Goal: Use online tool/utility: Utilize a website feature to perform a specific function

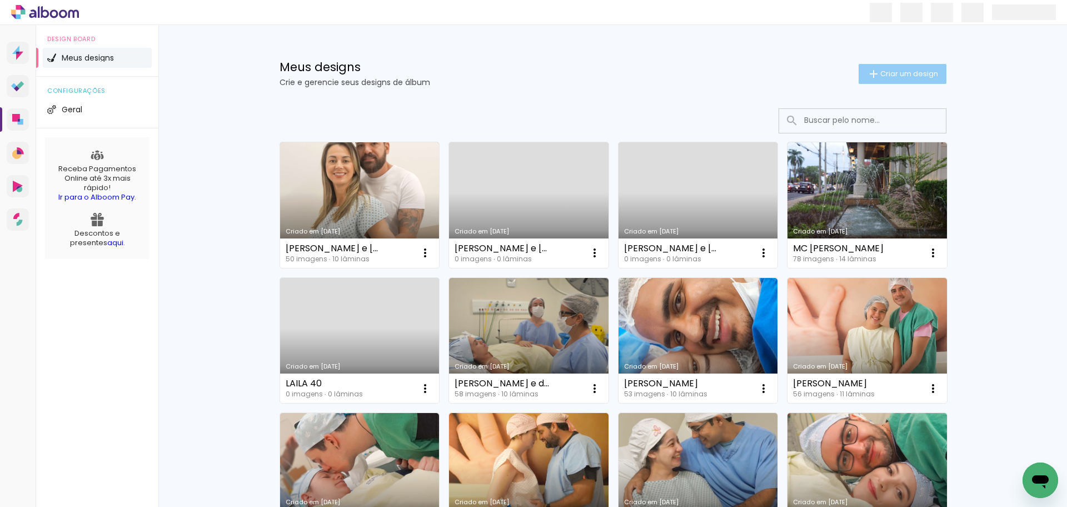
click at [889, 77] on span "Criar um design" at bounding box center [909, 73] width 58 height 7
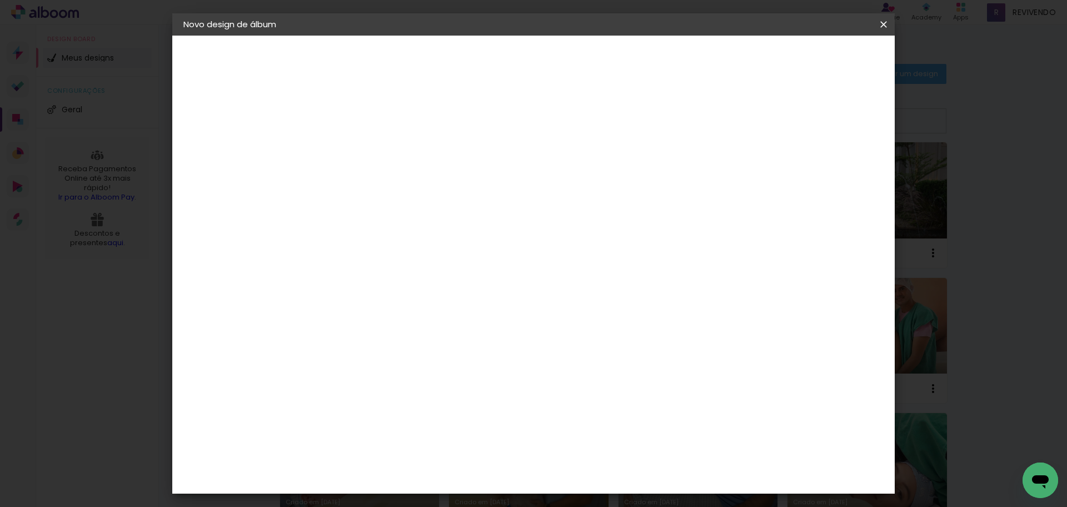
click at [365, 142] on input at bounding box center [365, 149] width 0 height 17
type input "I"
type input "CINTIA E [GEOGRAPHIC_DATA]"
type paper-input "CINTIA E [GEOGRAPHIC_DATA]"
click at [0, 0] on slot "Avançar" at bounding box center [0, 0] width 0 height 0
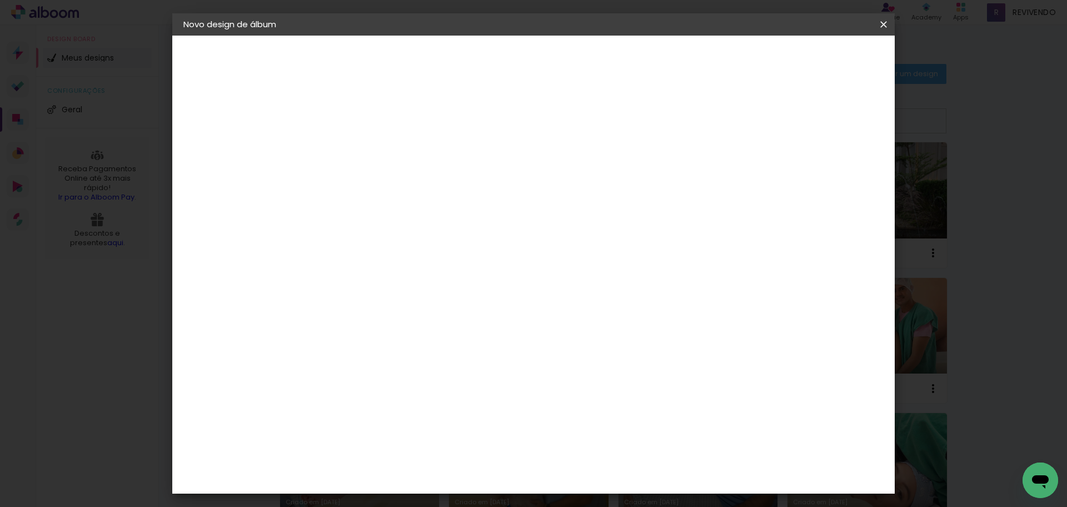
click at [573, 172] on paper-item "Tamanho Livre" at bounding box center [520, 169] width 107 height 24
click at [0, 0] on slot "Avançar" at bounding box center [0, 0] width 0 height 0
click at [331, 317] on input "30" at bounding box center [330, 315] width 29 height 17
type input "20"
type paper-input "20"
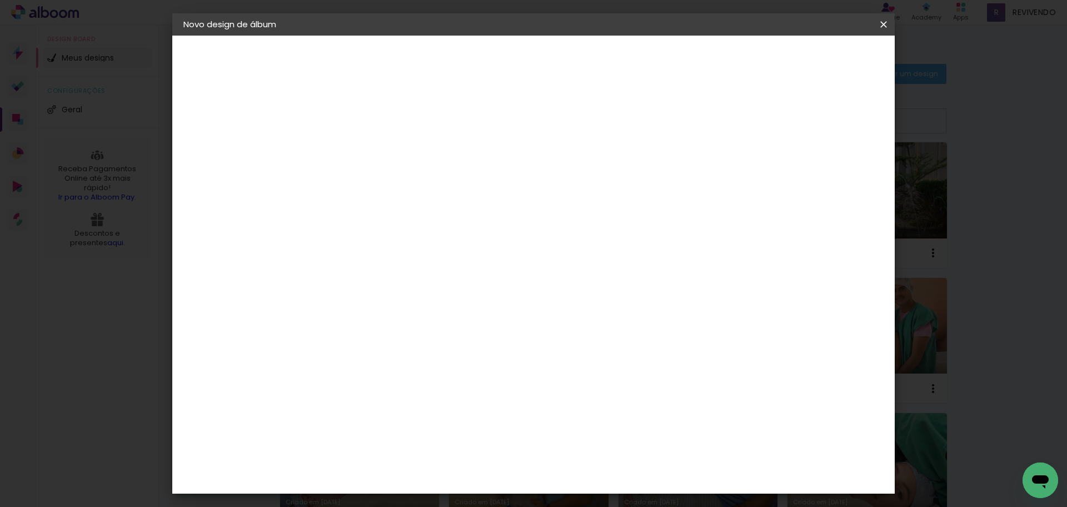
click at [595, 392] on input "60" at bounding box center [595, 390] width 29 height 17
type input "50"
type paper-input "50"
click at [814, 57] on span "Iniciar design" at bounding box center [788, 59] width 51 height 8
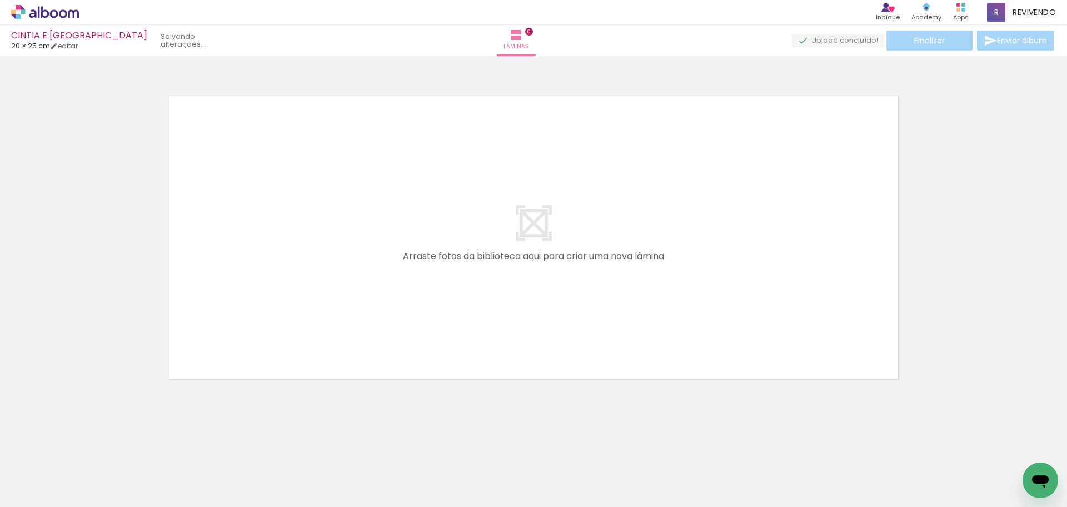
click at [46, 469] on input "Todas as fotos" at bounding box center [31, 472] width 42 height 9
click at [54, 466] on paper-item "Não utilizadas" at bounding box center [35, 469] width 57 height 9
type input "Não utilizadas"
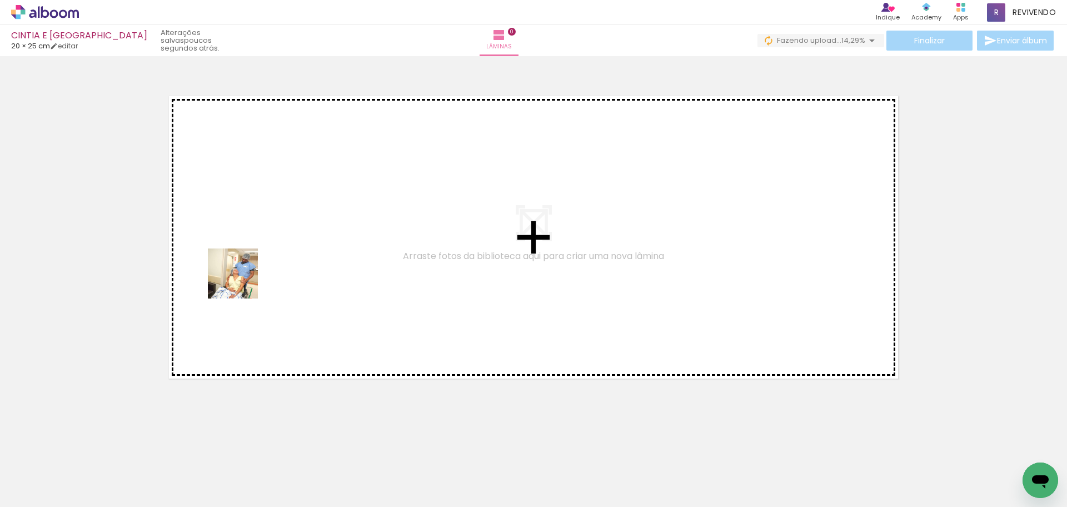
drag, startPoint x: 179, startPoint y: 378, endPoint x: 259, endPoint y: 255, distance: 146.5
click at [259, 255] on quentale-workspace at bounding box center [533, 253] width 1067 height 507
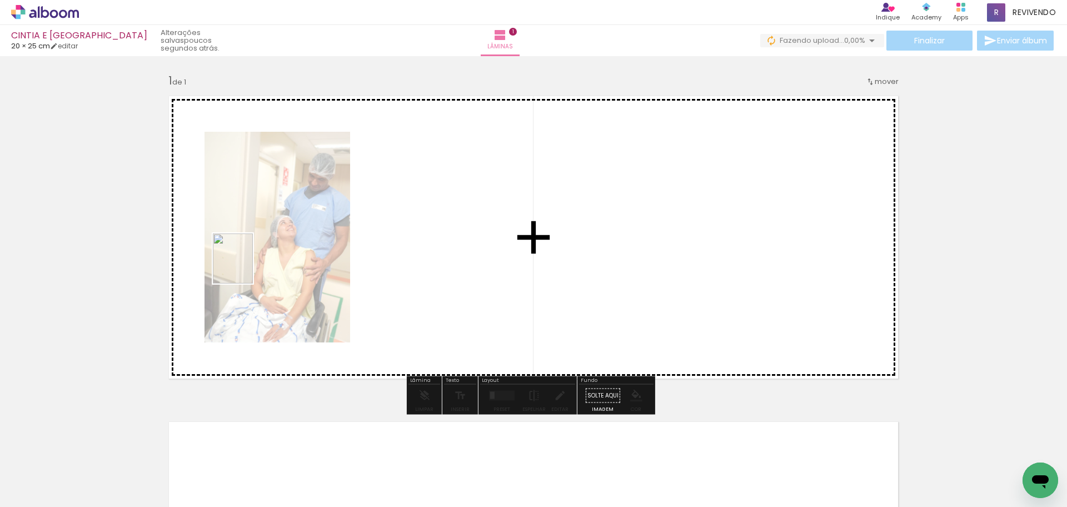
drag, startPoint x: 117, startPoint y: 472, endPoint x: 246, endPoint y: 267, distance: 242.6
click at [246, 267] on quentale-workspace at bounding box center [533, 253] width 1067 height 507
drag, startPoint x: 114, startPoint y: 471, endPoint x: 162, endPoint y: 399, distance: 85.7
click at [256, 288] on quentale-workspace at bounding box center [533, 253] width 1067 height 507
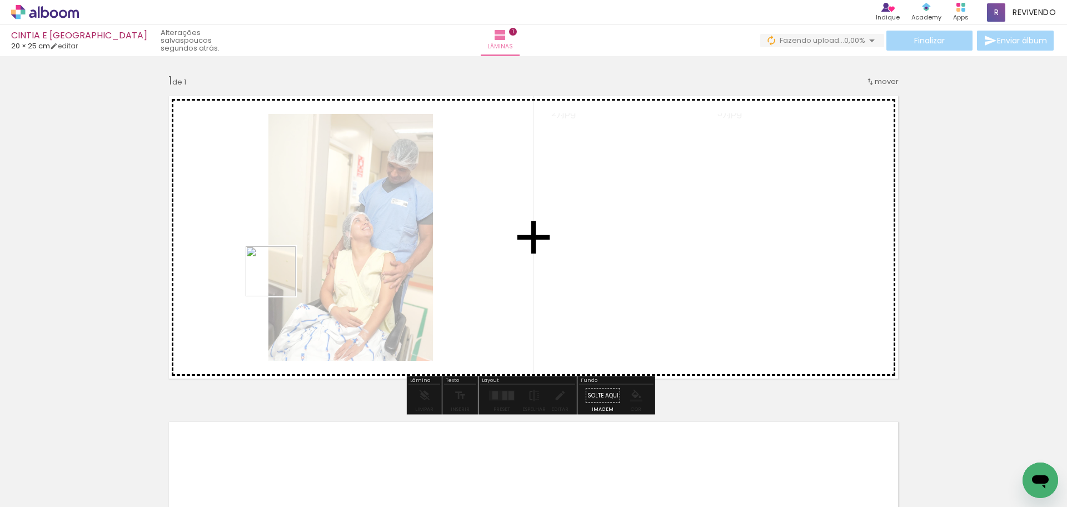
drag, startPoint x: 113, startPoint y: 475, endPoint x: 279, endPoint y: 279, distance: 256.2
click at [279, 279] on quentale-workspace at bounding box center [533, 253] width 1067 height 507
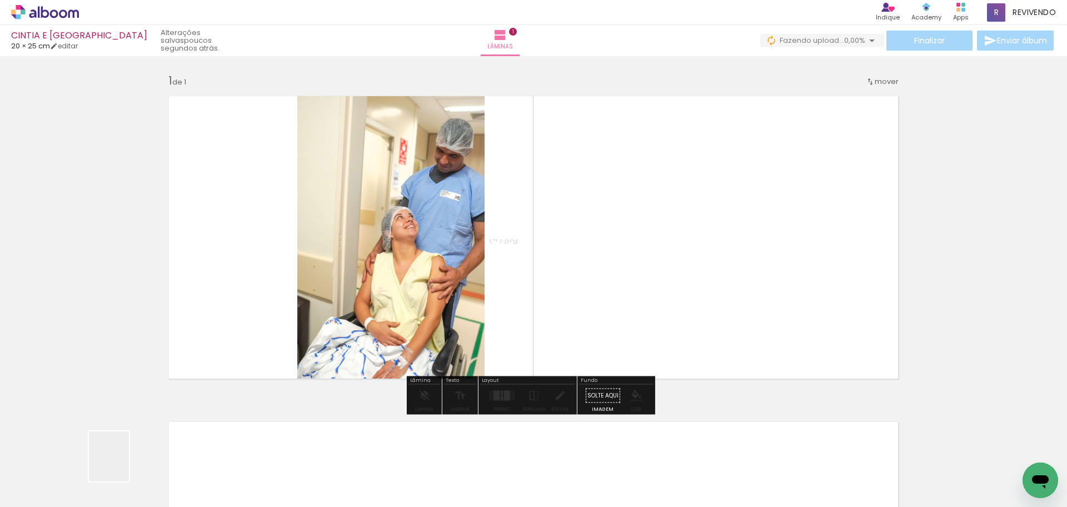
drag, startPoint x: 122, startPoint y: 464, endPoint x: 177, endPoint y: 396, distance: 88.2
click at [286, 271] on quentale-workspace at bounding box center [533, 253] width 1067 height 507
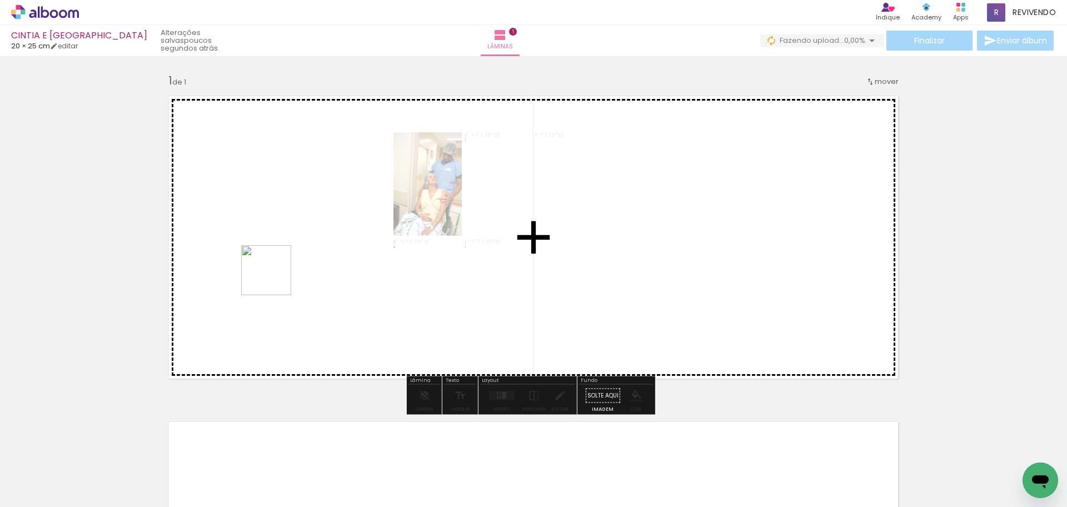
drag, startPoint x: 105, startPoint y: 467, endPoint x: 274, endPoint y: 278, distance: 253.8
click at [274, 278] on quentale-workspace at bounding box center [533, 253] width 1067 height 507
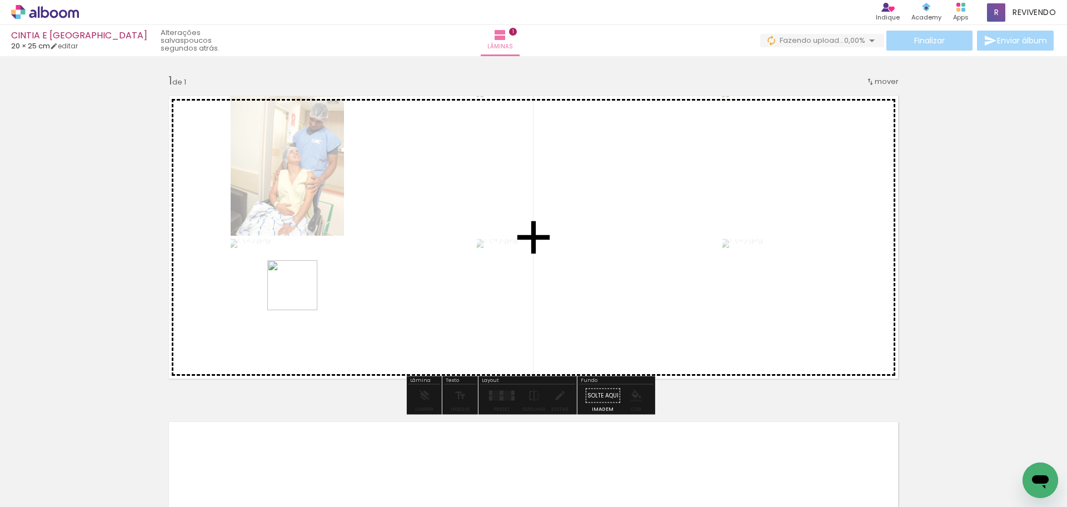
drag, startPoint x: 244, startPoint y: 329, endPoint x: 306, endPoint y: 304, distance: 65.8
click at [303, 292] on quentale-workspace at bounding box center [533, 253] width 1067 height 507
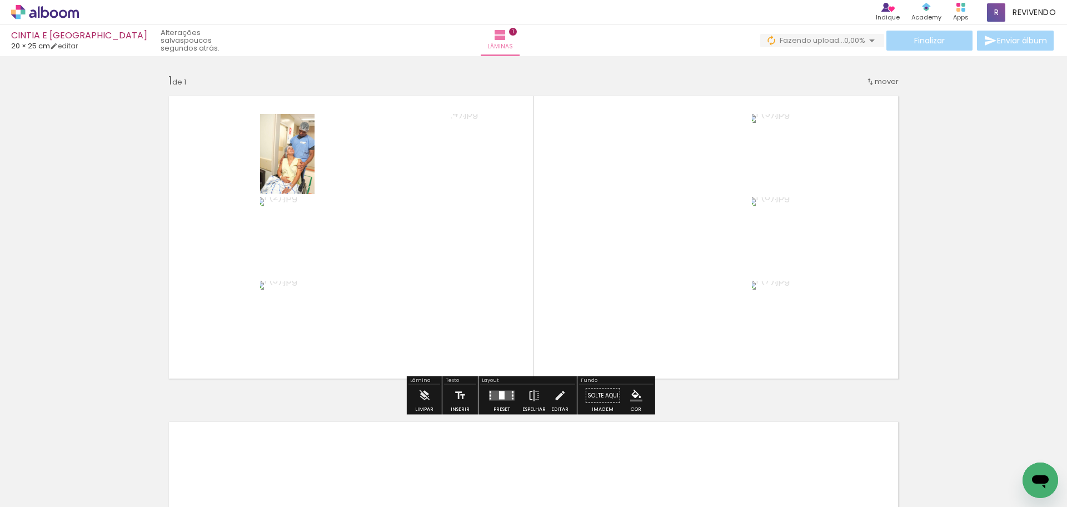
click at [500, 396] on div at bounding box center [502, 395] width 6 height 8
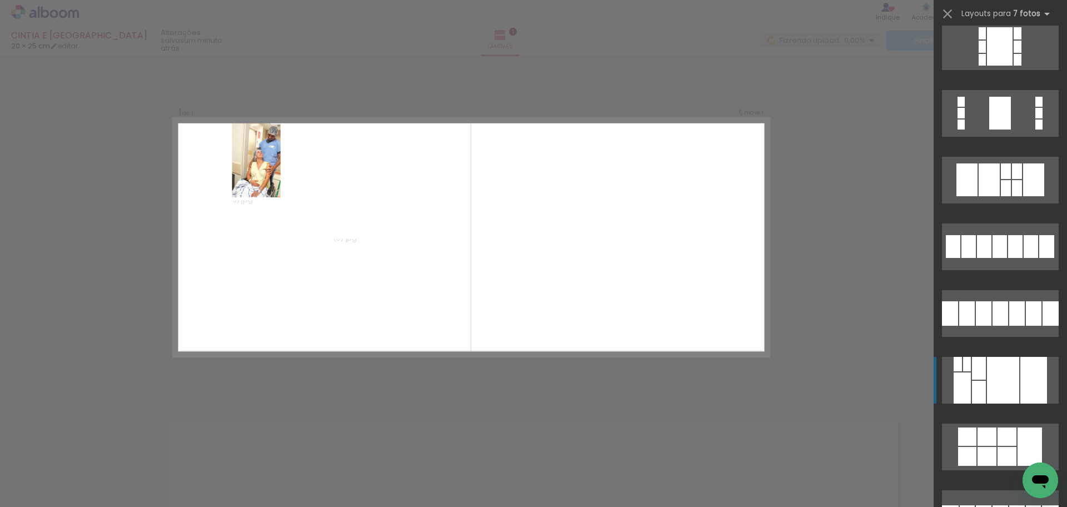
scroll to position [611, 0]
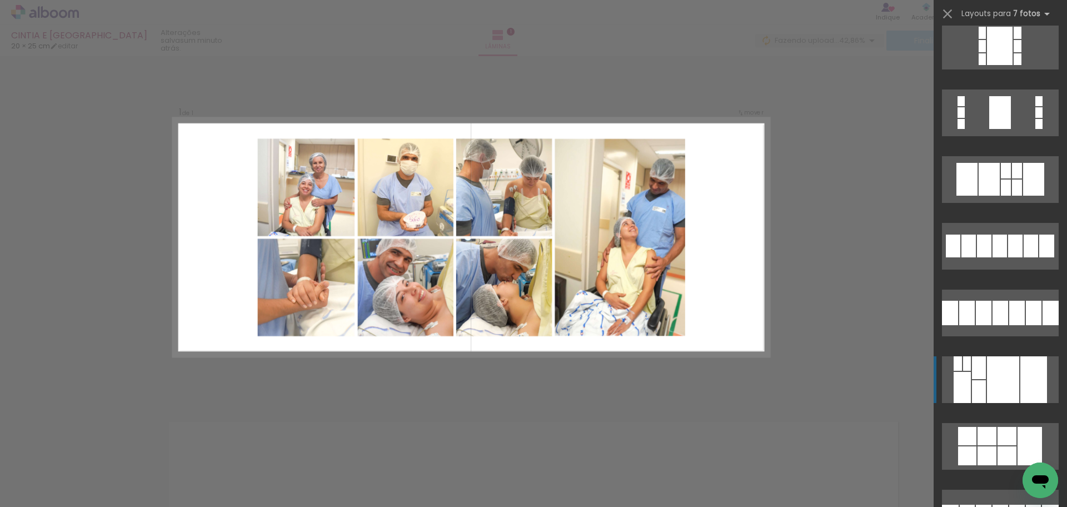
click at [1001, 442] on div at bounding box center [1006, 436] width 19 height 18
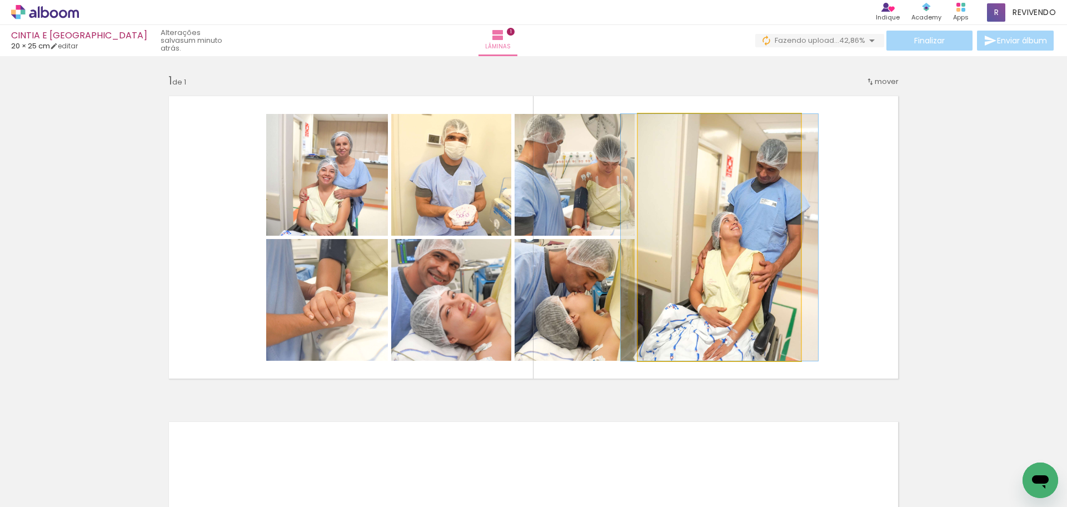
click at [731, 310] on quentale-photo at bounding box center [719, 237] width 163 height 247
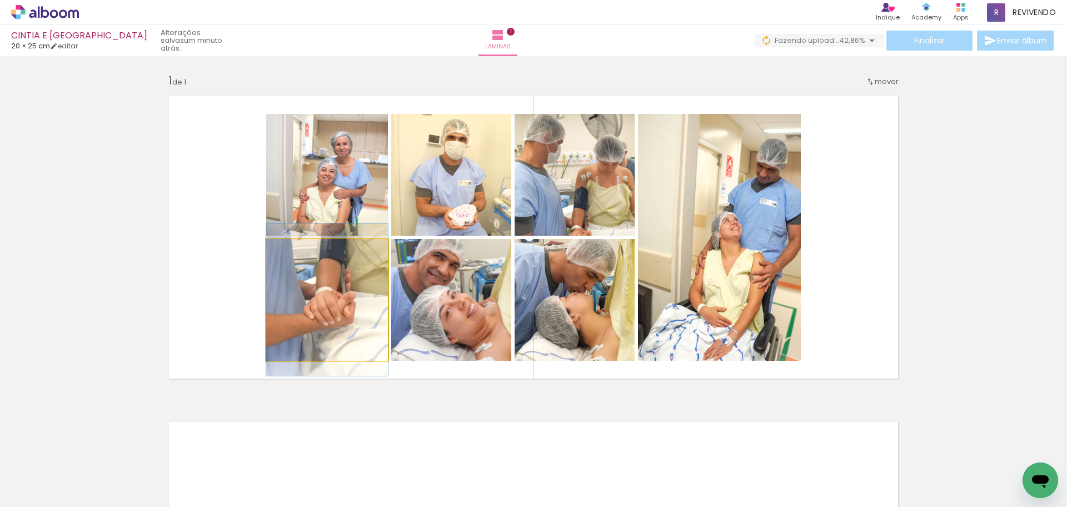
click at [303, 326] on quentale-photo at bounding box center [327, 300] width 122 height 122
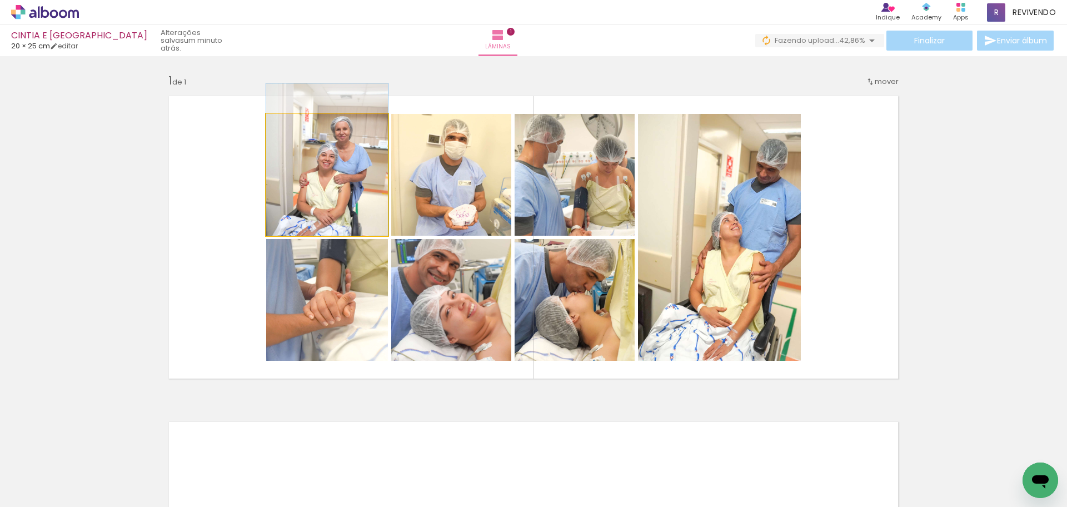
drag, startPoint x: 332, startPoint y: 198, endPoint x: 337, endPoint y: 182, distance: 16.9
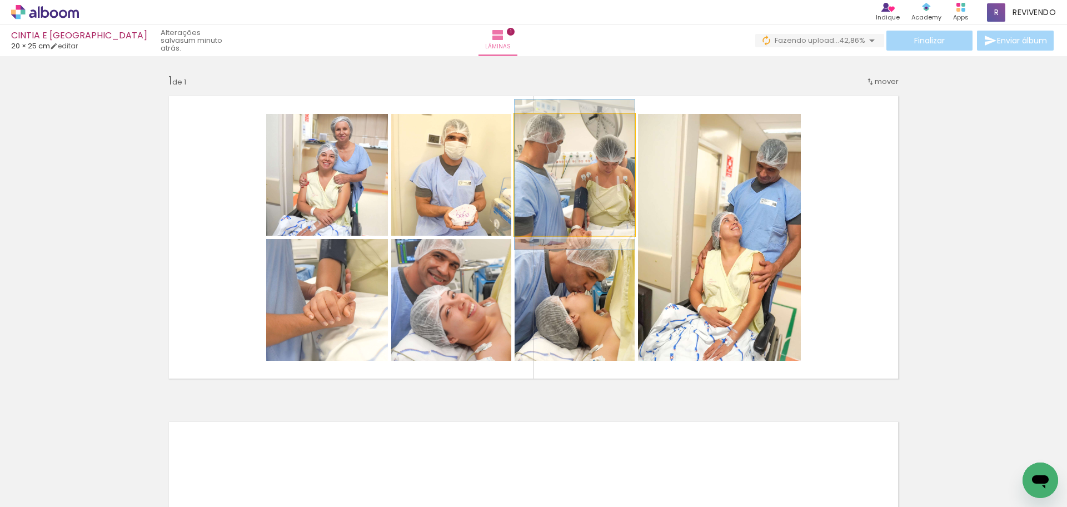
click at [607, 200] on quentale-photo at bounding box center [574, 175] width 120 height 122
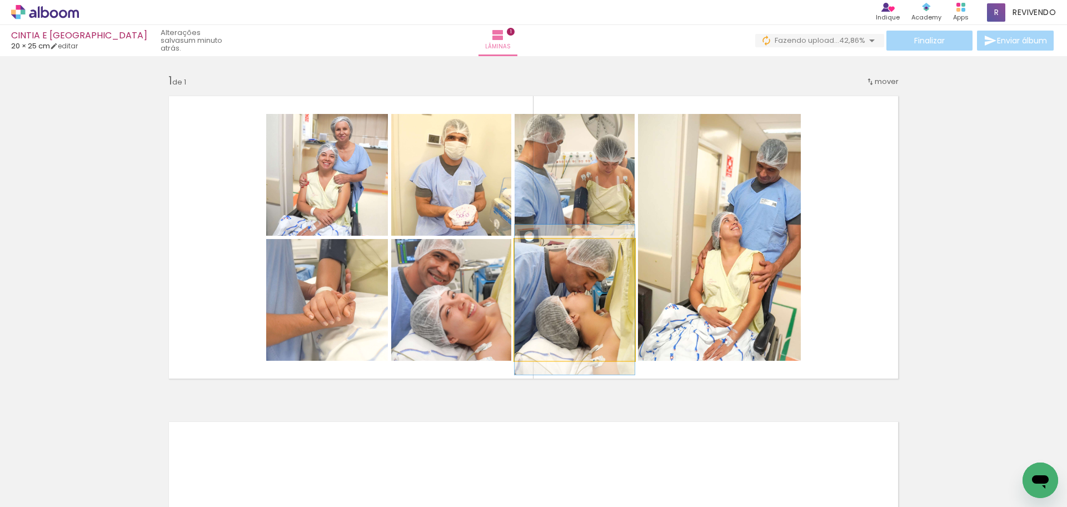
click at [606, 309] on quentale-photo at bounding box center [574, 300] width 120 height 122
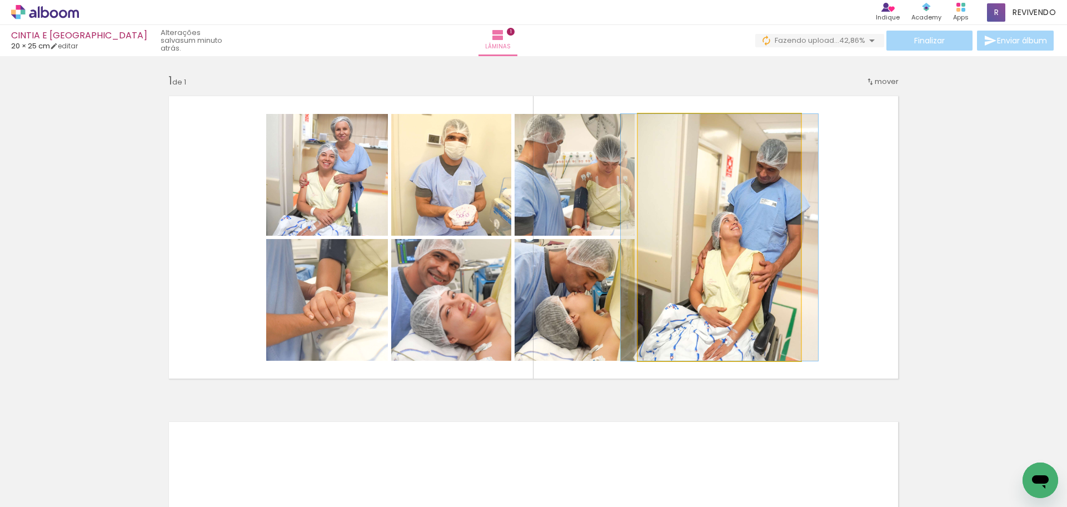
click at [733, 262] on quentale-photo at bounding box center [719, 237] width 163 height 247
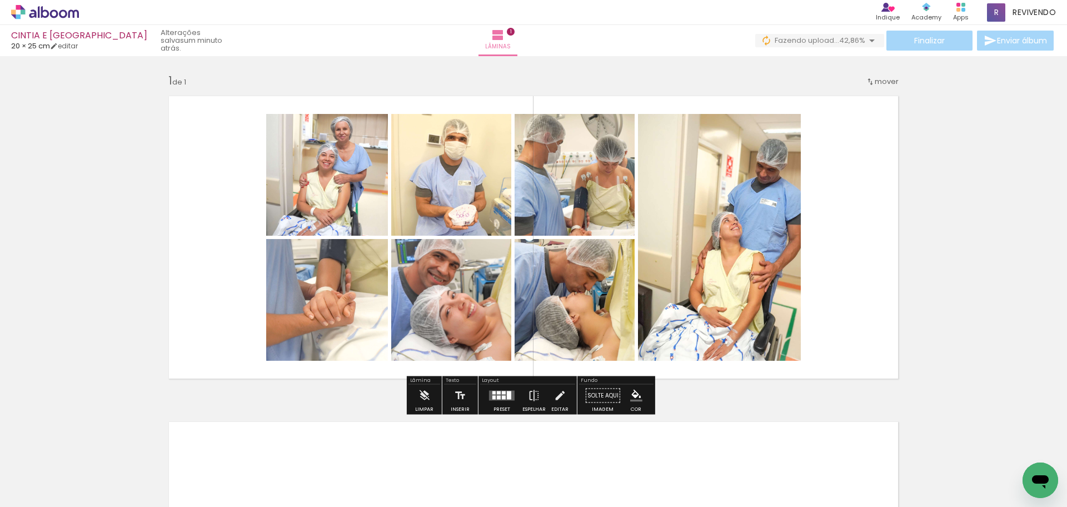
click at [733, 262] on quentale-photo at bounding box center [719, 237] width 163 height 247
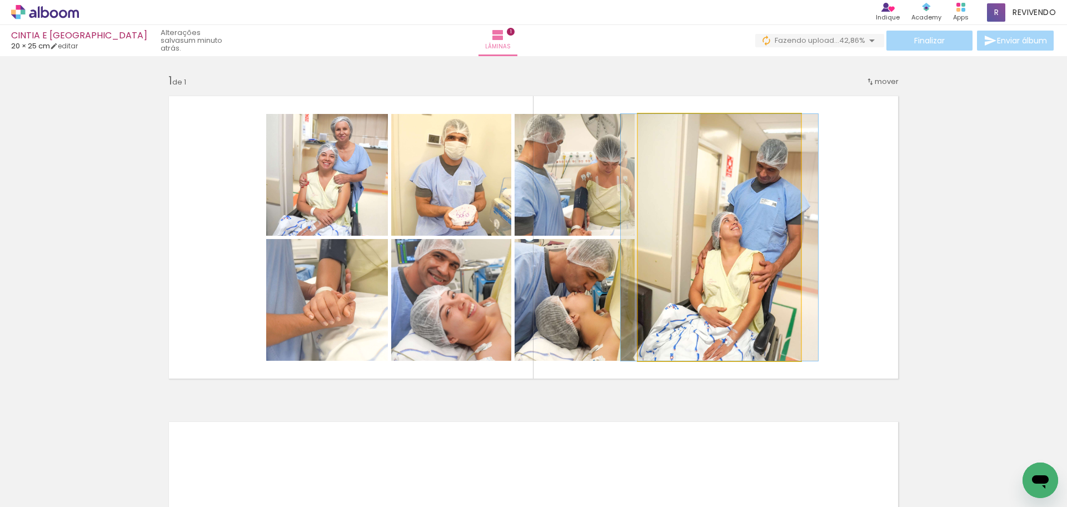
click at [733, 262] on quentale-photo at bounding box center [719, 237] width 163 height 247
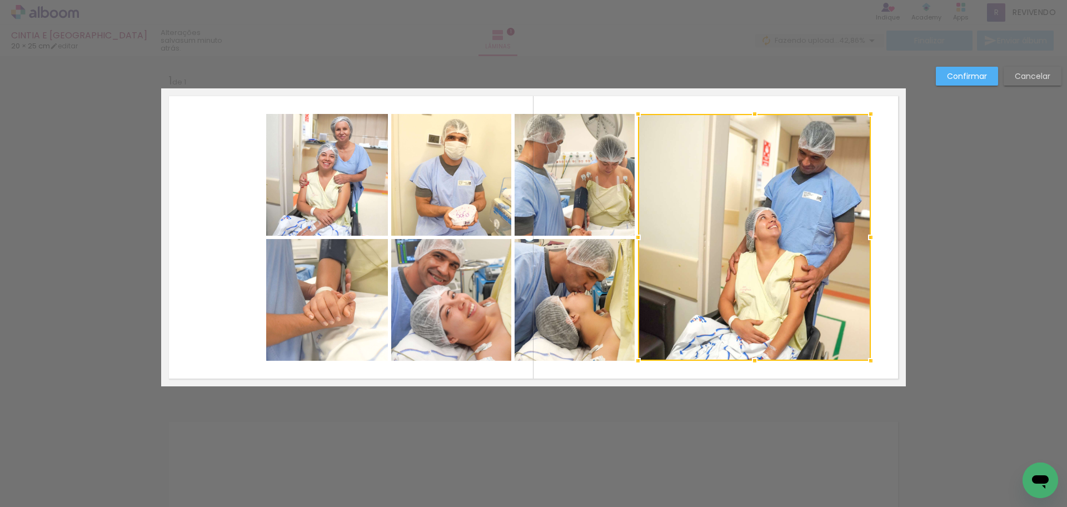
drag, startPoint x: 807, startPoint y: 237, endPoint x: 868, endPoint y: 237, distance: 60.6
click at [868, 237] on div at bounding box center [870, 237] width 22 height 22
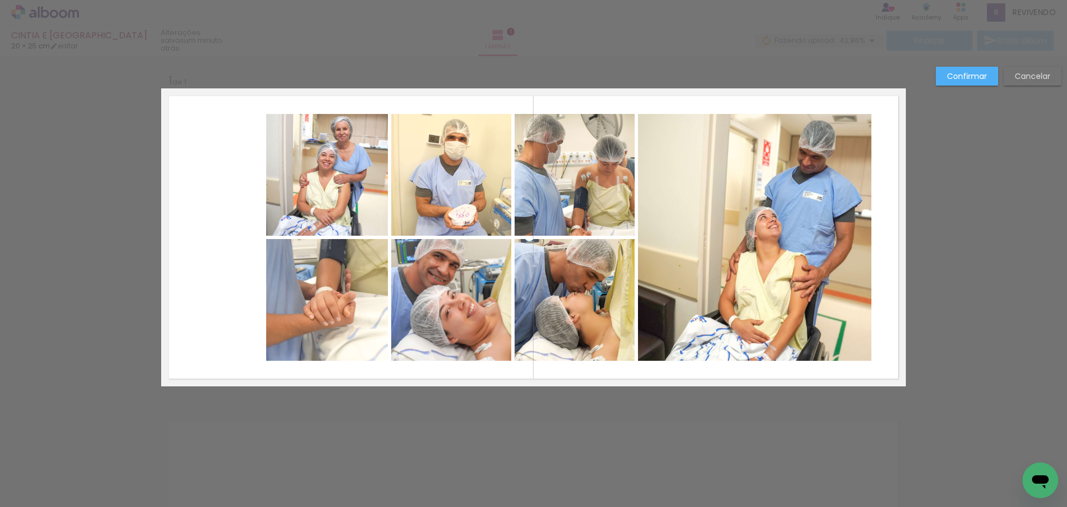
click at [0, 0] on slot "Confirmar" at bounding box center [0, 0] width 0 height 0
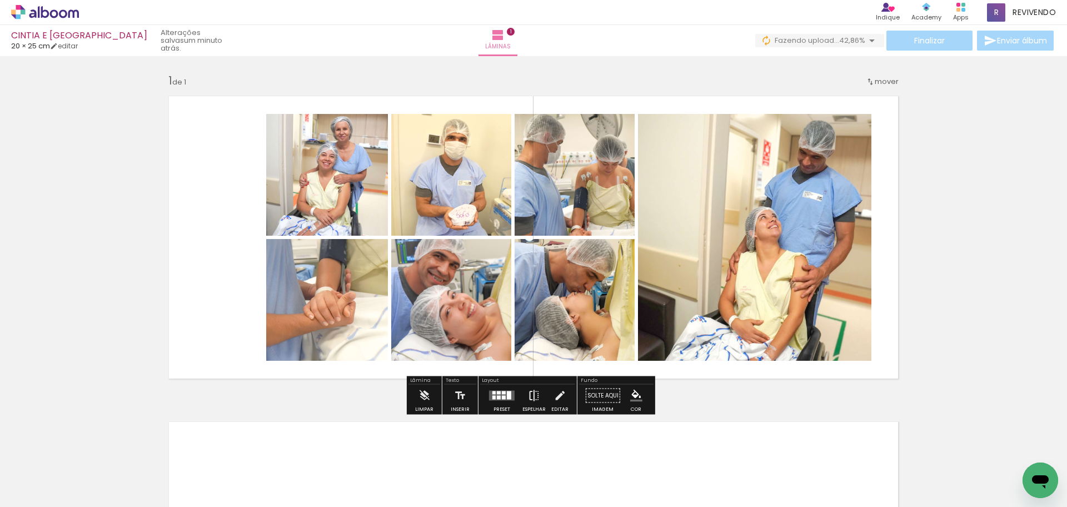
click at [536, 398] on iron-icon at bounding box center [534, 395] width 12 height 22
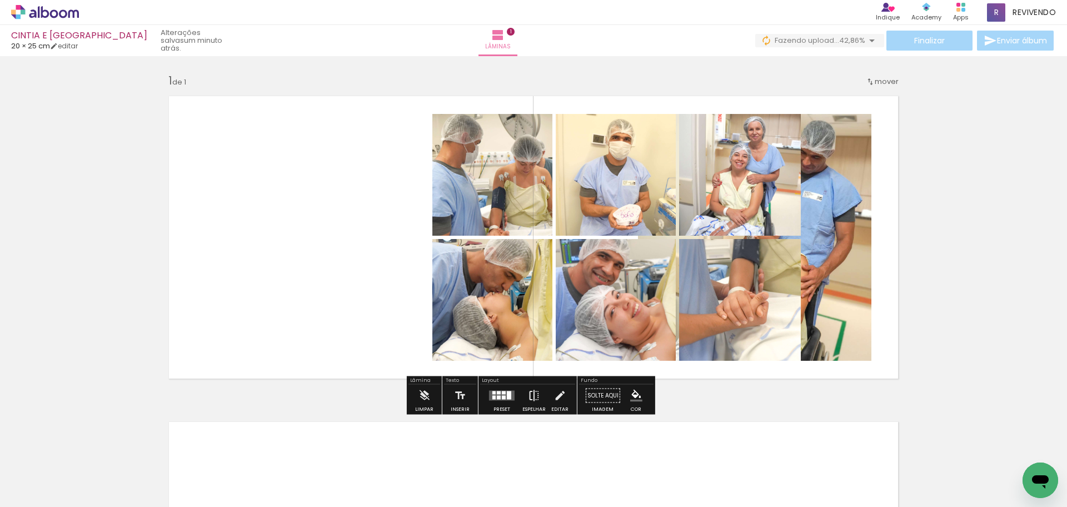
click at [531, 393] on iron-icon at bounding box center [534, 395] width 12 height 22
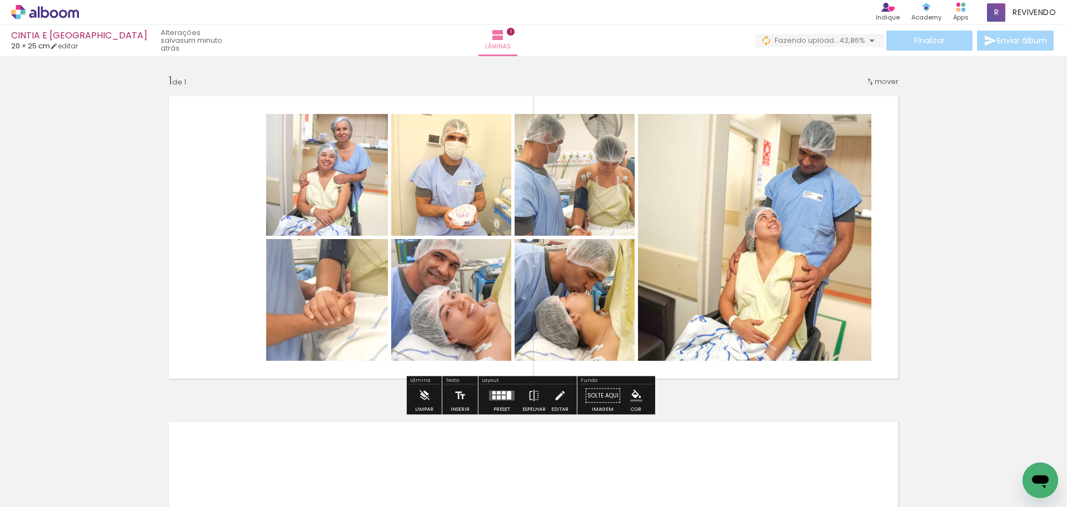
click at [338, 219] on quentale-photo at bounding box center [327, 175] width 122 height 122
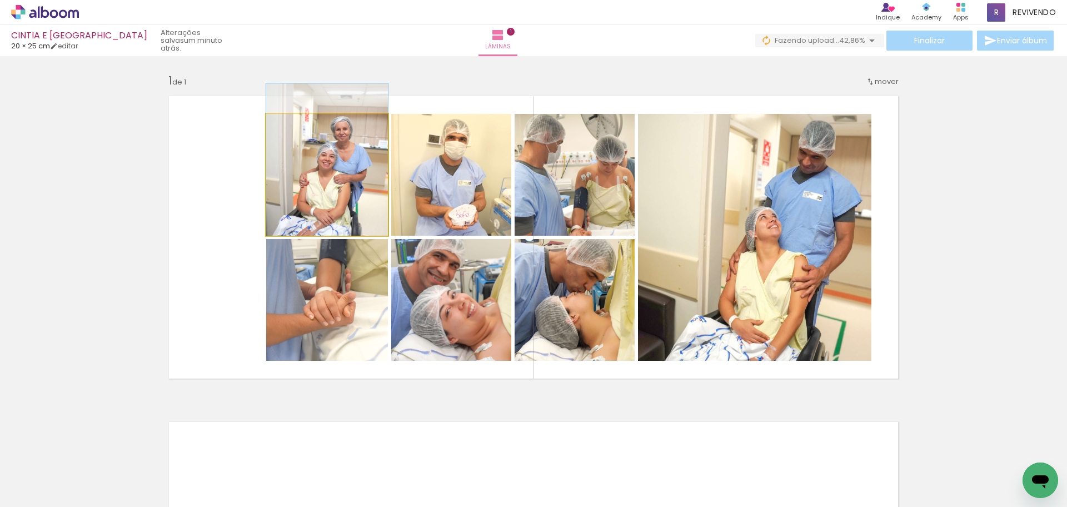
click at [343, 220] on quentale-photo at bounding box center [327, 175] width 122 height 122
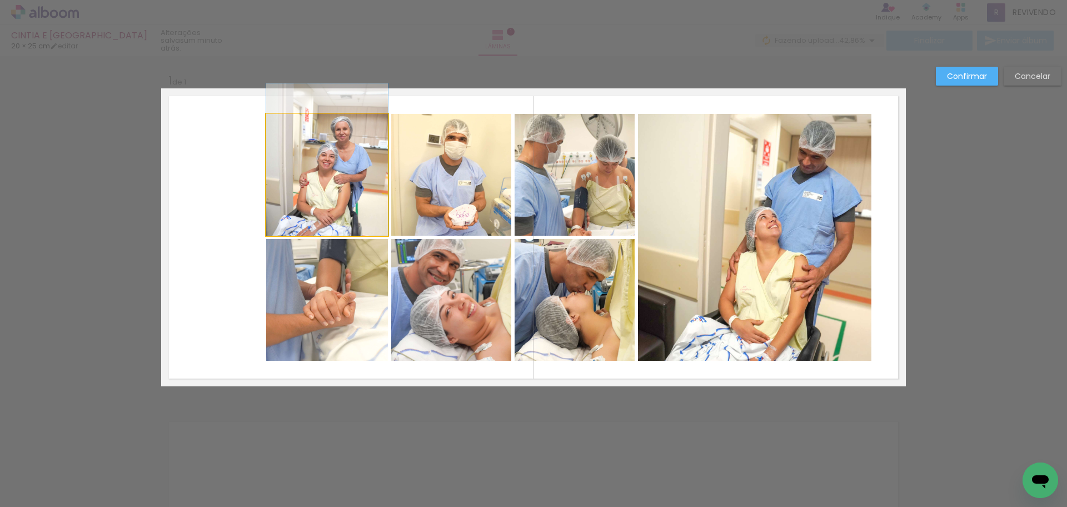
click at [317, 167] on quentale-photo at bounding box center [327, 175] width 122 height 122
click at [638, 167] on div at bounding box center [754, 237] width 233 height 247
drag, startPoint x: 337, startPoint y: 281, endPoint x: 343, endPoint y: 277, distance: 6.8
click at [337, 281] on quentale-photo at bounding box center [327, 300] width 122 height 122
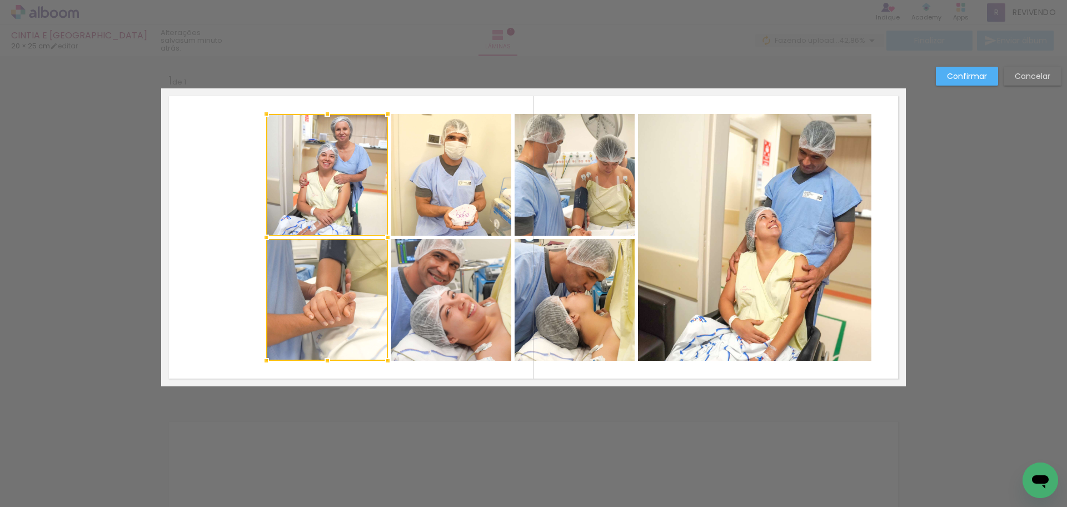
click at [442, 198] on quentale-photo at bounding box center [451, 175] width 120 height 122
click at [463, 292] on div at bounding box center [388, 237] width 245 height 247
click at [557, 297] on quentale-photo at bounding box center [574, 300] width 120 height 122
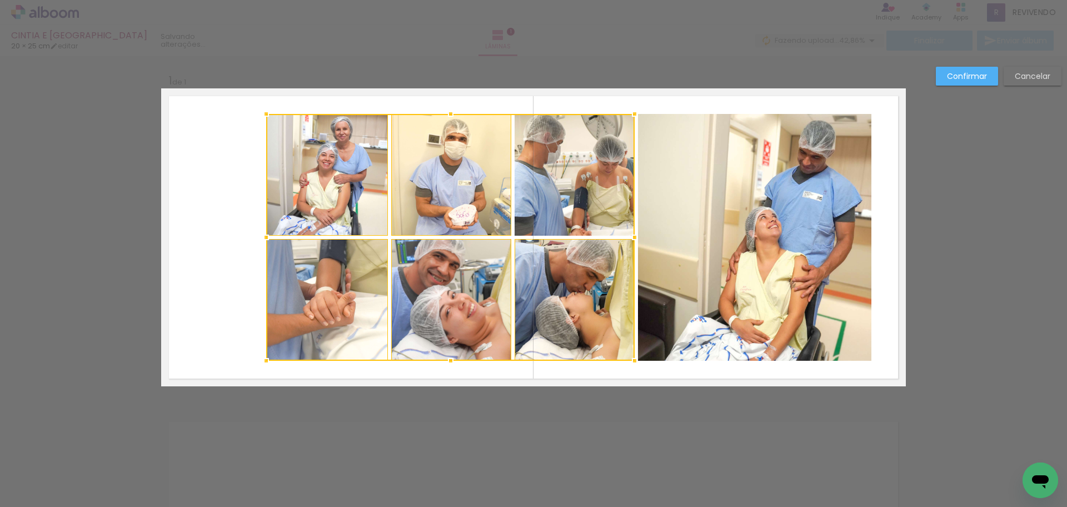
click at [573, 206] on div at bounding box center [450, 237] width 368 height 247
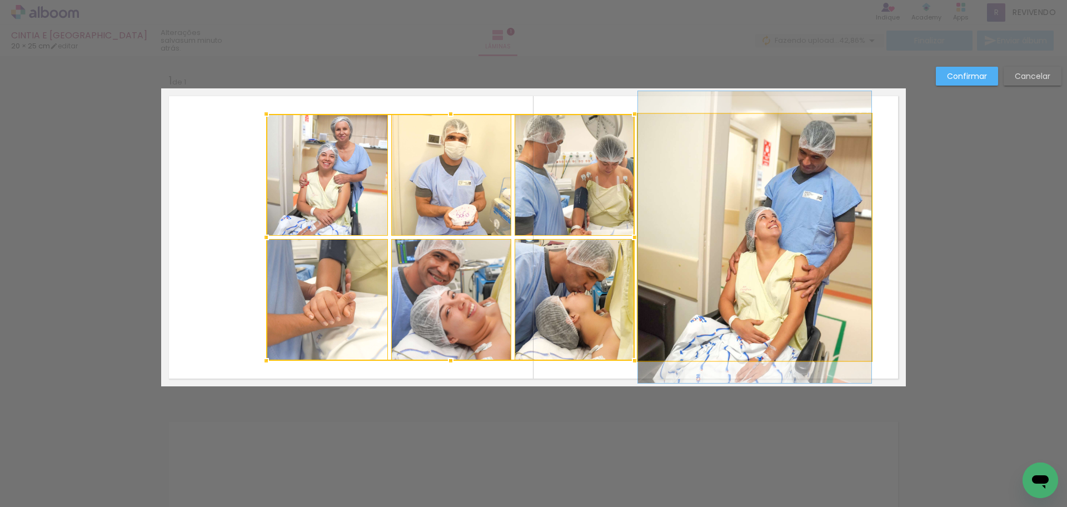
click at [728, 237] on quentale-photo at bounding box center [754, 237] width 233 height 247
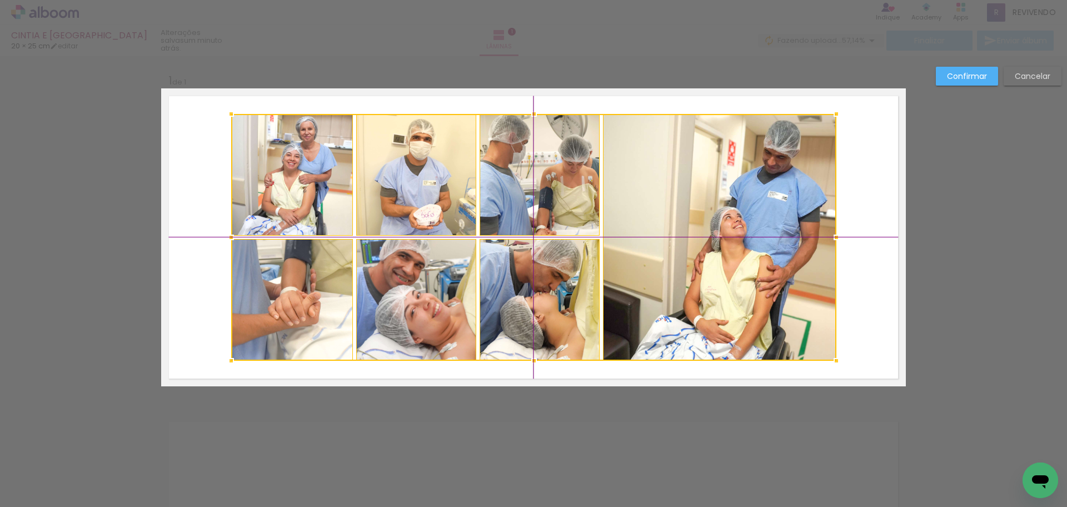
drag, startPoint x: 766, startPoint y: 249, endPoint x: 747, endPoint y: 244, distance: 19.4
click at [747, 244] on div at bounding box center [533, 237] width 605 height 247
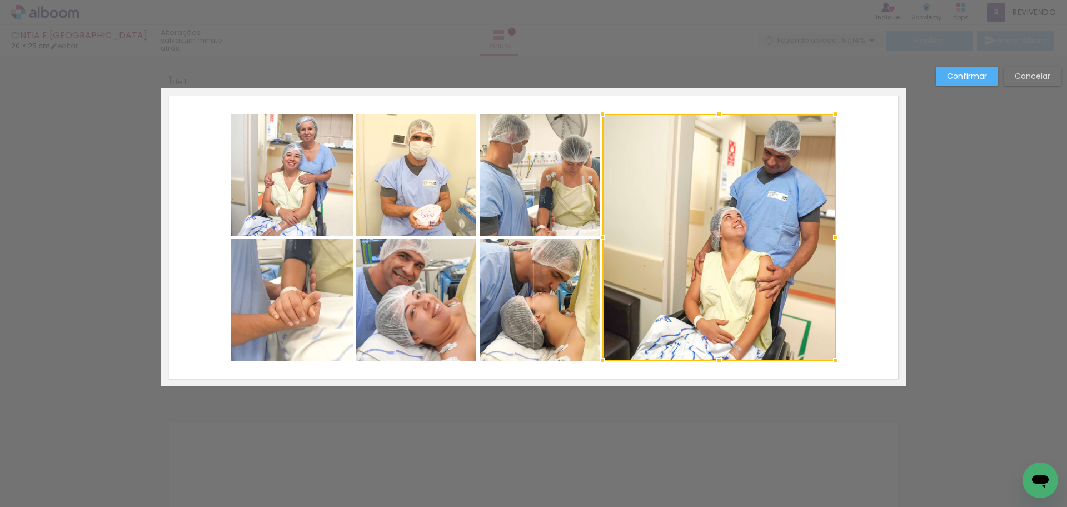
click at [0, 0] on slot "Confirmar" at bounding box center [0, 0] width 0 height 0
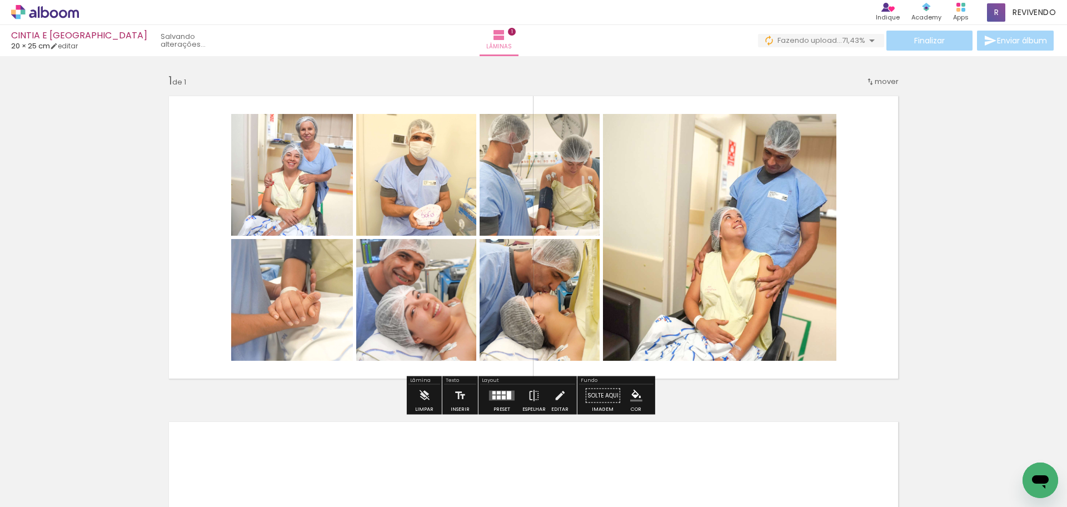
click at [753, 255] on quentale-photo at bounding box center [719, 237] width 233 height 247
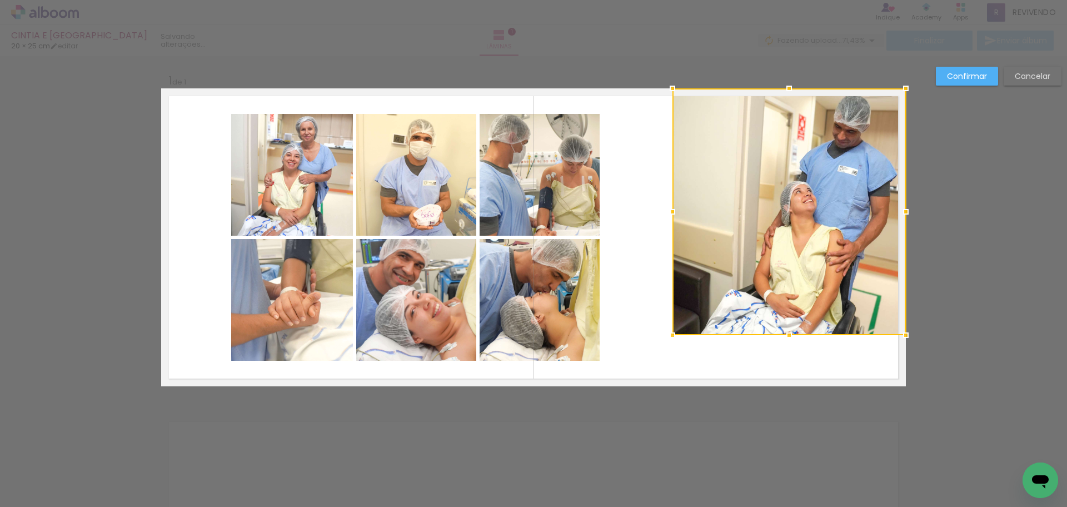
drag, startPoint x: 726, startPoint y: 257, endPoint x: 847, endPoint y: 122, distance: 180.6
click at [847, 122] on div at bounding box center [788, 211] width 233 height 247
click at [268, 211] on quentale-photo at bounding box center [292, 175] width 122 height 122
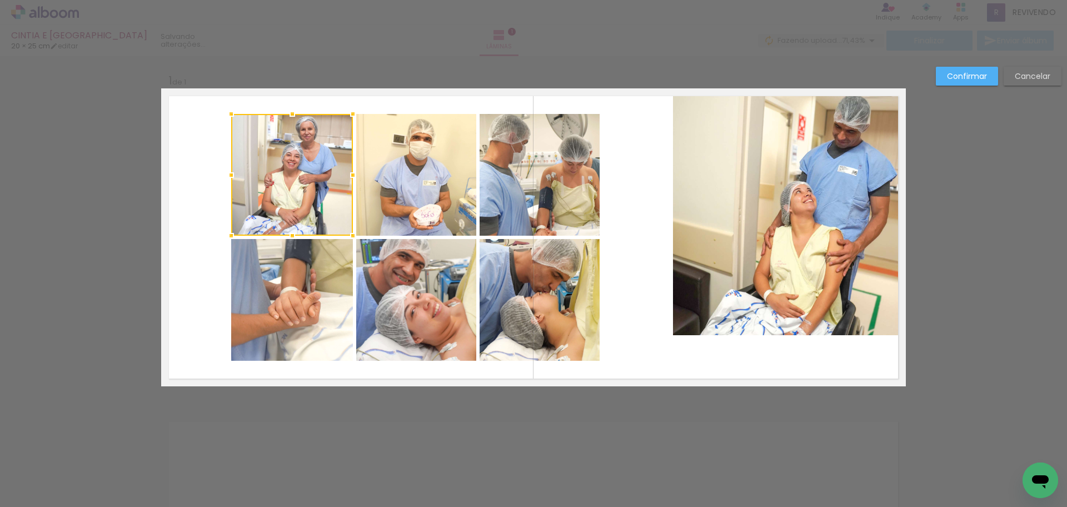
click at [268, 211] on div at bounding box center [292, 175] width 122 height 122
click at [291, 312] on quentale-photo at bounding box center [292, 300] width 122 height 122
click at [383, 314] on quentale-photo at bounding box center [416, 300] width 120 height 122
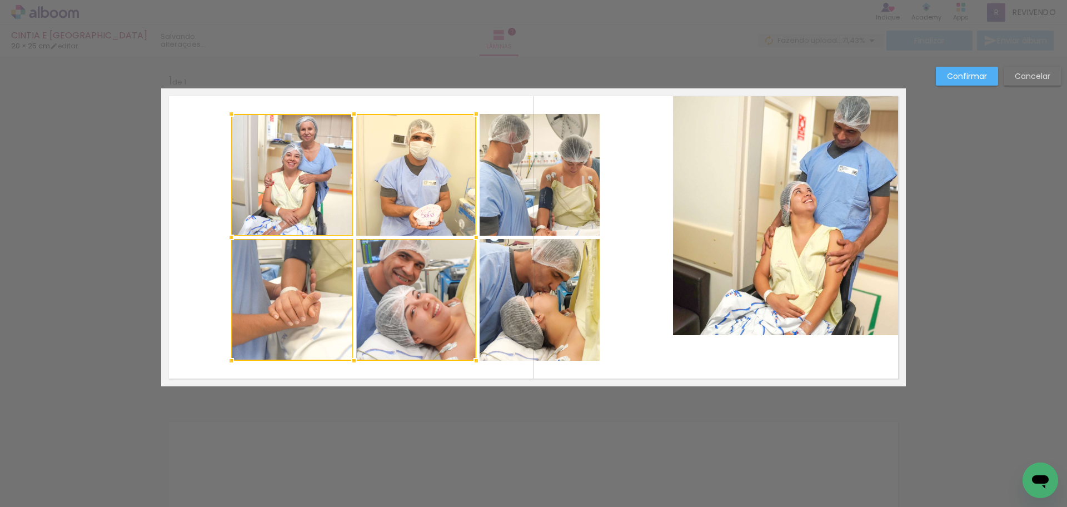
click at [412, 195] on div at bounding box center [353, 237] width 245 height 247
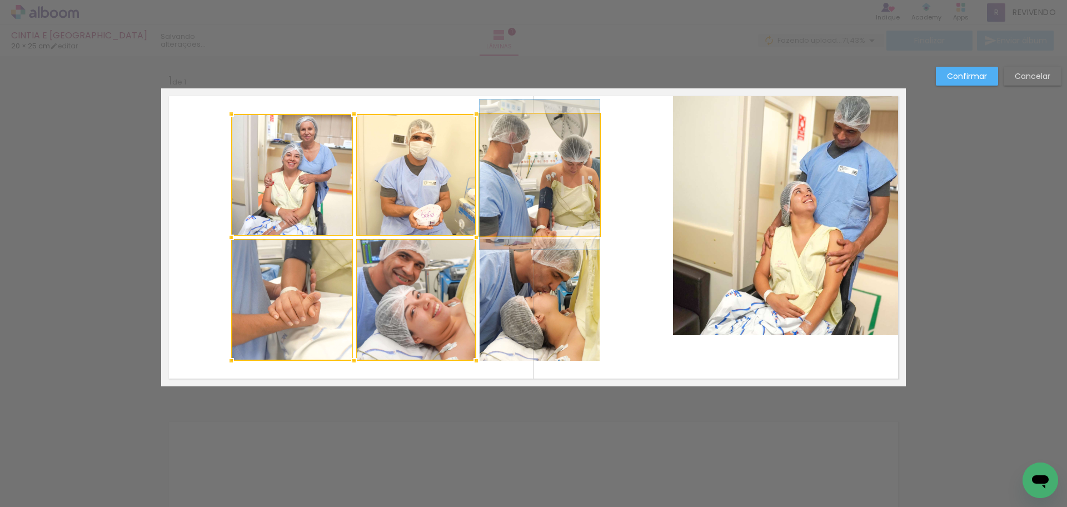
click at [528, 198] on quentale-photo at bounding box center [539, 175] width 120 height 122
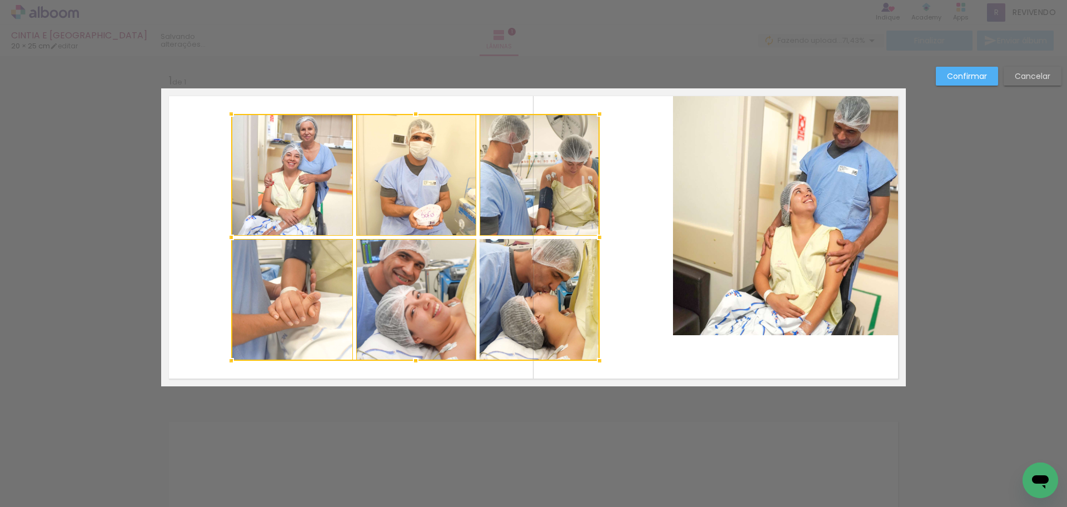
click at [531, 298] on div at bounding box center [415, 237] width 368 height 247
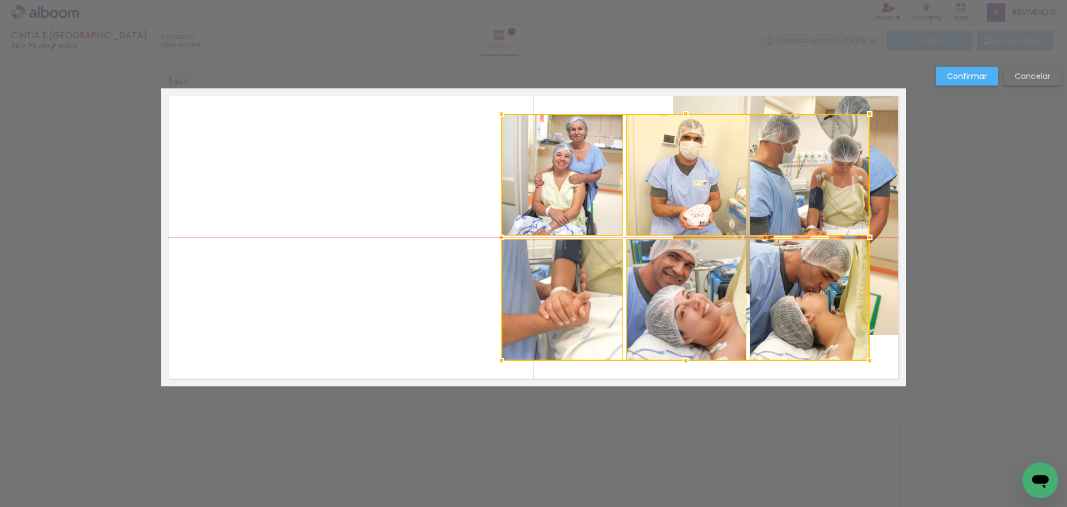
drag, startPoint x: 525, startPoint y: 312, endPoint x: 795, endPoint y: 304, distance: 270.1
click at [795, 304] on div at bounding box center [685, 237] width 368 height 247
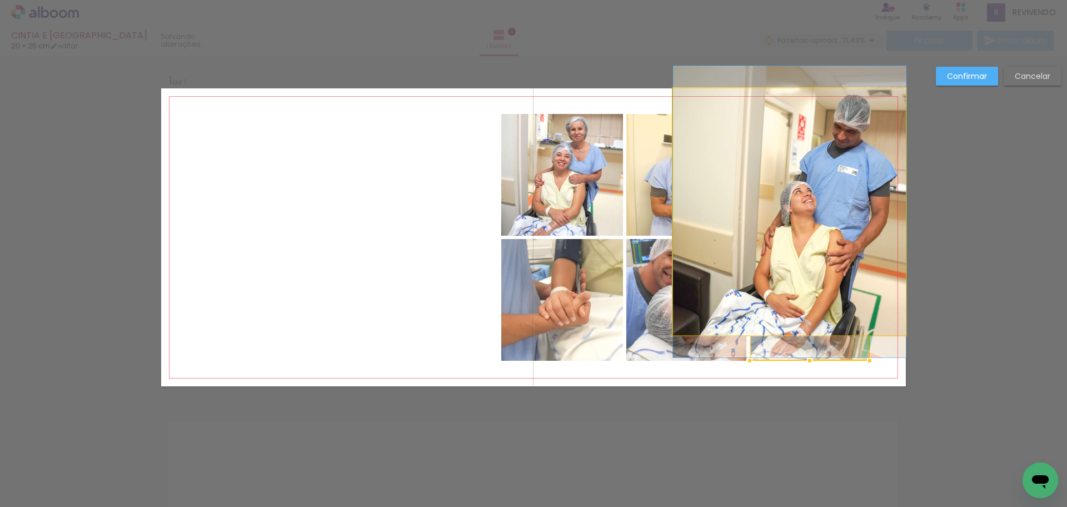
click at [881, 259] on quentale-photo at bounding box center [789, 211] width 233 height 247
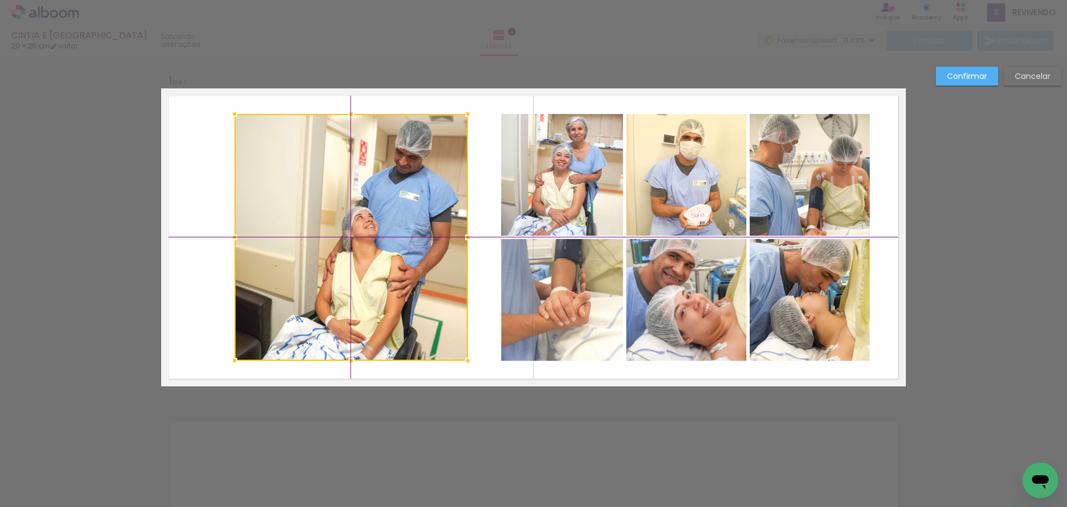
drag, startPoint x: 881, startPoint y: 259, endPoint x: 423, endPoint y: 271, distance: 458.0
click at [423, 271] on div at bounding box center [350, 237] width 233 height 247
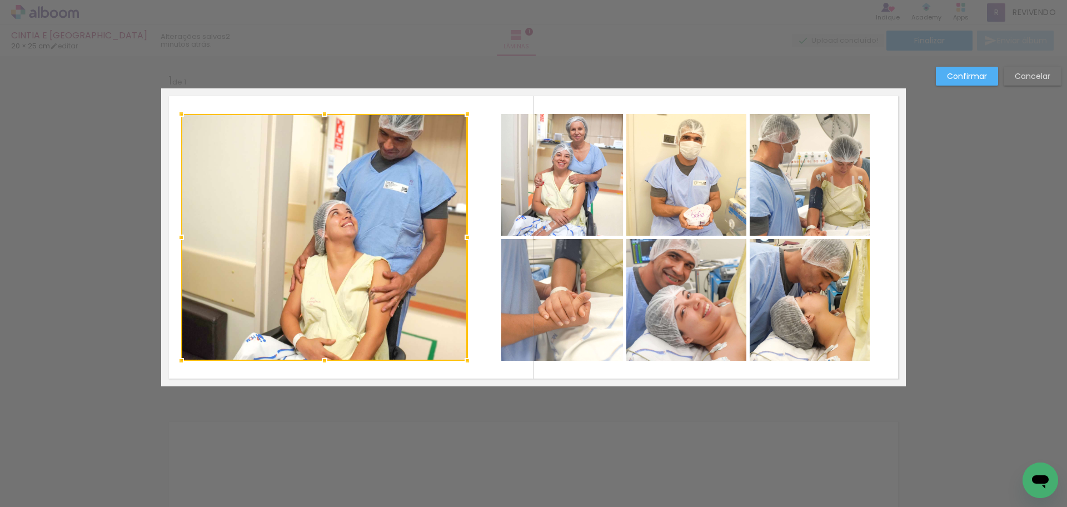
drag, startPoint x: 231, startPoint y: 240, endPoint x: 198, endPoint y: 237, distance: 33.5
click at [198, 237] on div at bounding box center [324, 237] width 286 height 247
click at [353, 241] on div at bounding box center [324, 237] width 286 height 247
click at [472, 234] on div at bounding box center [467, 237] width 22 height 22
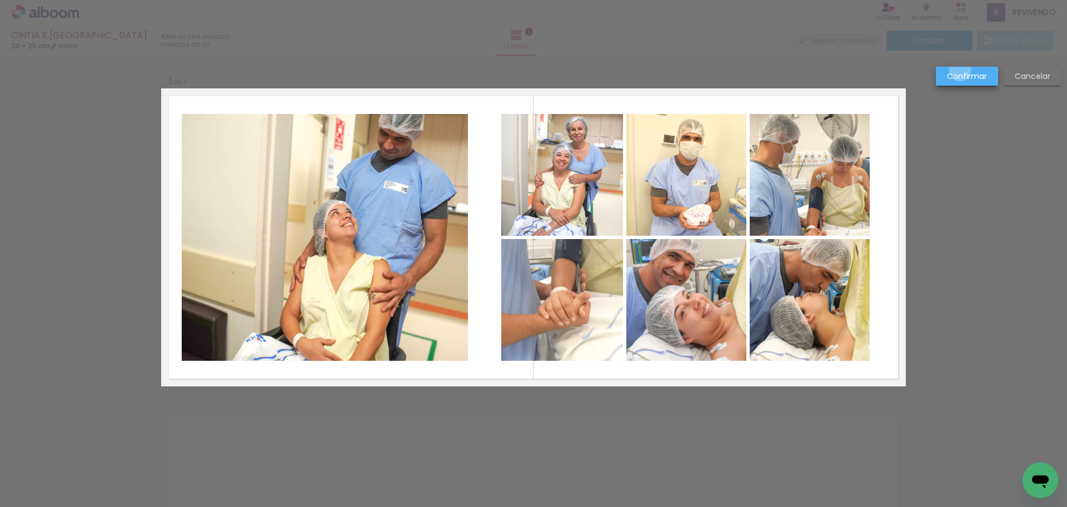
click at [0, 0] on slot "Confirmar" at bounding box center [0, 0] width 0 height 0
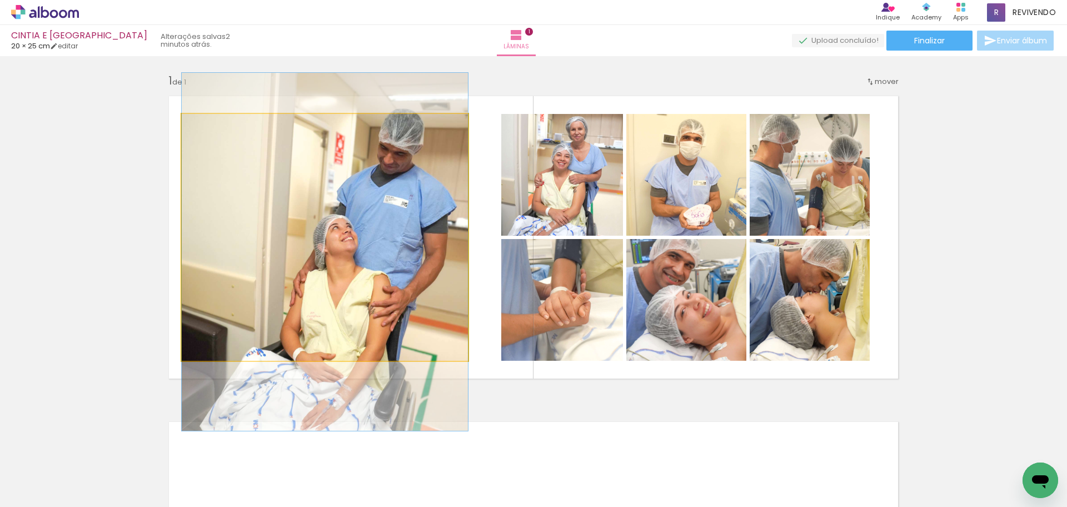
drag, startPoint x: 393, startPoint y: 216, endPoint x: 394, endPoint y: 230, distance: 14.5
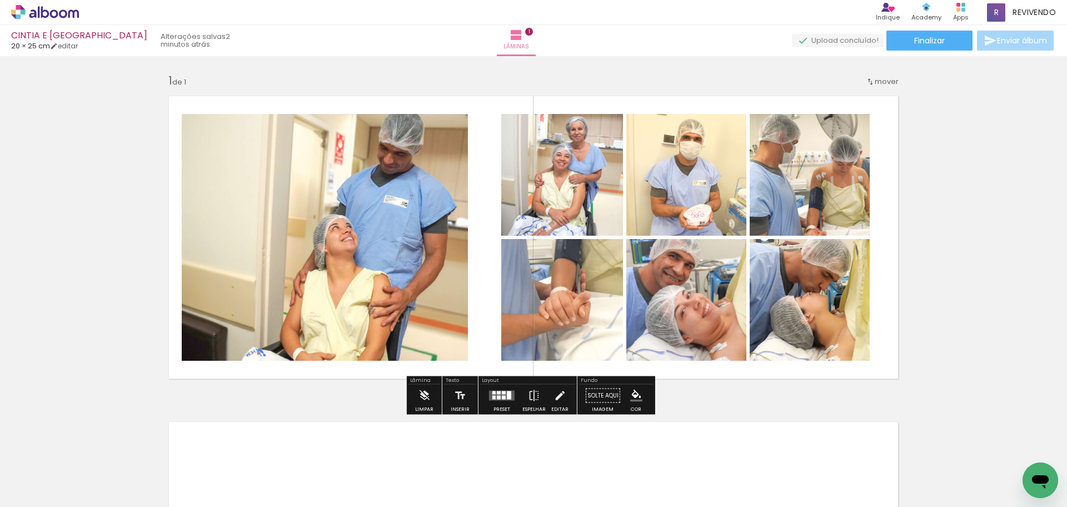
click at [385, 222] on quentale-photo at bounding box center [325, 237] width 286 height 247
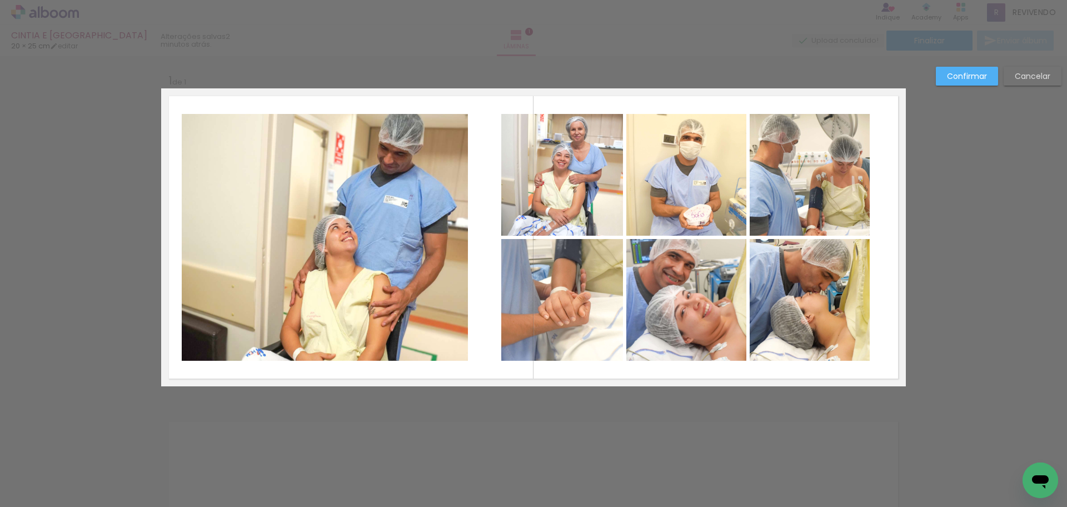
click at [348, 172] on quentale-photo at bounding box center [325, 237] width 286 height 247
click at [348, 172] on div at bounding box center [324, 237] width 286 height 247
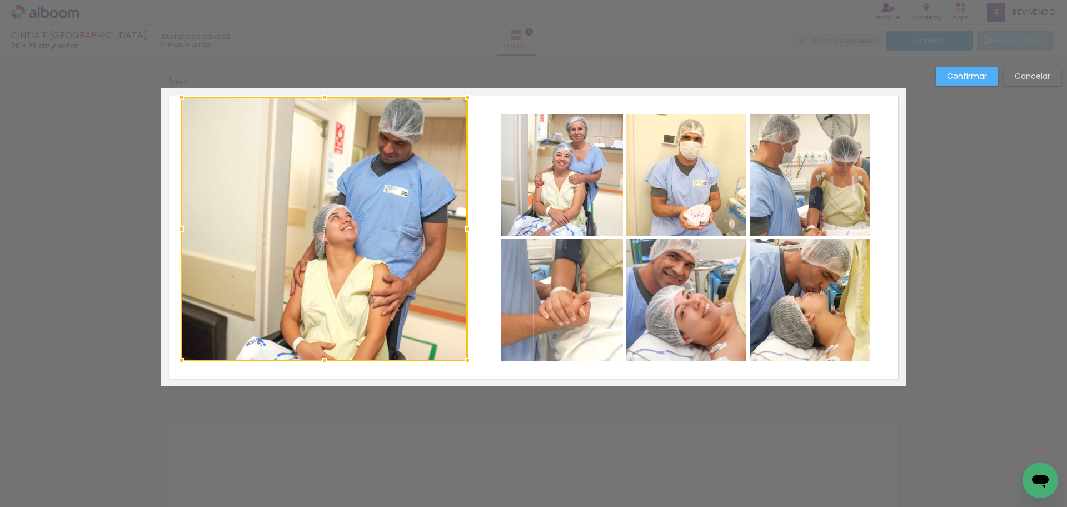
drag, startPoint x: 320, startPoint y: 107, endPoint x: 322, endPoint y: 97, distance: 10.1
click at [322, 97] on div at bounding box center [324, 97] width 22 height 22
click at [317, 294] on div at bounding box center [324, 228] width 286 height 263
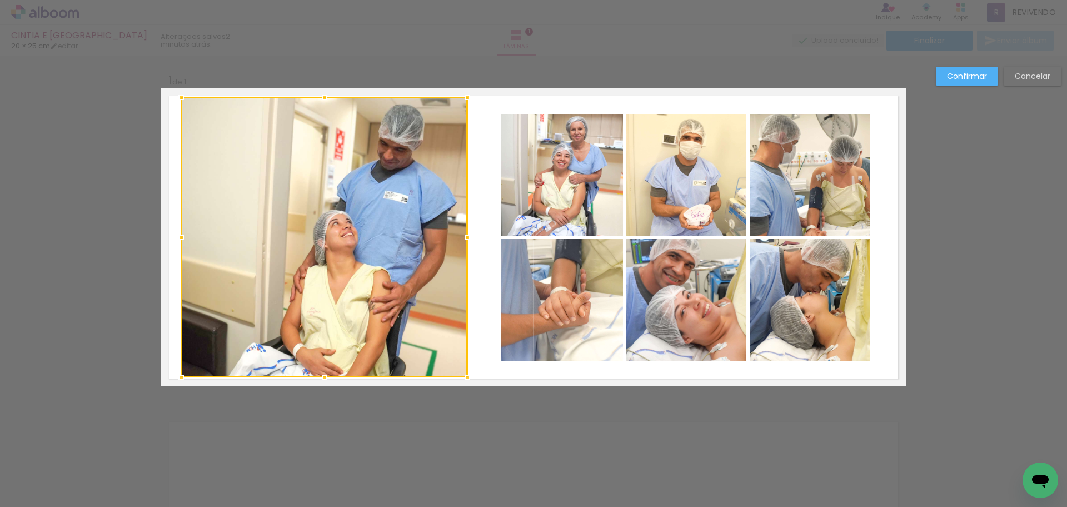
drag, startPoint x: 322, startPoint y: 361, endPoint x: 328, endPoint y: 377, distance: 17.8
click at [328, 377] on div at bounding box center [324, 377] width 22 height 22
click at [413, 263] on div at bounding box center [324, 237] width 286 height 280
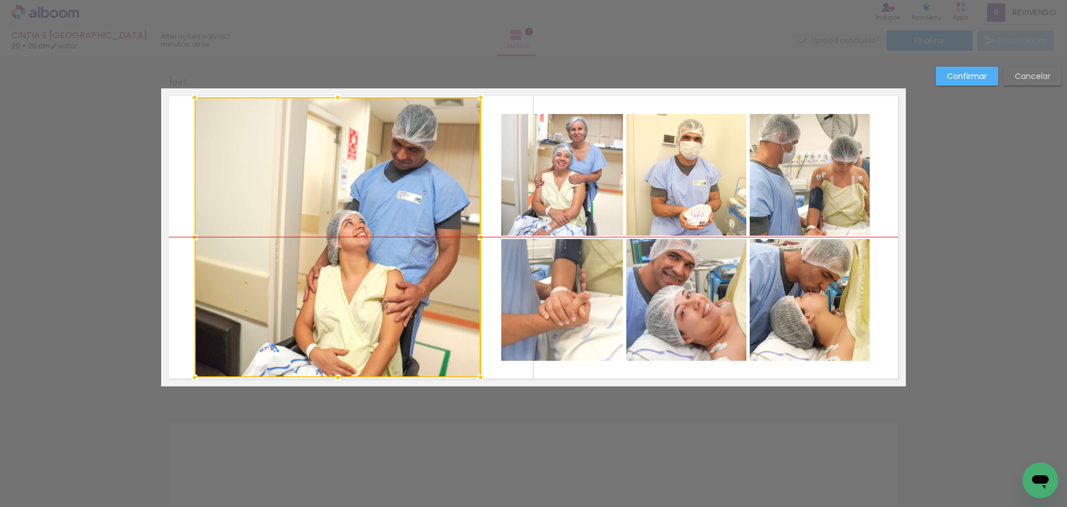
drag, startPoint x: 420, startPoint y: 265, endPoint x: 433, endPoint y: 268, distance: 13.7
click at [433, 268] on div at bounding box center [337, 237] width 286 height 280
click at [0, 0] on slot "Confirmar" at bounding box center [0, 0] width 0 height 0
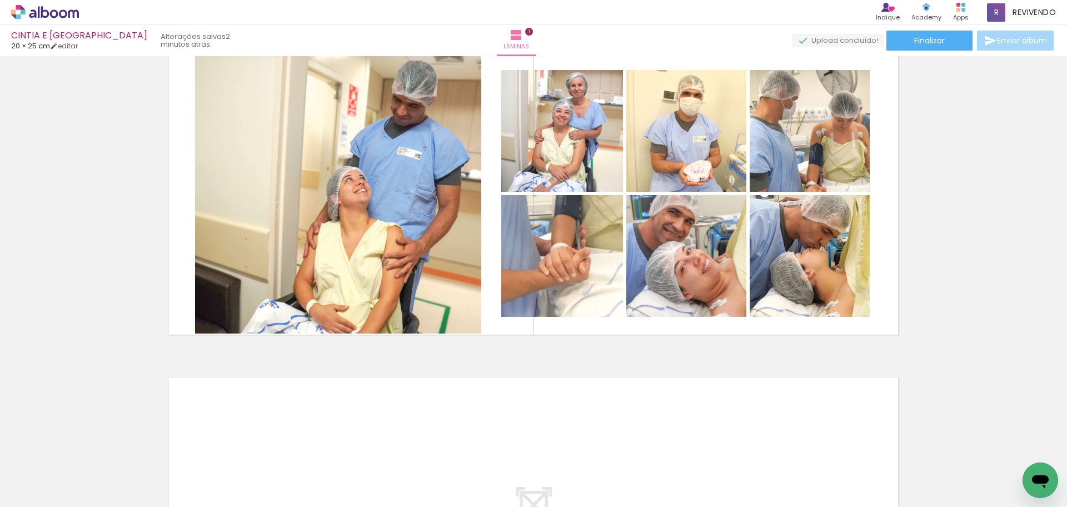
scroll to position [167, 0]
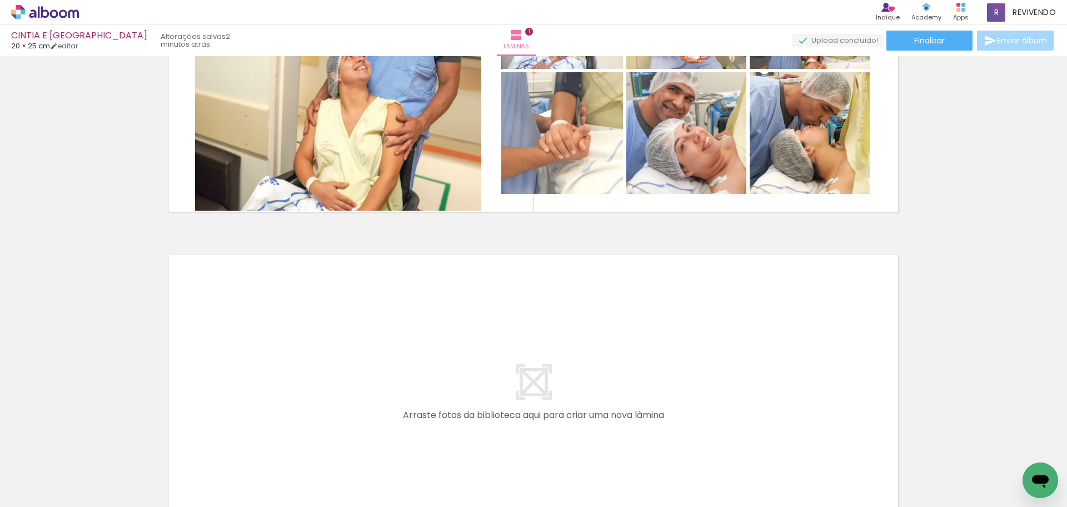
click at [521, 339] on quentale-layouter at bounding box center [533, 396] width 744 height 298
drag, startPoint x: 127, startPoint y: 446, endPoint x: 235, endPoint y: 327, distance: 160.9
click at [235, 327] on quentale-workspace at bounding box center [533, 253] width 1067 height 507
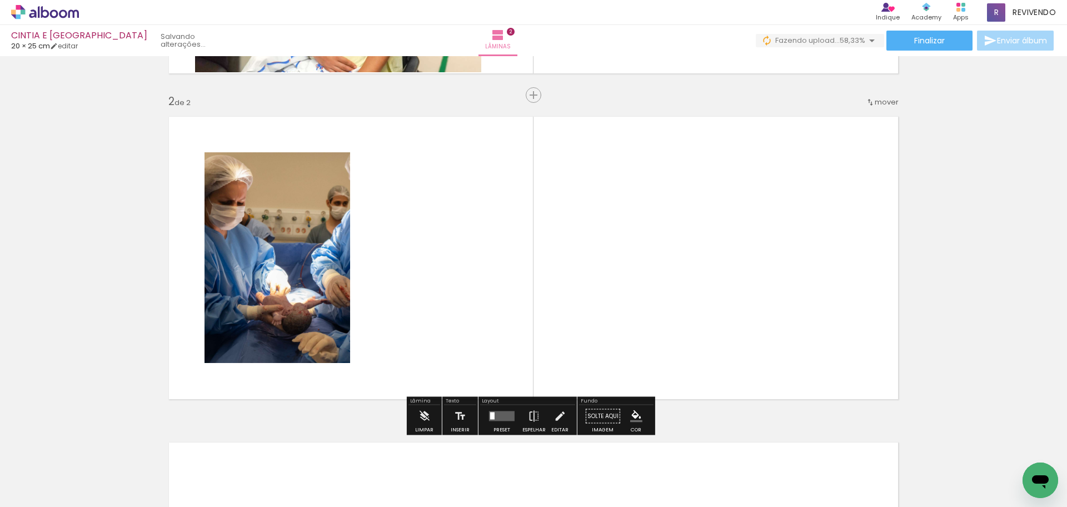
scroll to position [316, 0]
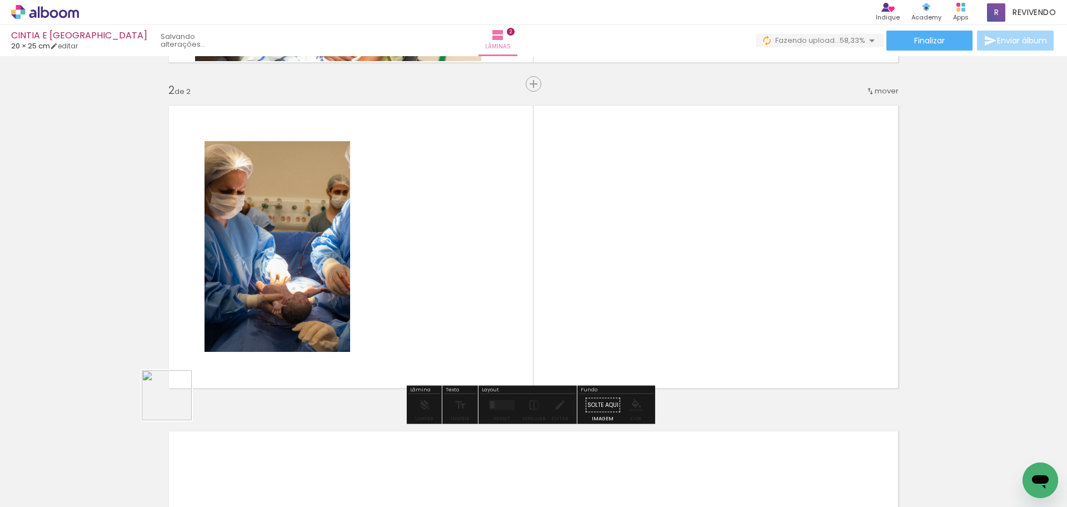
drag, startPoint x: 175, startPoint y: 403, endPoint x: 227, endPoint y: 336, distance: 85.2
click at [271, 281] on quentale-workspace at bounding box center [533, 253] width 1067 height 507
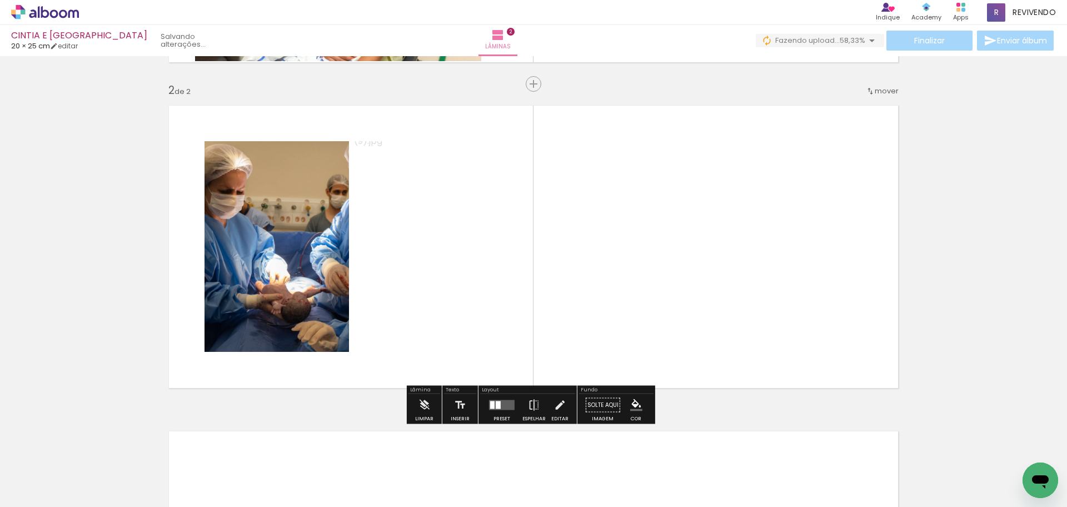
drag, startPoint x: 122, startPoint y: 467, endPoint x: 186, endPoint y: 348, distance: 135.7
click at [244, 278] on quentale-workspace at bounding box center [533, 253] width 1067 height 507
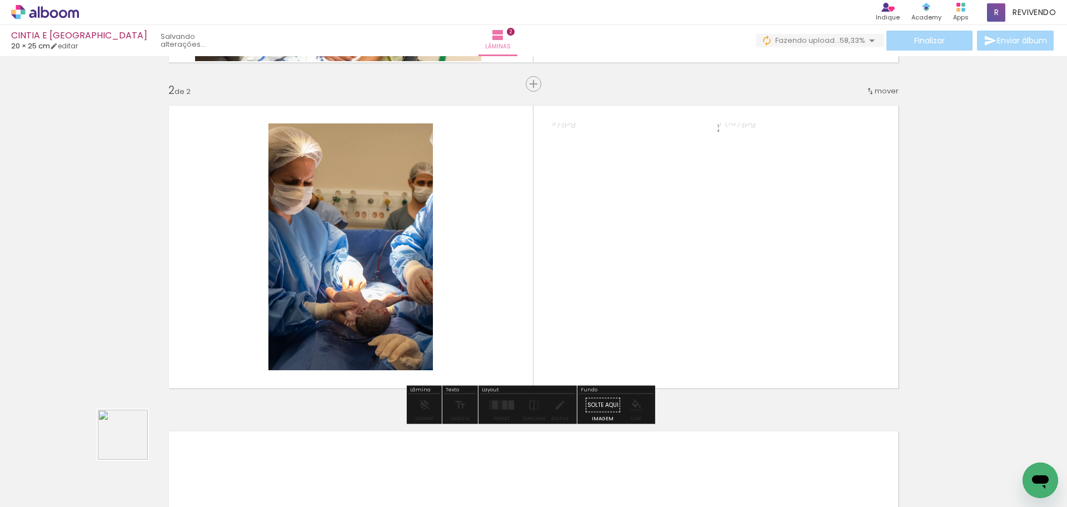
drag, startPoint x: 131, startPoint y: 443, endPoint x: 187, endPoint y: 402, distance: 69.1
click at [279, 297] on quentale-workspace at bounding box center [533, 253] width 1067 height 507
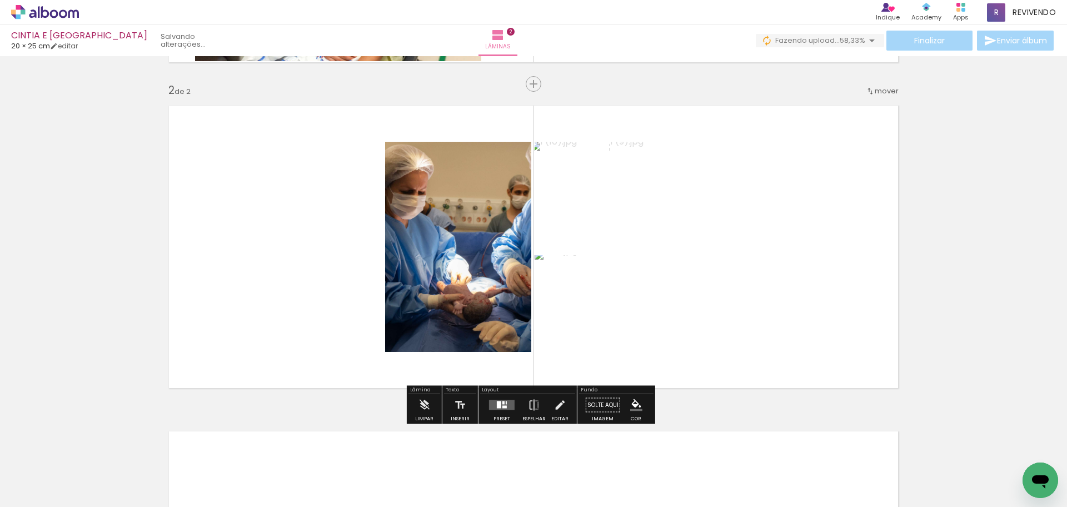
drag, startPoint x: 344, startPoint y: 296, endPoint x: 505, endPoint y: 379, distance: 180.6
click at [391, 272] on quentale-workspace at bounding box center [533, 253] width 1067 height 507
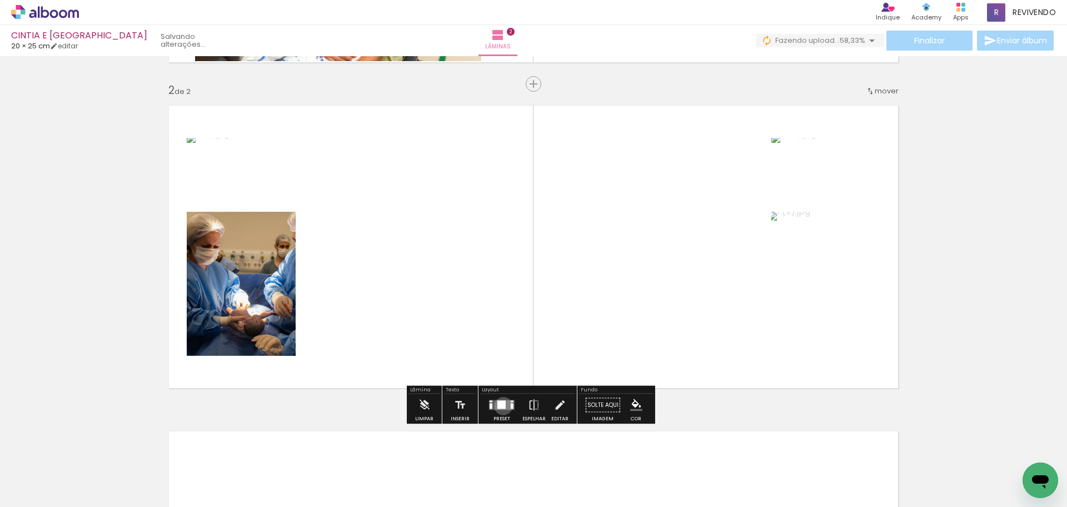
click at [501, 406] on div at bounding box center [501, 405] width 8 height 8
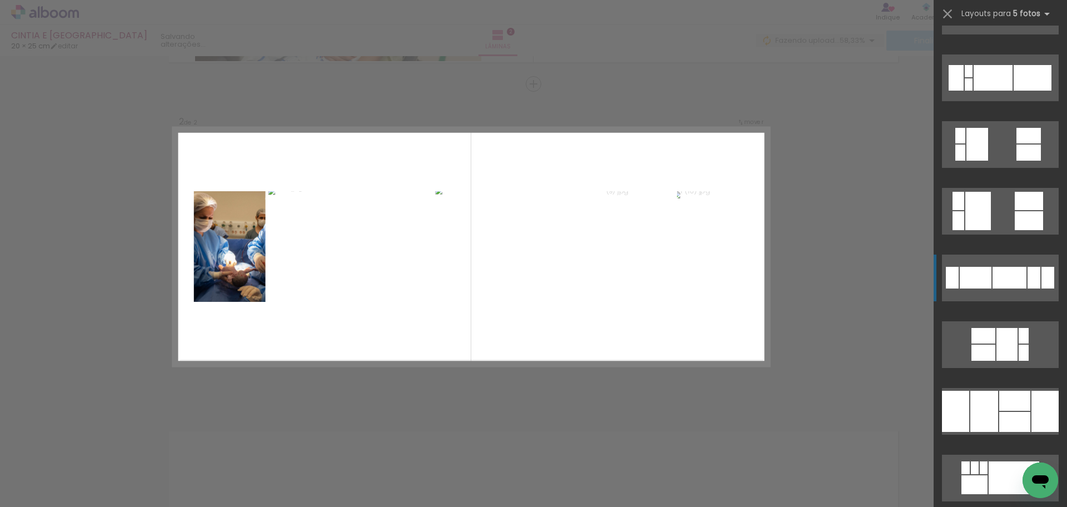
scroll to position [722, 0]
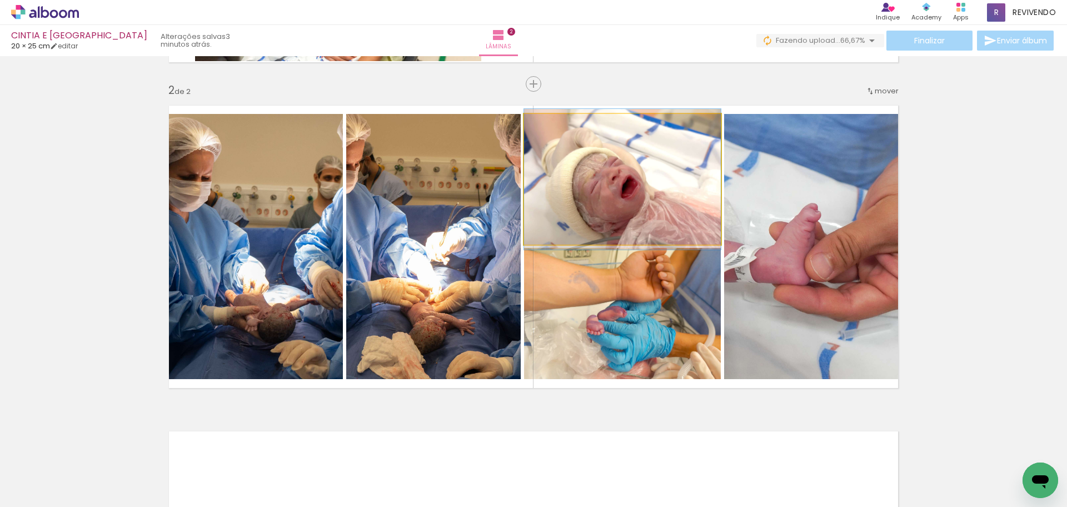
click at [655, 195] on quentale-photo at bounding box center [622, 179] width 197 height 131
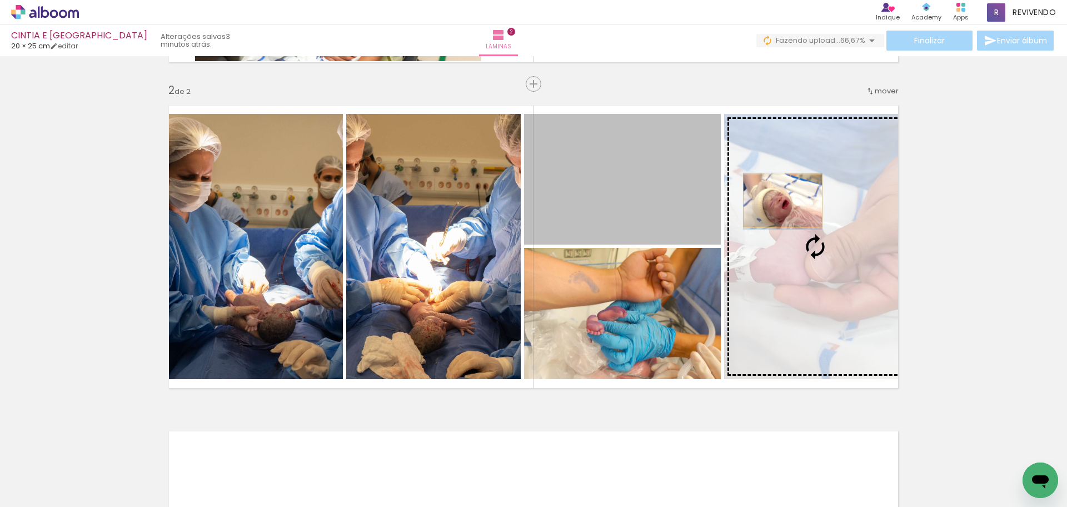
drag, startPoint x: 618, startPoint y: 196, endPoint x: 778, endPoint y: 201, distance: 160.1
click at [0, 0] on slot at bounding box center [0, 0] width 0 height 0
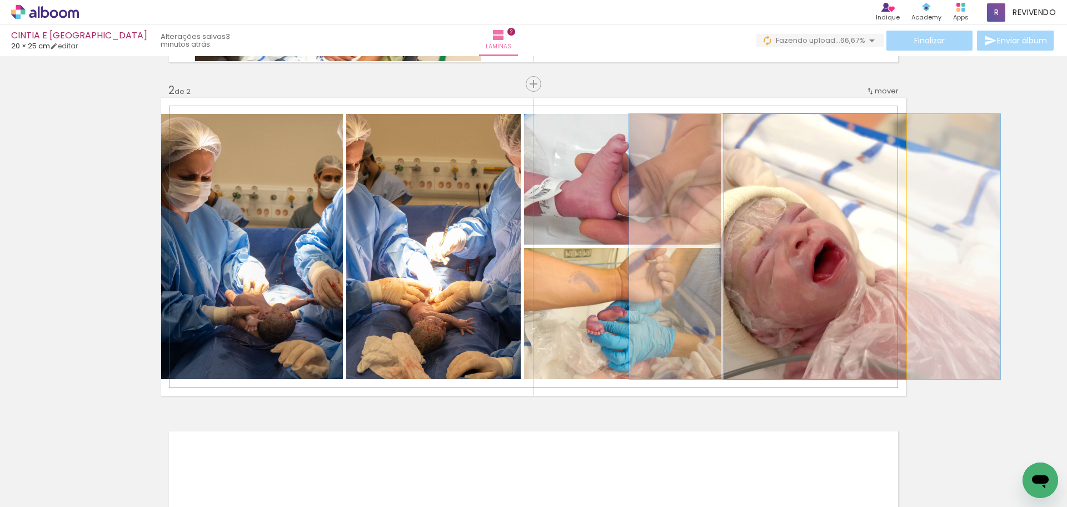
click at [802, 197] on quentale-photo at bounding box center [815, 246] width 182 height 265
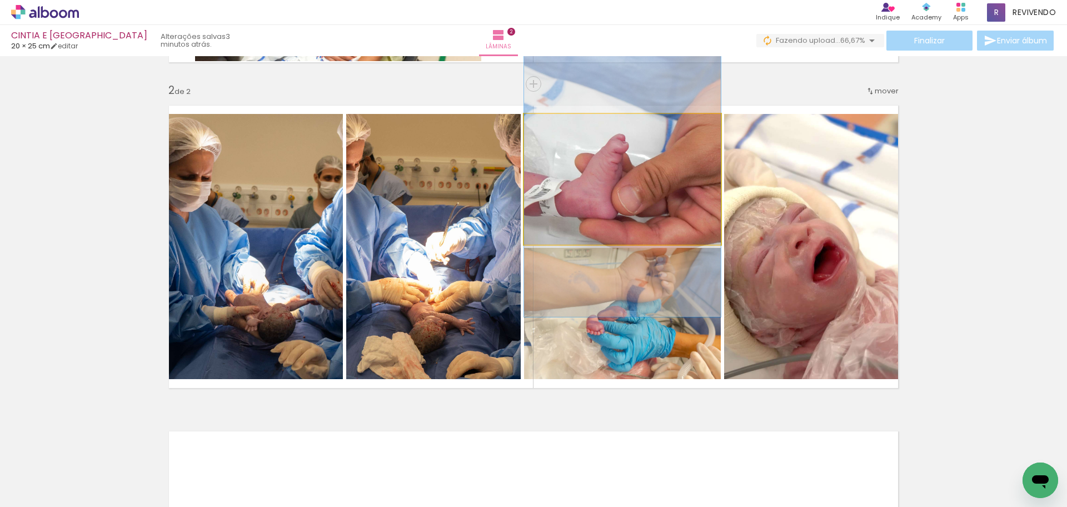
click at [651, 198] on quentale-photo at bounding box center [622, 179] width 197 height 131
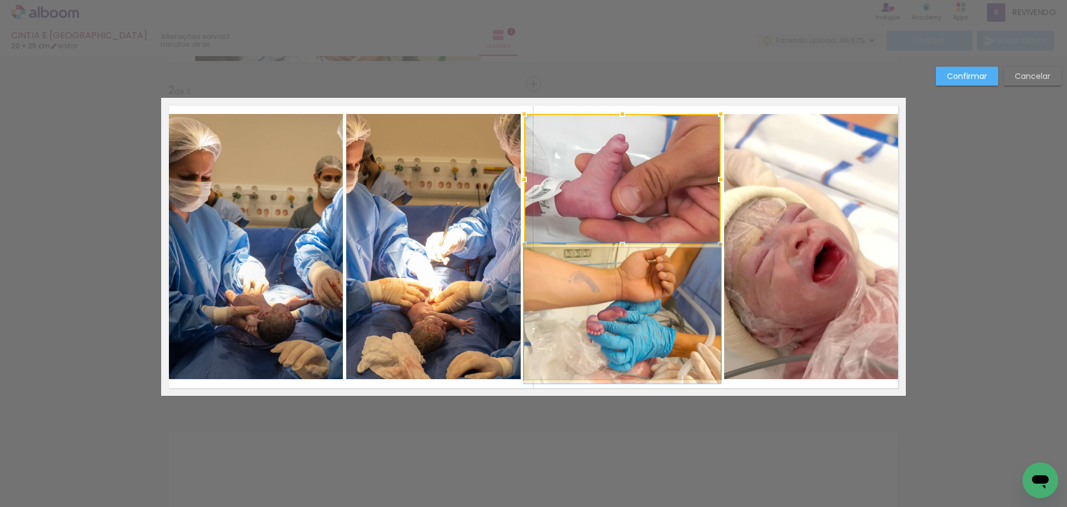
click at [658, 303] on quentale-photo at bounding box center [622, 313] width 197 height 131
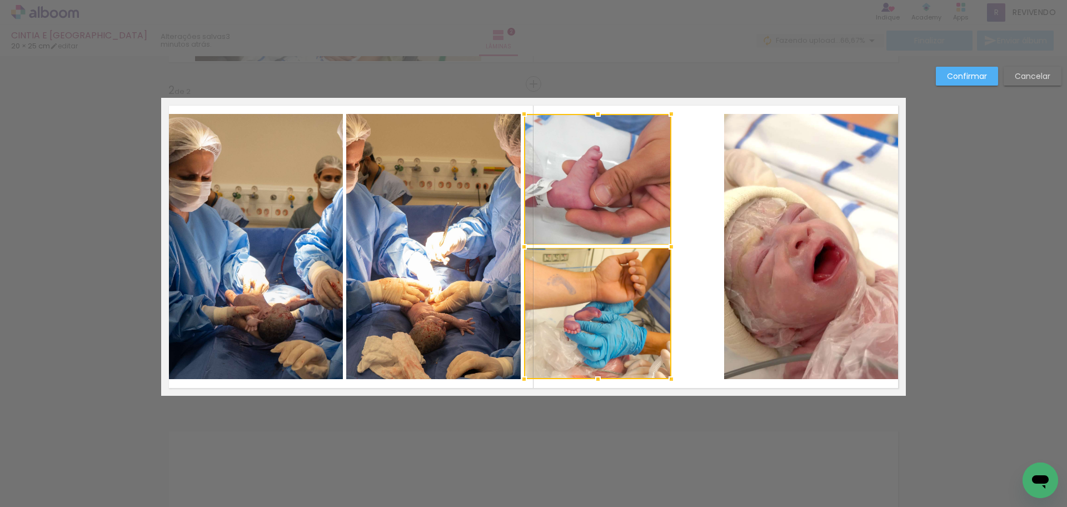
drag, startPoint x: 716, startPoint y: 251, endPoint x: 666, endPoint y: 248, distance: 49.5
click at [666, 248] on div at bounding box center [671, 247] width 22 height 22
click at [766, 251] on quentale-photo at bounding box center [815, 246] width 182 height 265
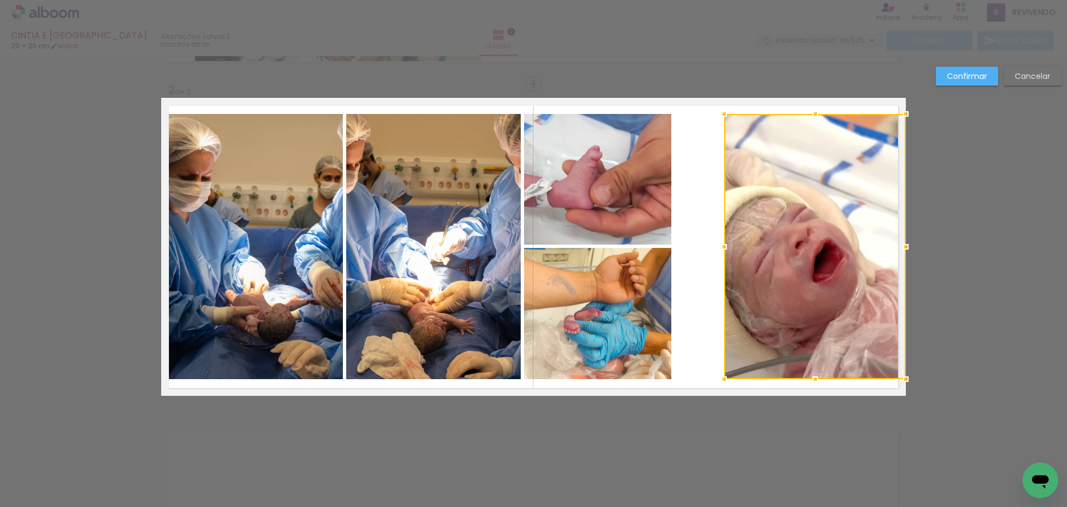
click at [766, 251] on div at bounding box center [815, 246] width 182 height 265
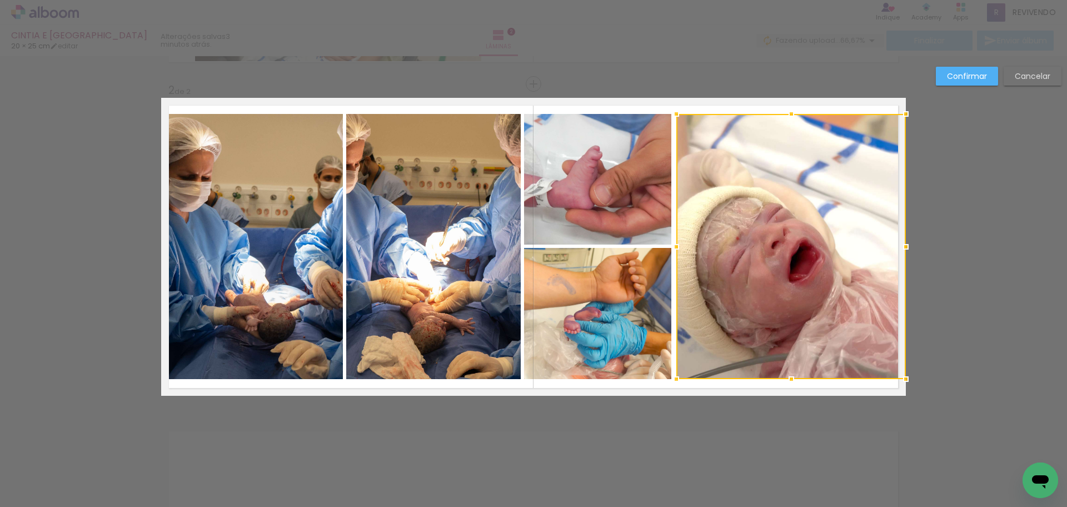
drag, startPoint x: 717, startPoint y: 249, endPoint x: 671, endPoint y: 246, distance: 46.2
click at [671, 246] on div at bounding box center [676, 247] width 22 height 22
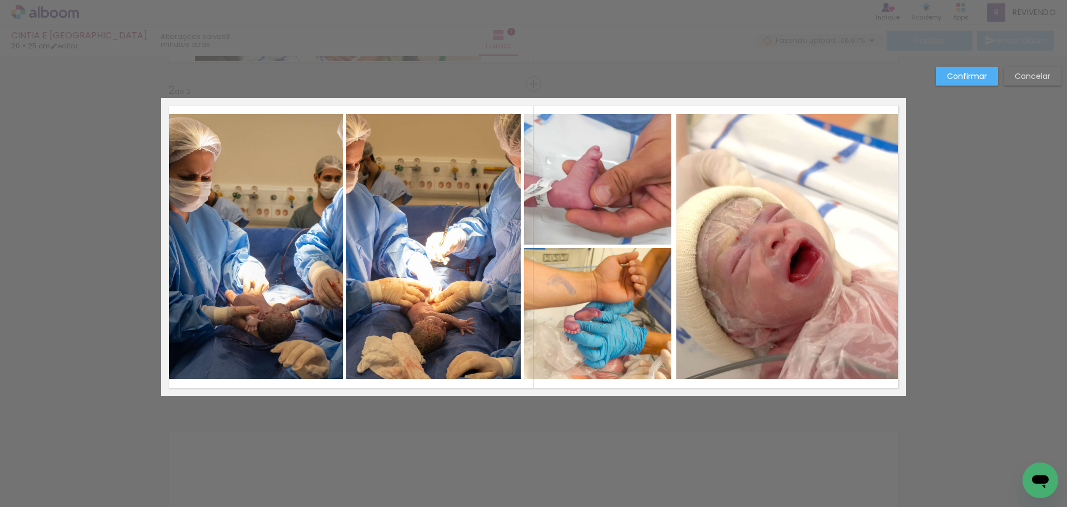
click at [0, 0] on slot "Confirmar" at bounding box center [0, 0] width 0 height 0
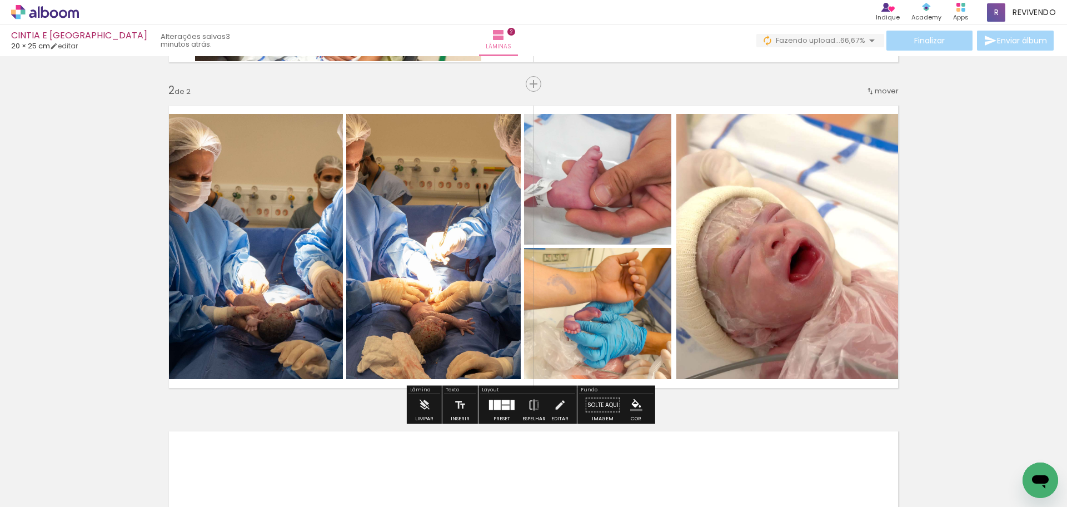
click at [265, 269] on quentale-photo at bounding box center [252, 246] width 182 height 265
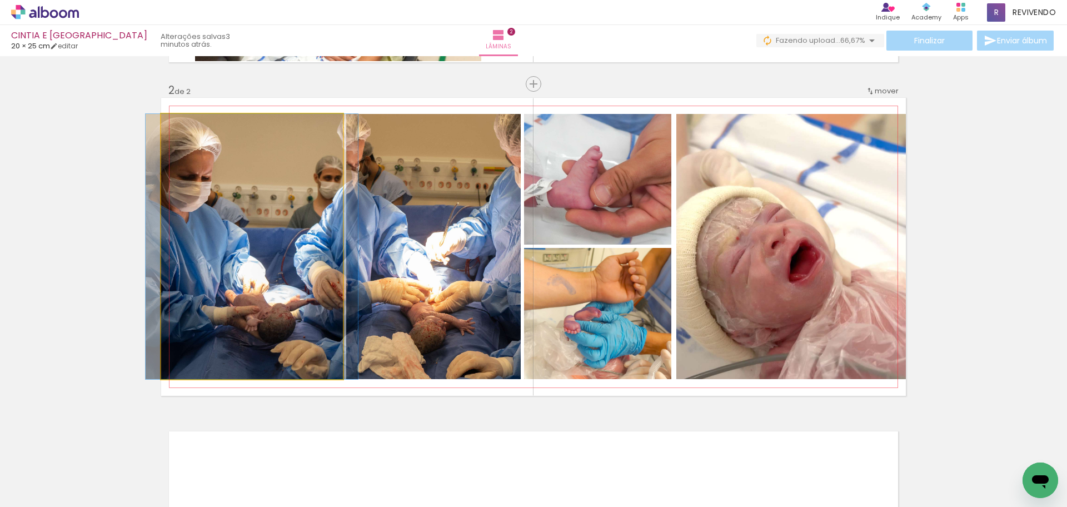
click at [265, 269] on quentale-photo at bounding box center [252, 246] width 182 height 265
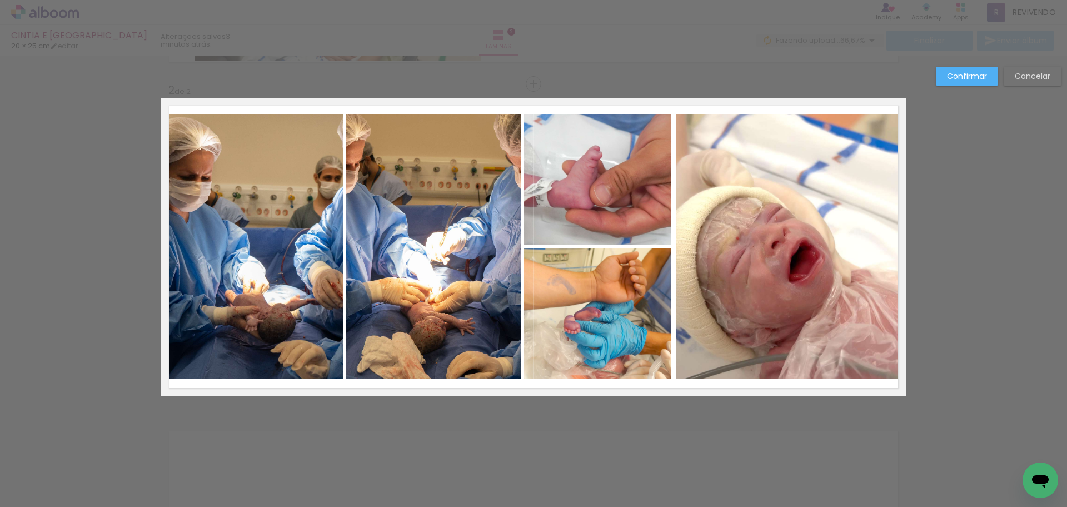
click at [0, 0] on slot "Confirmar" at bounding box center [0, 0] width 0 height 0
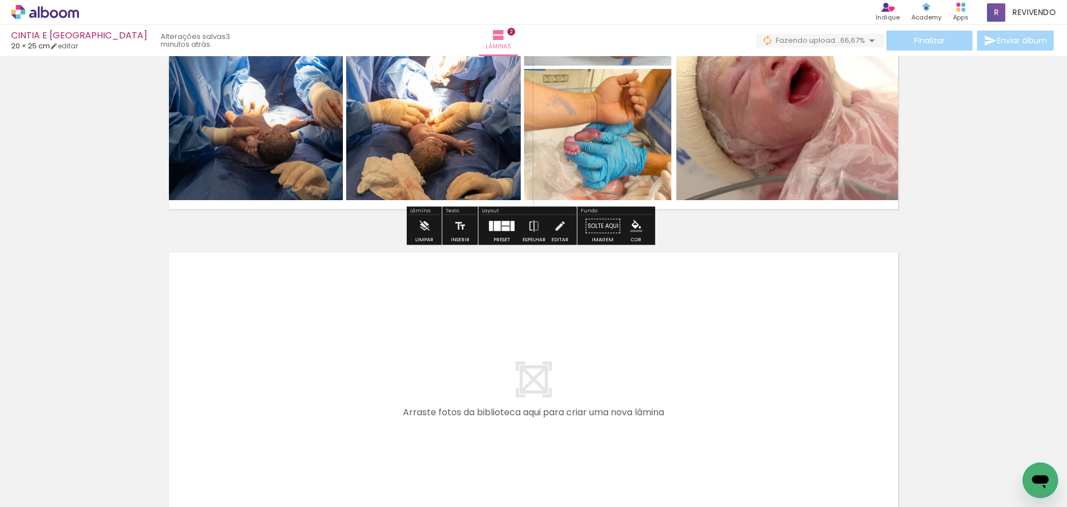
scroll to position [538, 0]
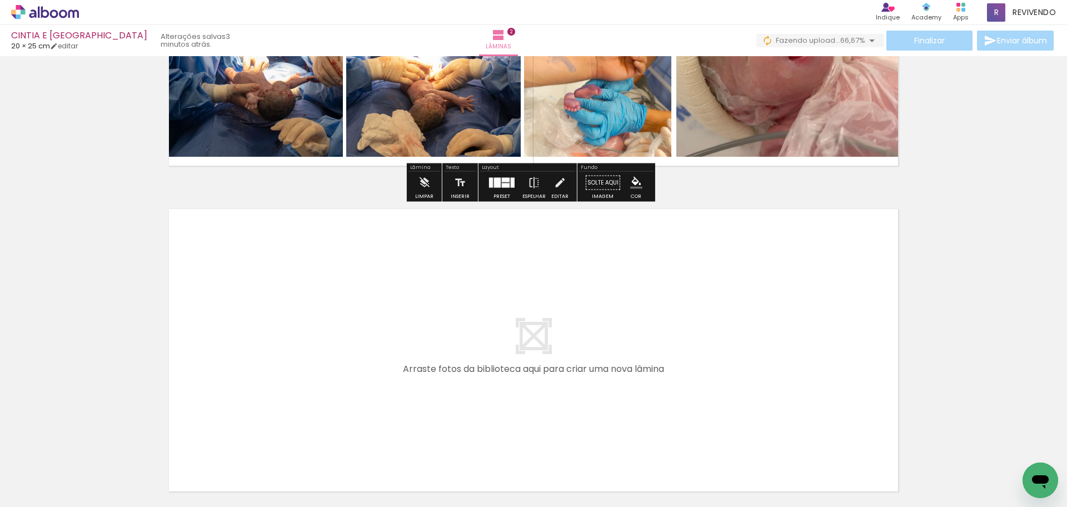
click at [507, 373] on quentale-layouter at bounding box center [533, 350] width 744 height 298
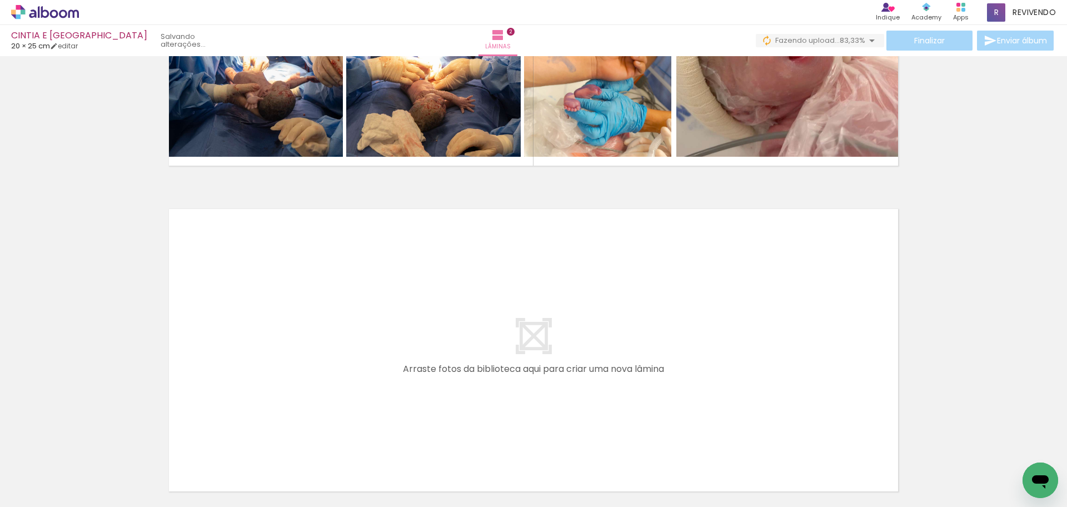
scroll to position [0, 0]
drag, startPoint x: 248, startPoint y: 338, endPoint x: 254, endPoint y: 331, distance: 9.5
click at [254, 331] on quentale-workspace at bounding box center [533, 253] width 1067 height 507
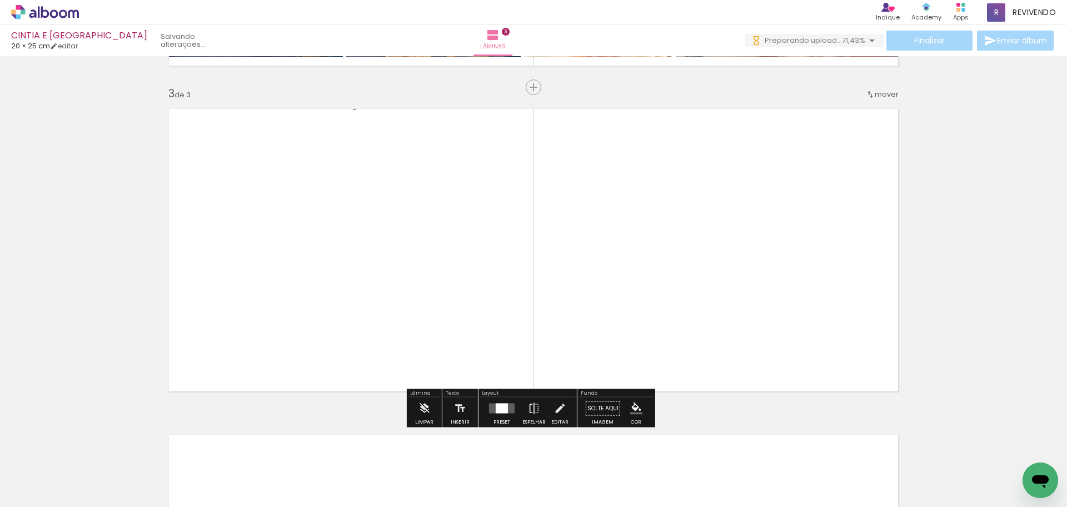
scroll to position [642, 0]
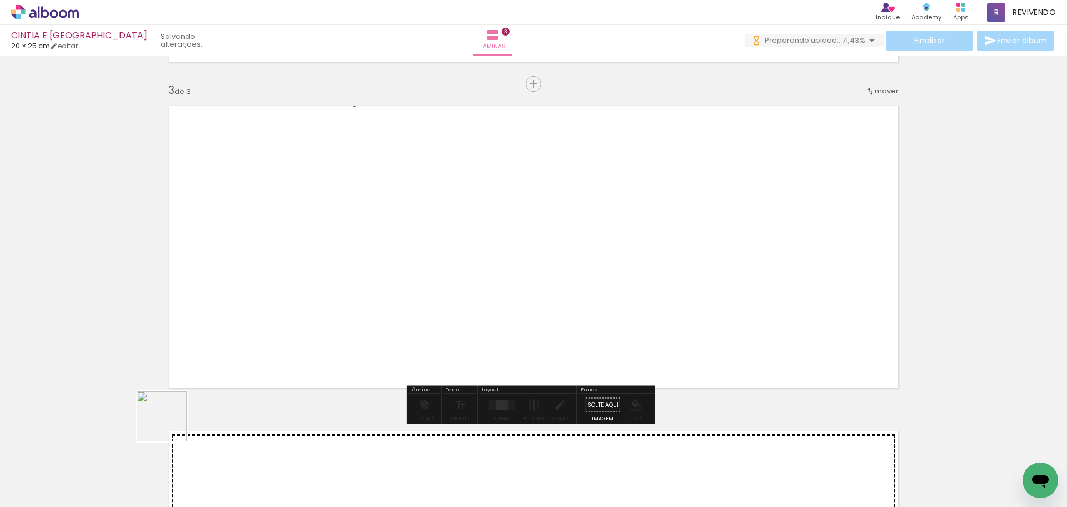
drag, startPoint x: 170, startPoint y: 424, endPoint x: 352, endPoint y: 223, distance: 271.8
click at [352, 223] on quentale-workspace at bounding box center [533, 253] width 1067 height 507
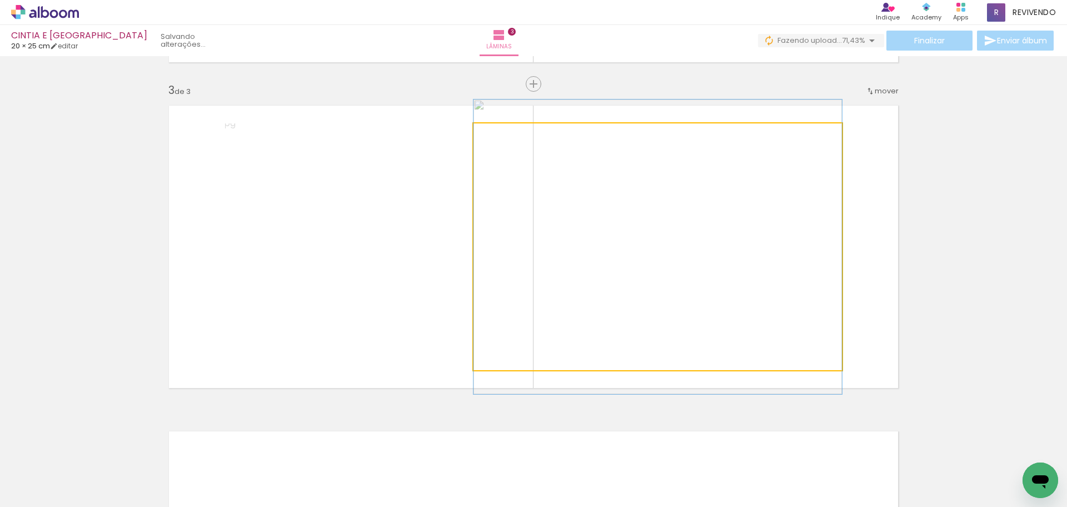
click at [648, 246] on quentale-photo at bounding box center [657, 246] width 368 height 247
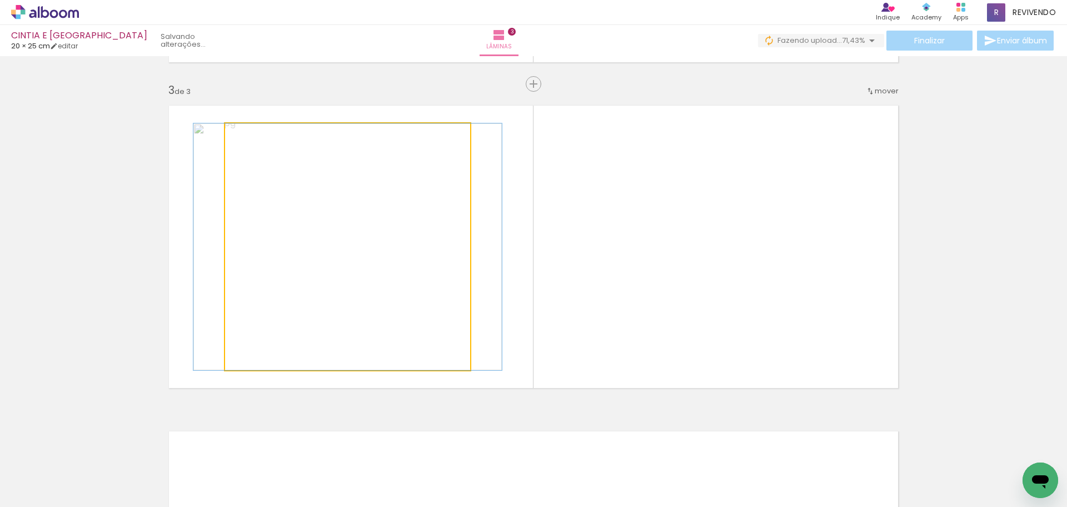
click at [377, 257] on quentale-photo at bounding box center [347, 246] width 245 height 247
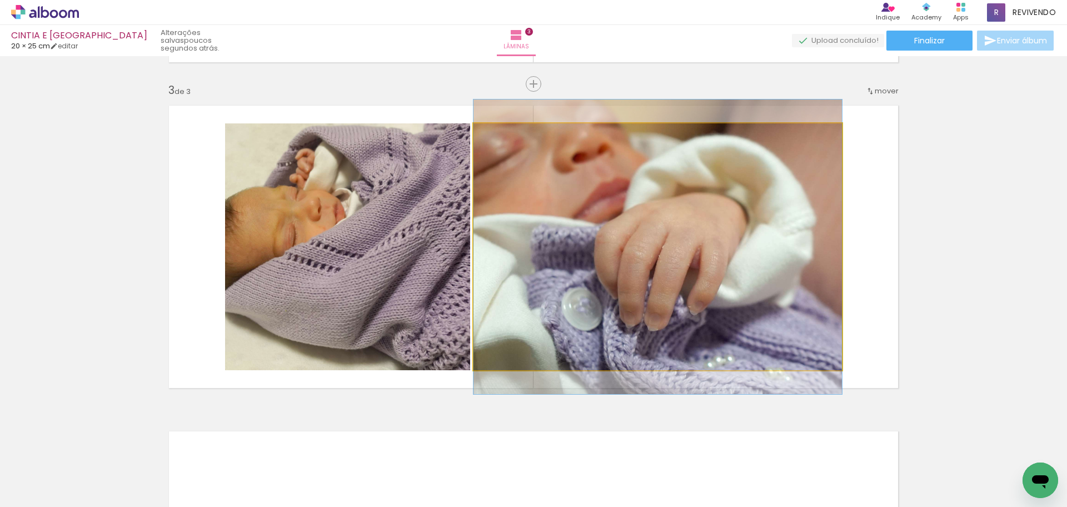
click at [751, 272] on quentale-photo at bounding box center [657, 246] width 368 height 247
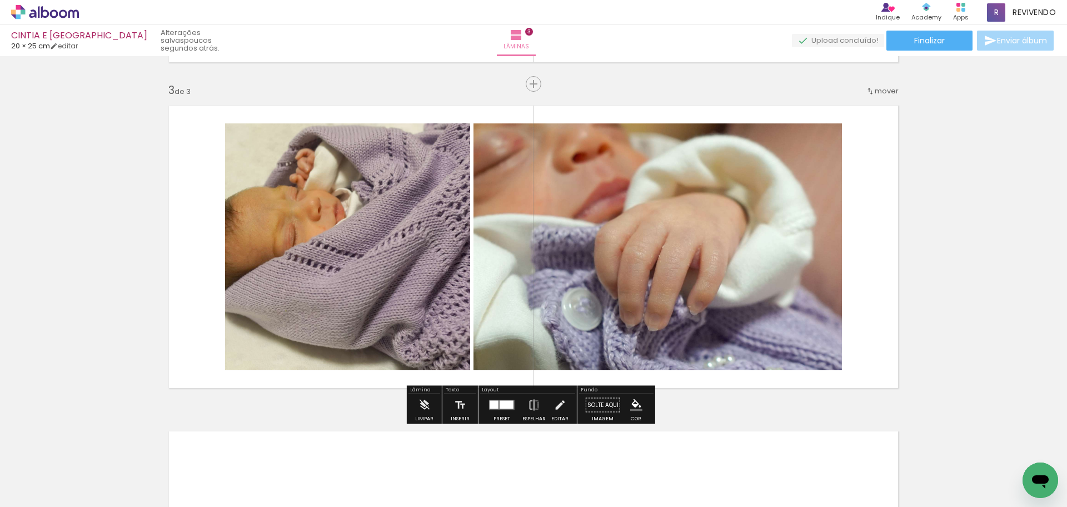
click at [859, 277] on quentale-layouter at bounding box center [533, 247] width 744 height 298
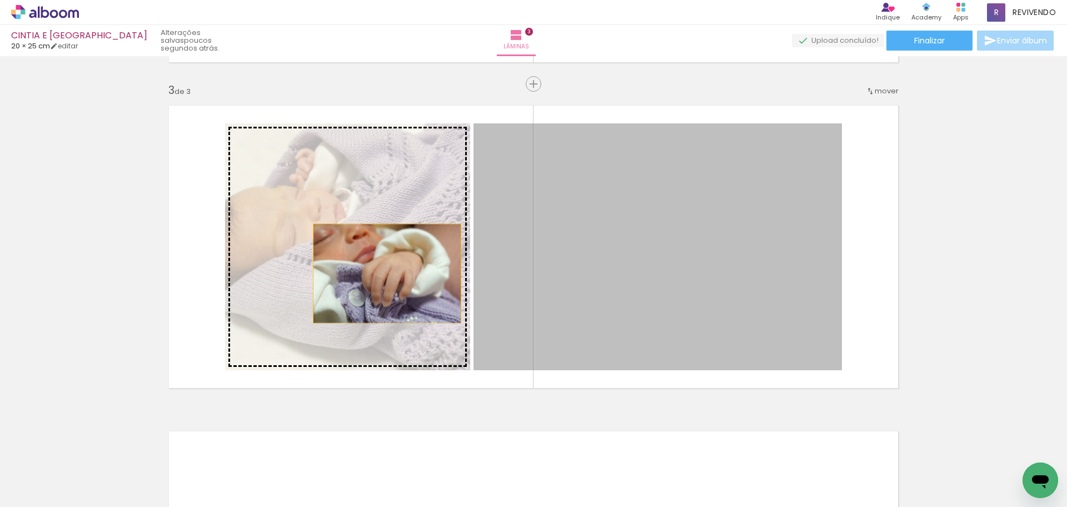
drag, startPoint x: 703, startPoint y: 282, endPoint x: 376, endPoint y: 273, distance: 327.9
click at [0, 0] on slot at bounding box center [0, 0] width 0 height 0
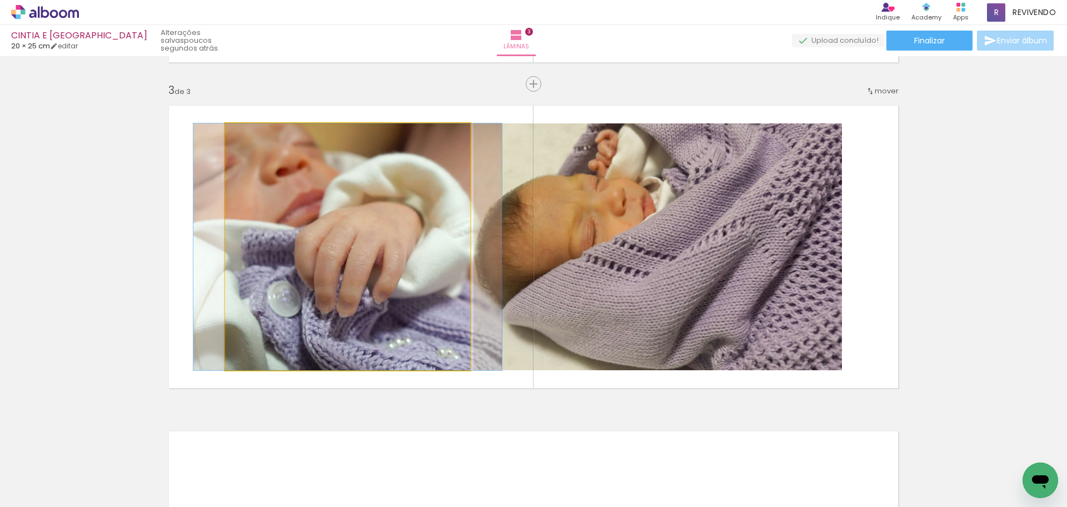
click at [363, 260] on quentale-photo at bounding box center [347, 246] width 245 height 247
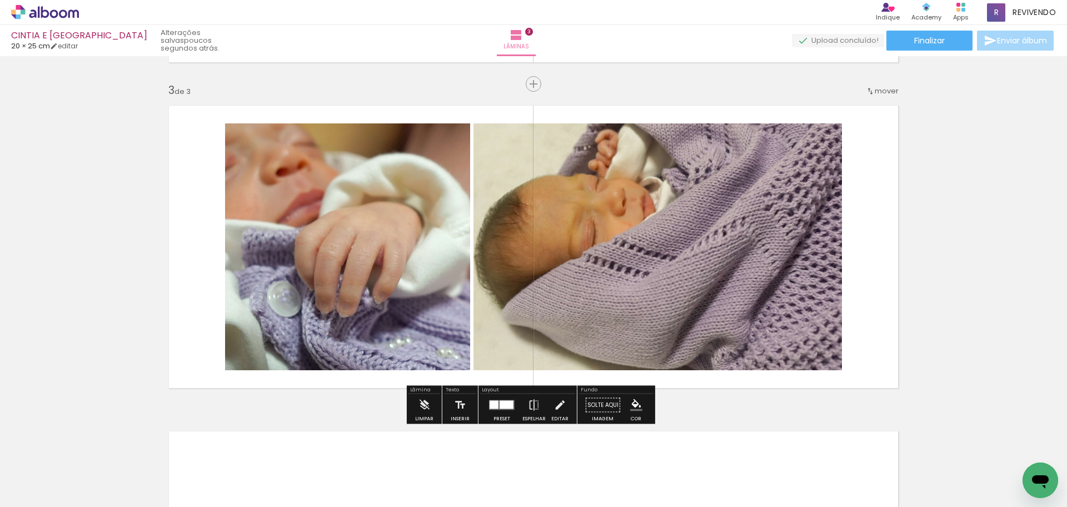
click at [258, 241] on quentale-photo at bounding box center [347, 246] width 245 height 247
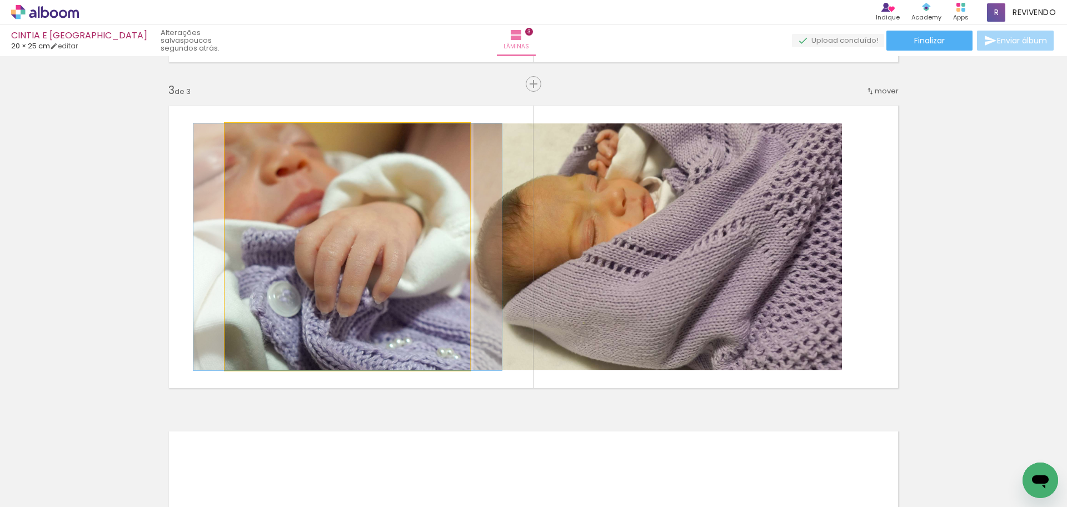
click at [258, 241] on quentale-photo at bounding box center [347, 246] width 245 height 247
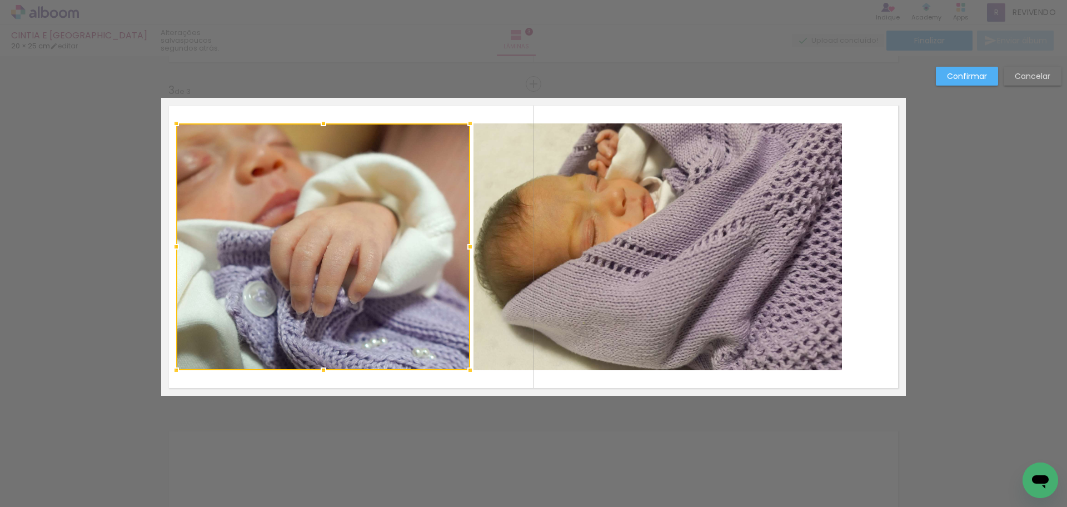
drag, startPoint x: 200, startPoint y: 243, endPoint x: 168, endPoint y: 241, distance: 32.3
click at [168, 241] on div at bounding box center [176, 247] width 22 height 22
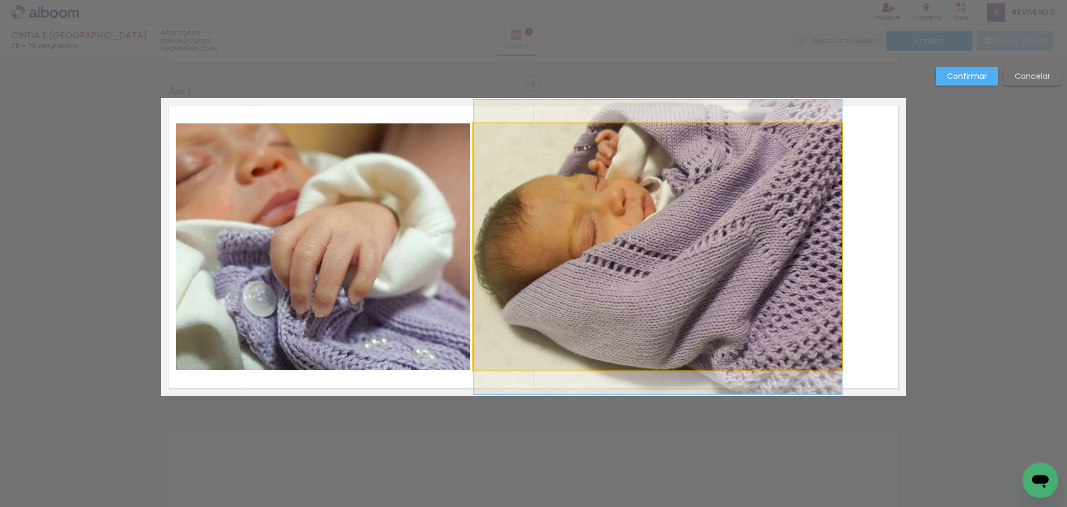
click at [674, 269] on quentale-photo at bounding box center [657, 246] width 368 height 247
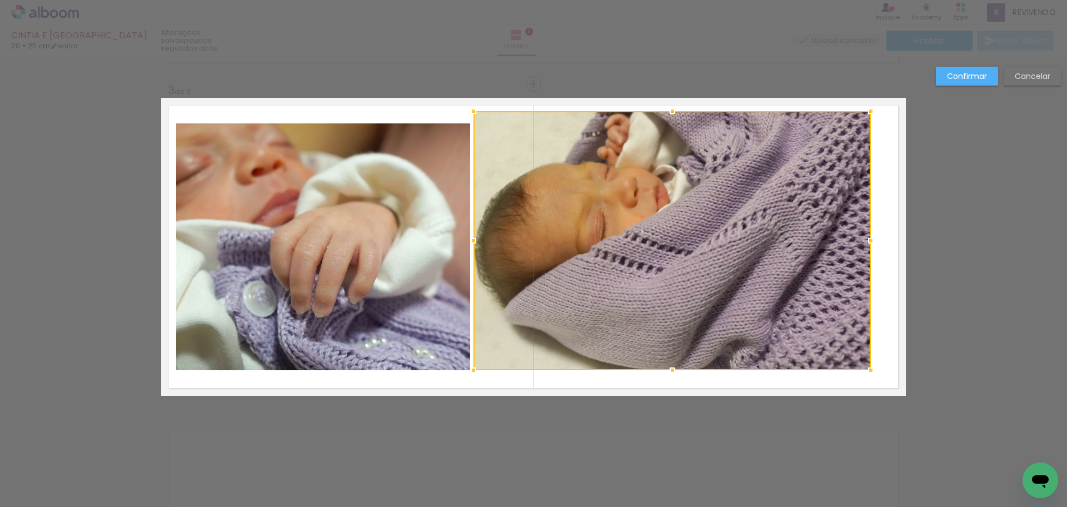
drag, startPoint x: 839, startPoint y: 122, endPoint x: 867, endPoint y: 110, distance: 30.3
click at [867, 110] on div at bounding box center [870, 111] width 22 height 22
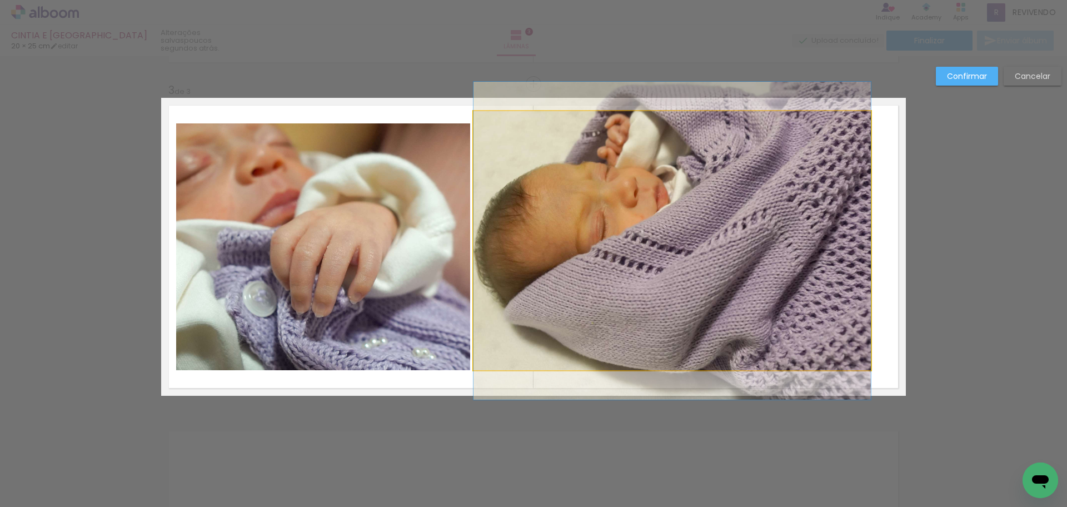
click at [698, 257] on quentale-photo at bounding box center [671, 240] width 397 height 259
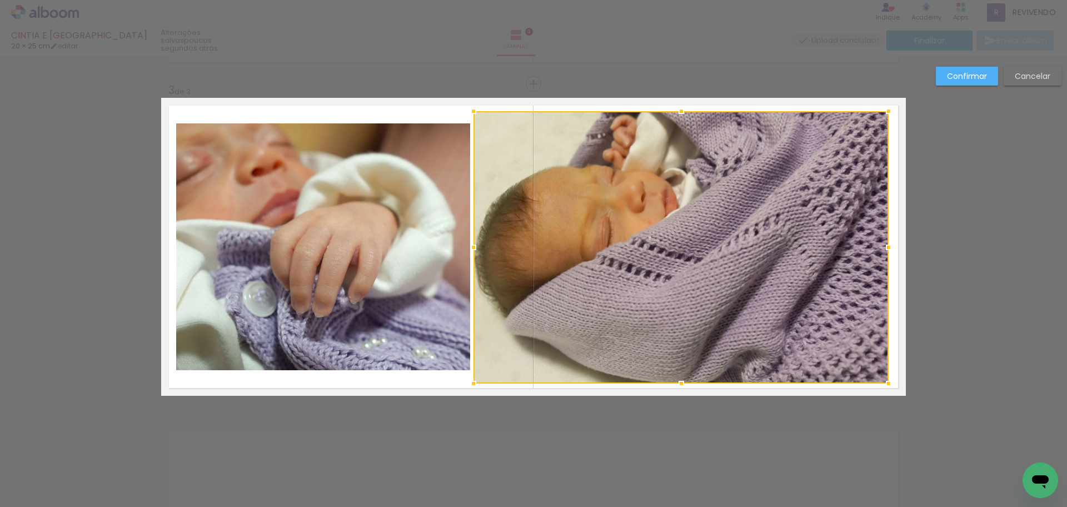
drag, startPoint x: 864, startPoint y: 372, endPoint x: 882, endPoint y: 385, distance: 22.2
click at [882, 385] on div at bounding box center [888, 383] width 22 height 22
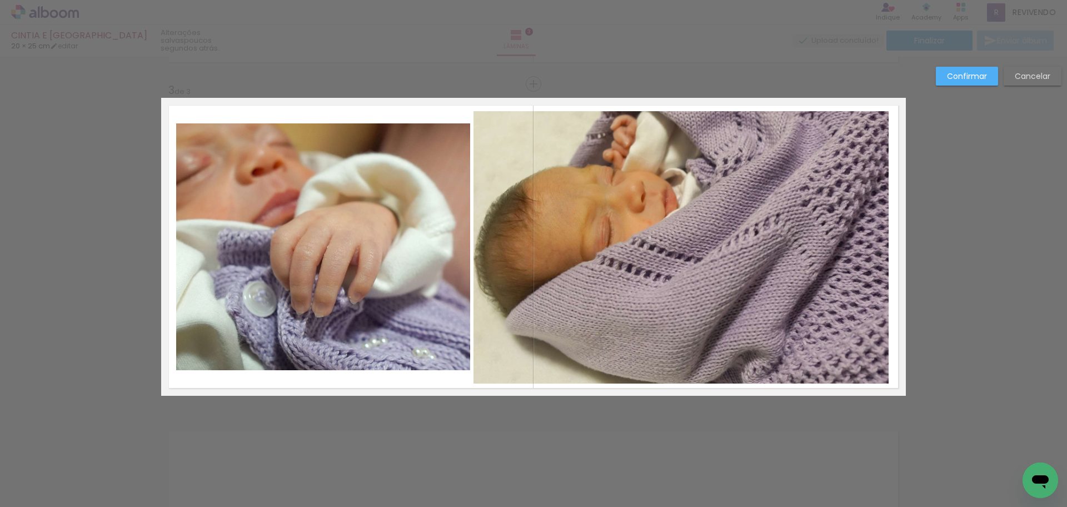
click at [723, 292] on quentale-photo at bounding box center [680, 247] width 415 height 272
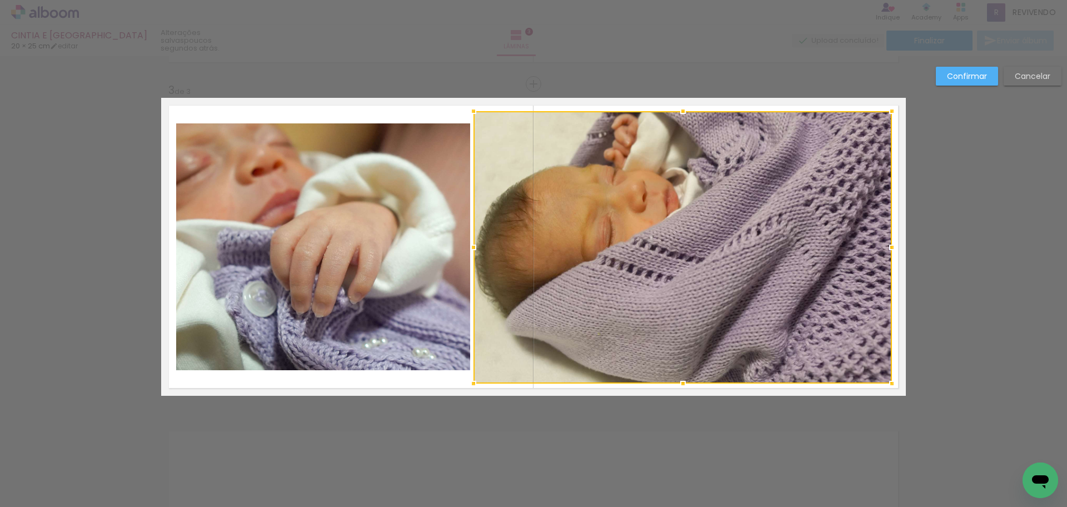
click at [888, 251] on div at bounding box center [892, 247] width 22 height 22
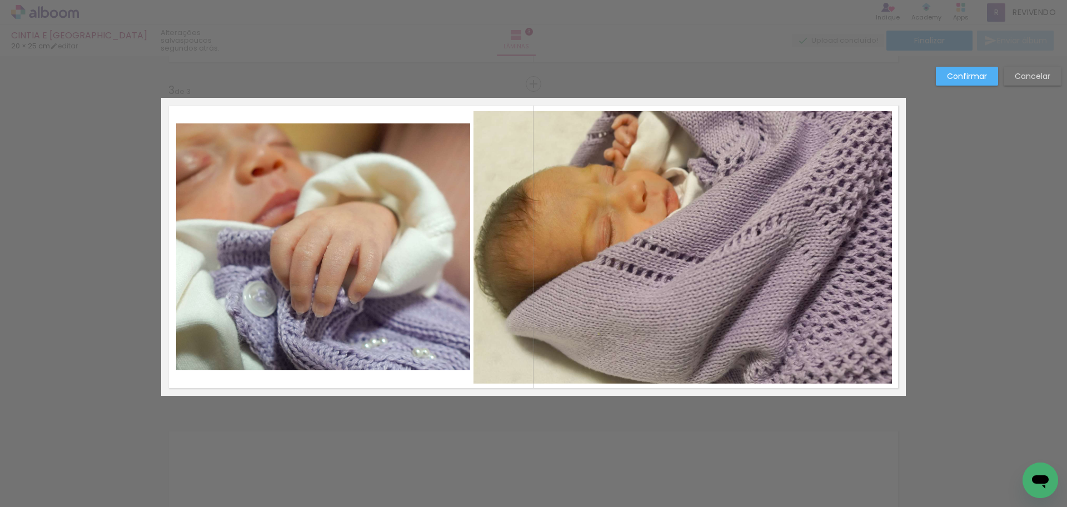
click at [0, 0] on slot "Confirmar" at bounding box center [0, 0] width 0 height 0
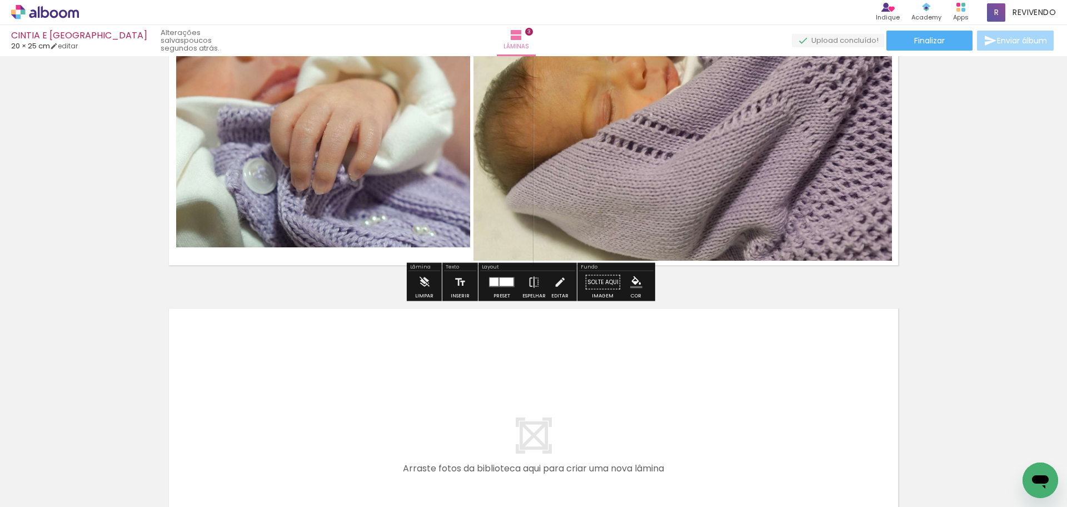
scroll to position [808, 0]
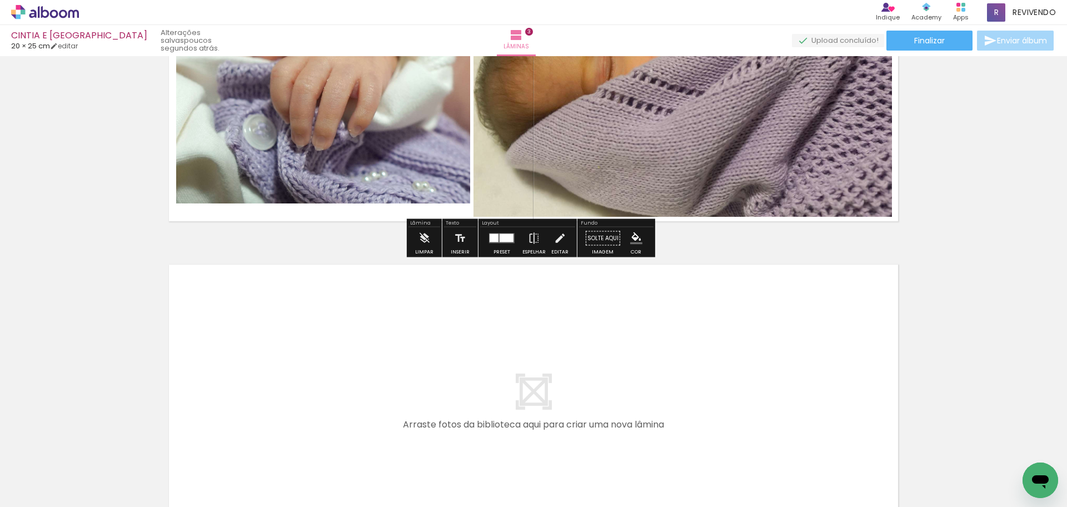
click at [491, 336] on quentale-layouter at bounding box center [533, 406] width 744 height 298
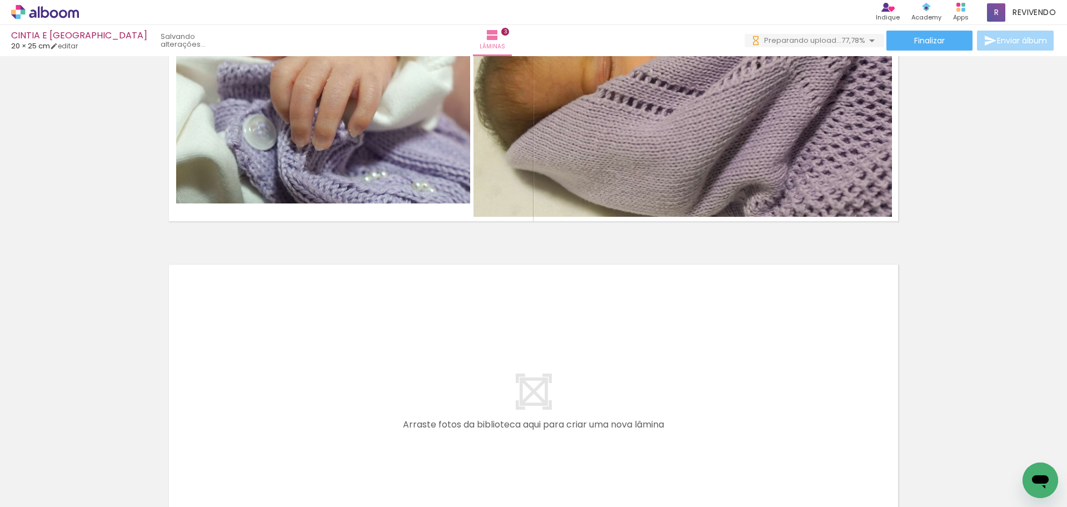
scroll to position [0, 0]
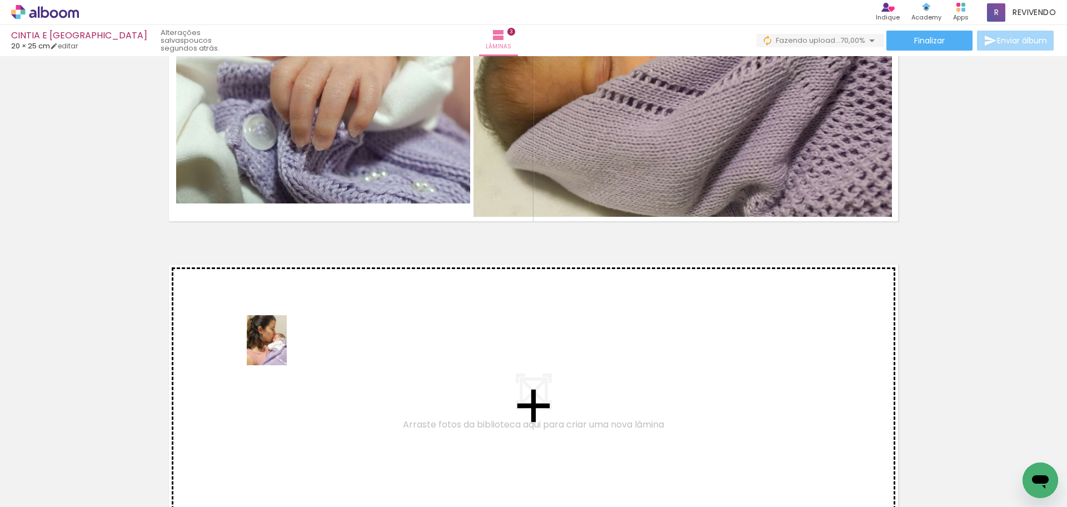
drag, startPoint x: 110, startPoint y: 472, endPoint x: 280, endPoint y: 348, distance: 210.0
click at [280, 348] on quentale-workspace at bounding box center [533, 253] width 1067 height 507
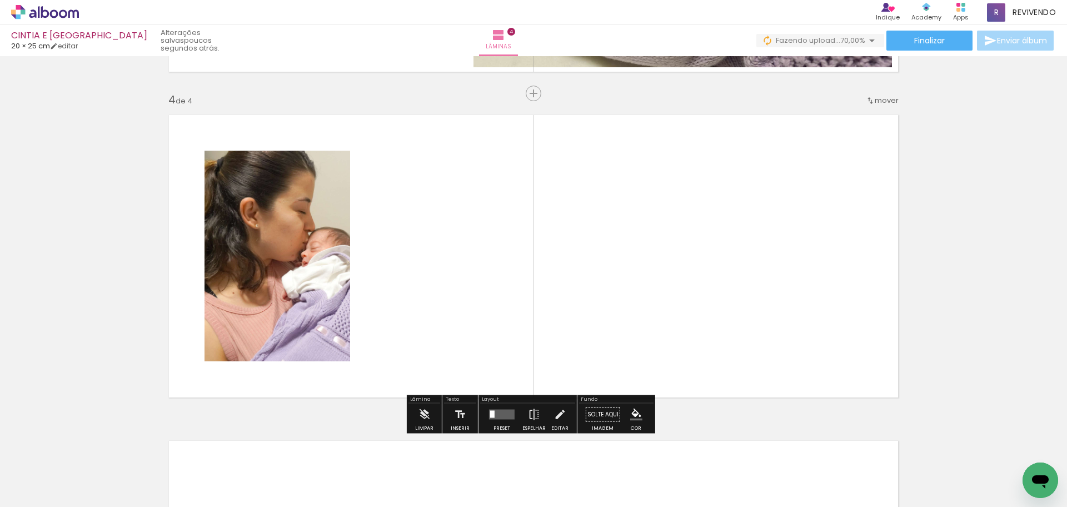
scroll to position [967, 0]
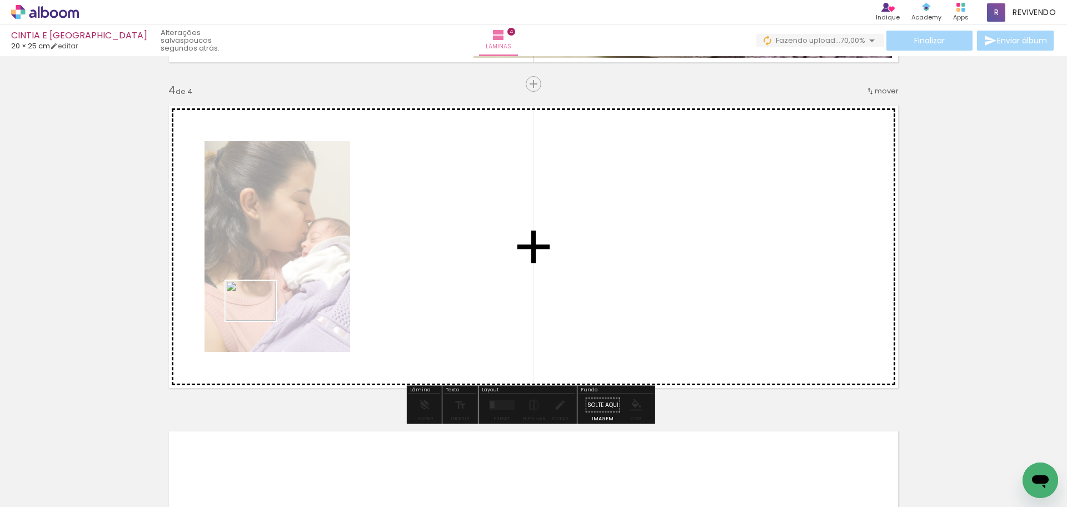
drag, startPoint x: 128, startPoint y: 468, endPoint x: 259, endPoint y: 314, distance: 201.8
click at [259, 314] on quentale-workspace at bounding box center [533, 253] width 1067 height 507
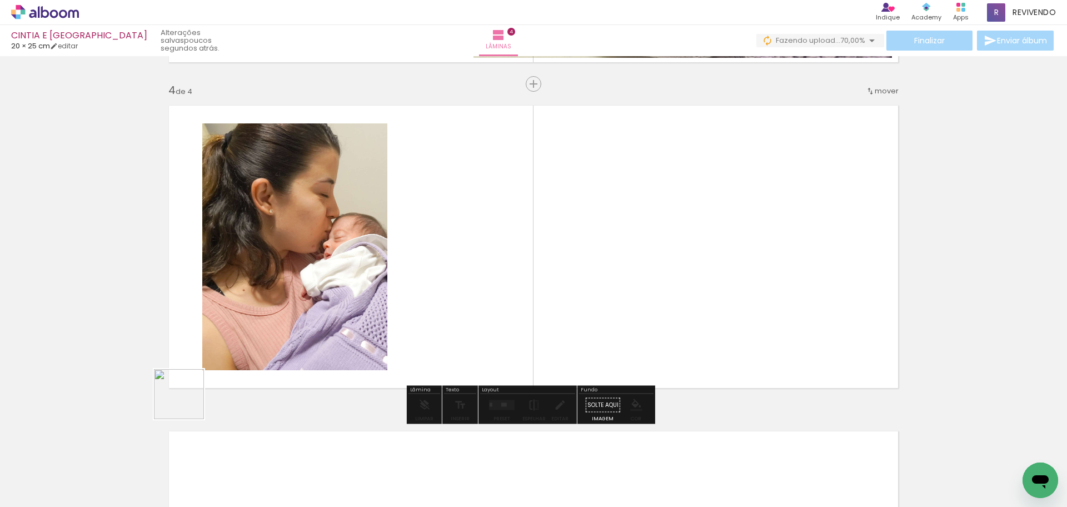
drag, startPoint x: 187, startPoint y: 402, endPoint x: 156, endPoint y: 494, distance: 96.8
click at [258, 319] on quentale-workspace at bounding box center [533, 253] width 1067 height 507
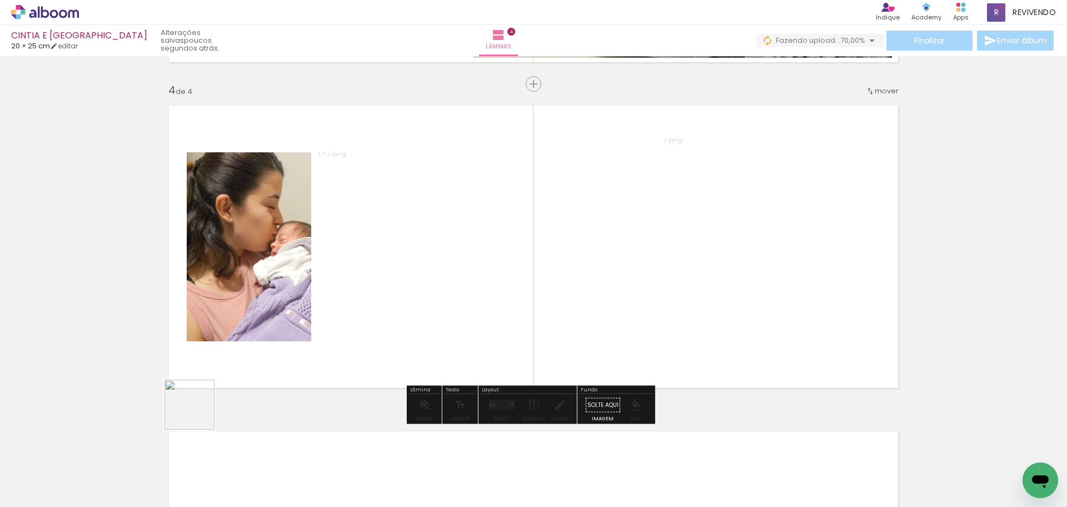
drag, startPoint x: 138, startPoint y: 473, endPoint x: 279, endPoint y: 321, distance: 207.6
click at [279, 321] on quentale-workspace at bounding box center [533, 253] width 1067 height 507
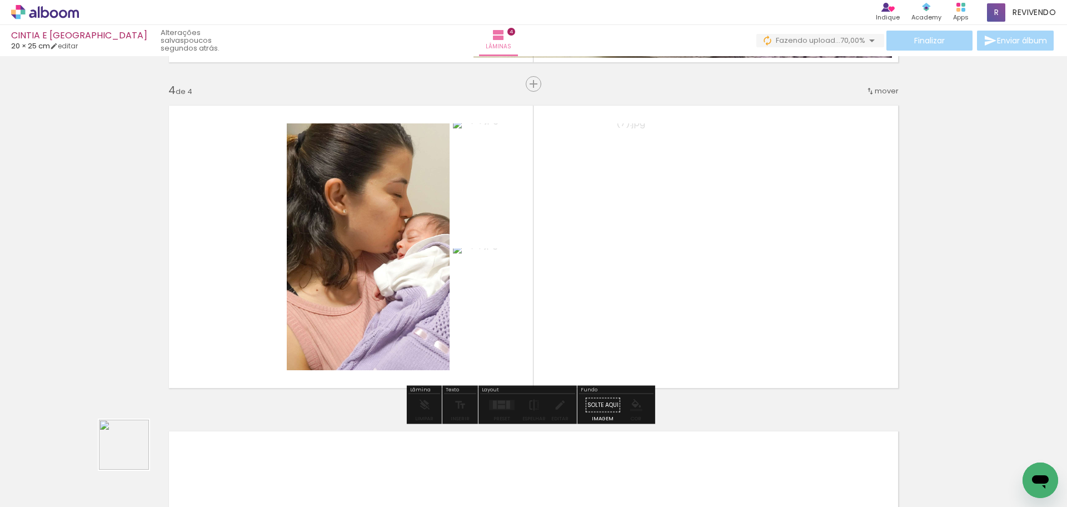
drag, startPoint x: 122, startPoint y: 469, endPoint x: 128, endPoint y: 459, distance: 11.4
click at [261, 308] on quentale-workspace at bounding box center [533, 253] width 1067 height 507
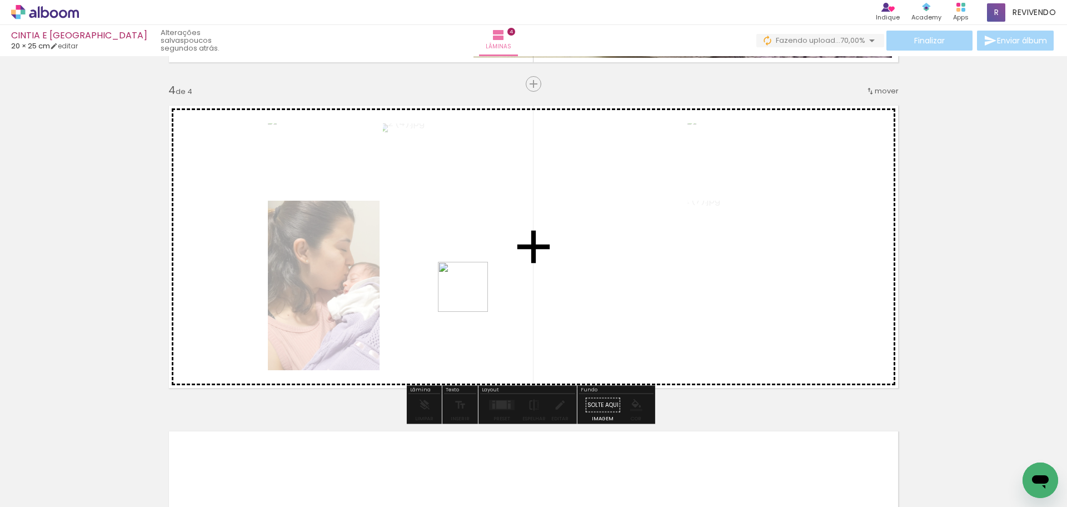
drag, startPoint x: 368, startPoint y: 346, endPoint x: 471, endPoint y: 295, distance: 114.8
click at [471, 295] on quentale-workspace at bounding box center [533, 253] width 1067 height 507
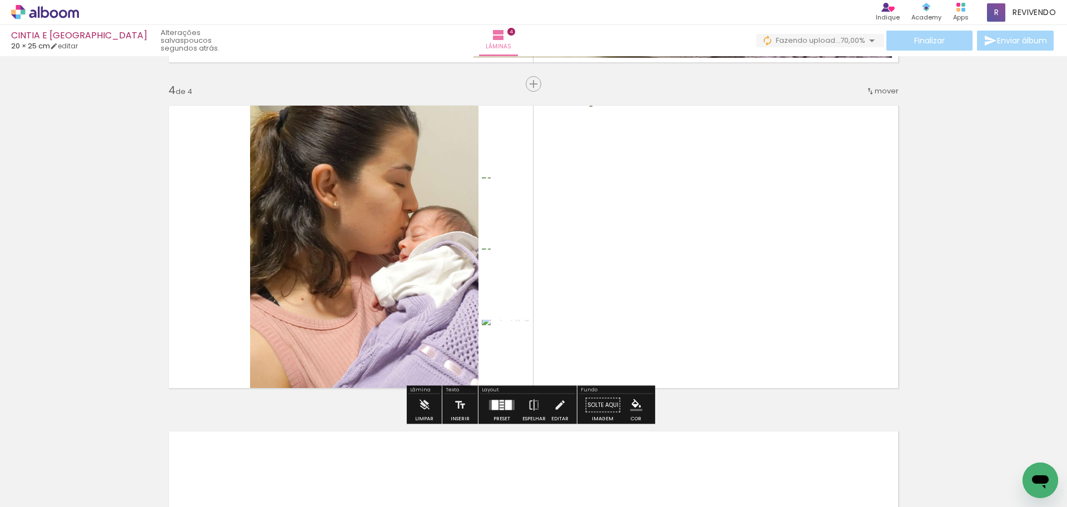
click at [505, 401] on div at bounding box center [508, 405] width 7 height 10
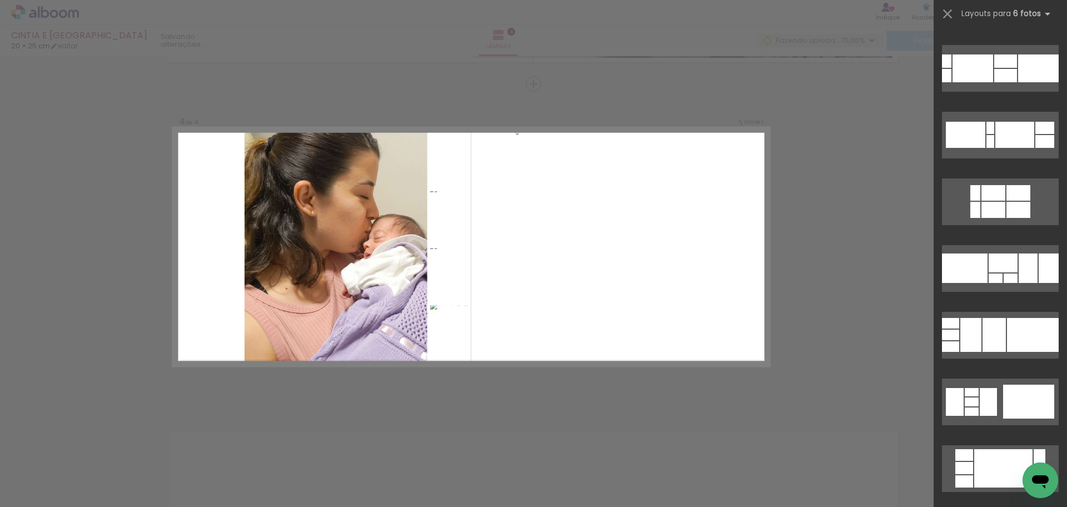
scroll to position [0, 0]
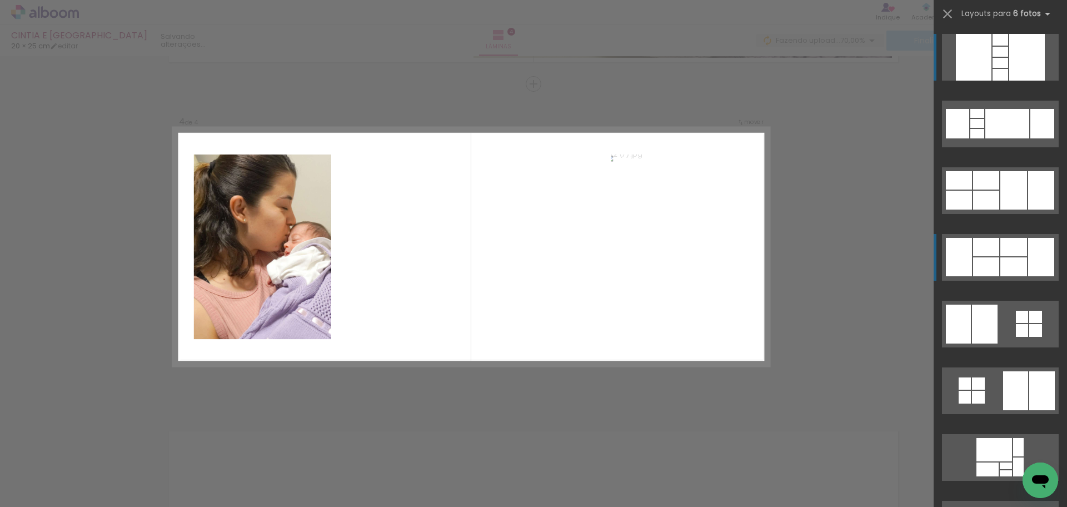
click at [1012, 147] on quentale-layouter at bounding box center [1000, 124] width 117 height 47
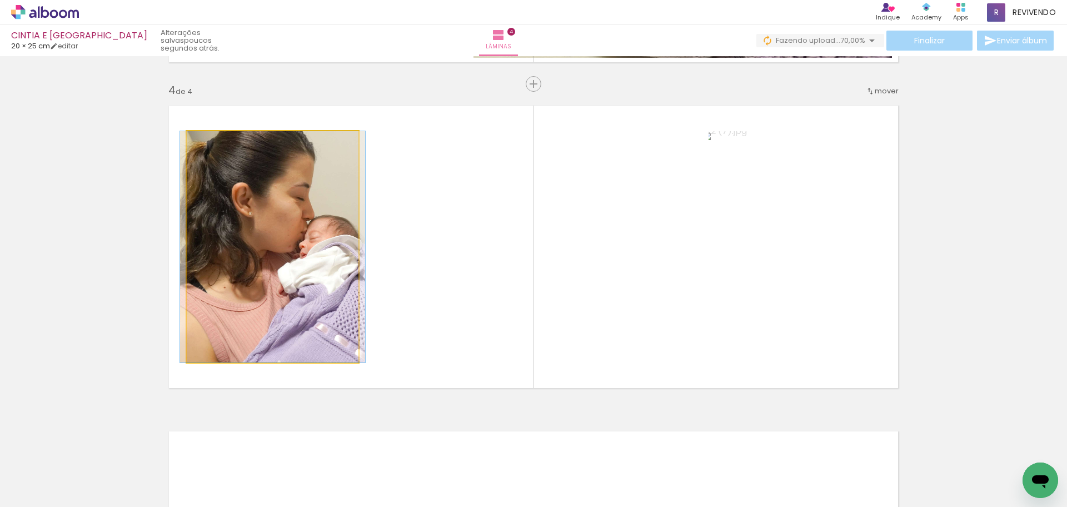
click at [235, 250] on quentale-photo at bounding box center [273, 246] width 172 height 231
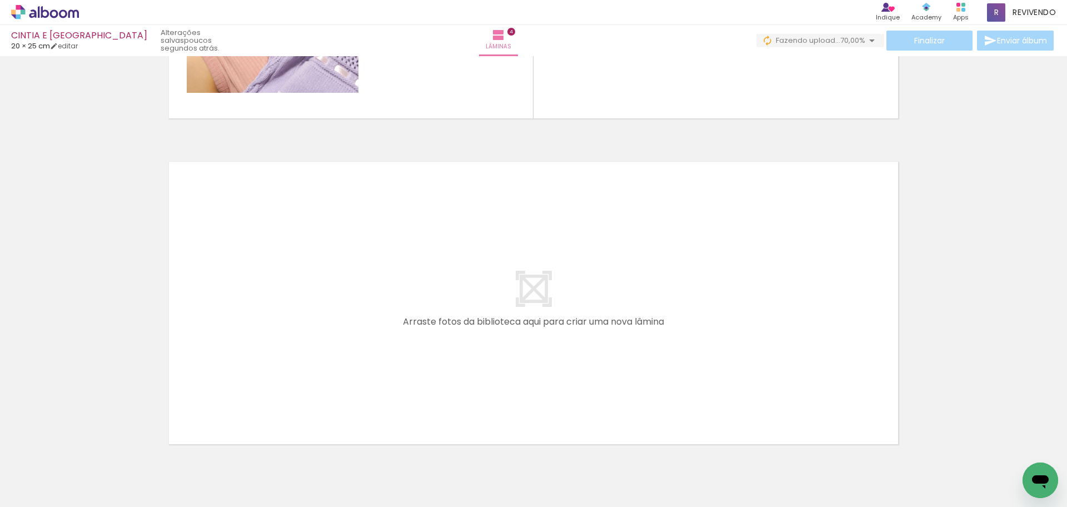
scroll to position [1245, 0]
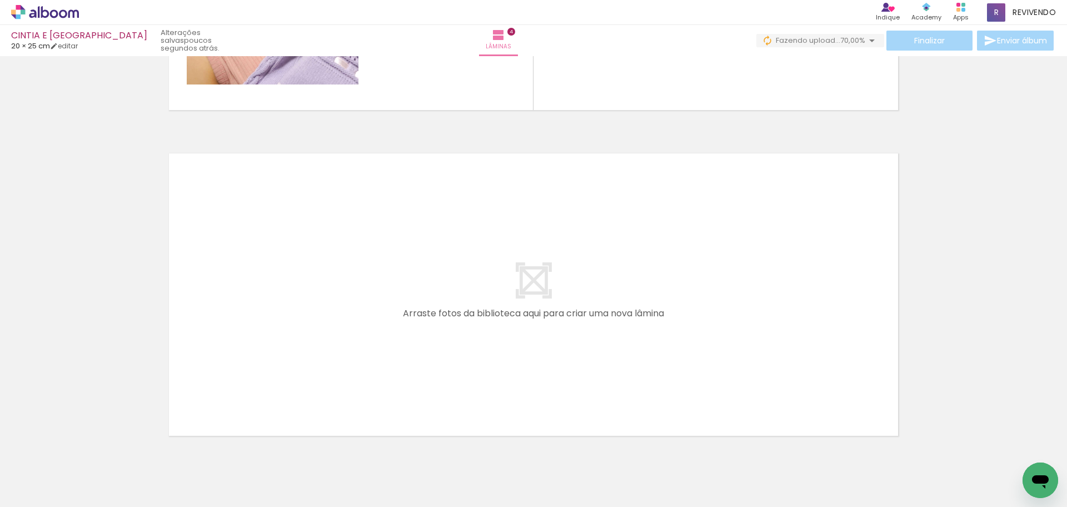
click at [547, 322] on quentale-layouter at bounding box center [533, 295] width 744 height 298
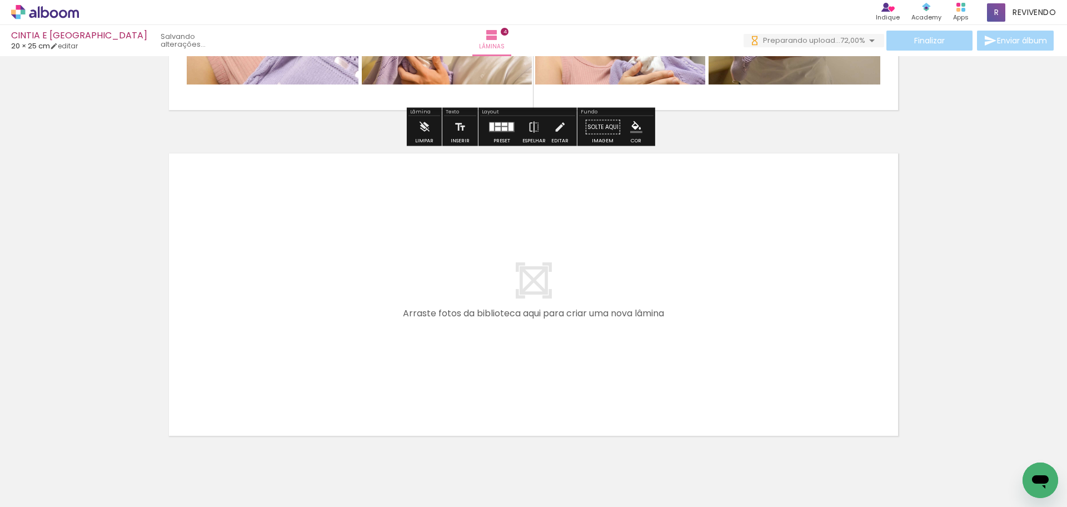
scroll to position [0, 0]
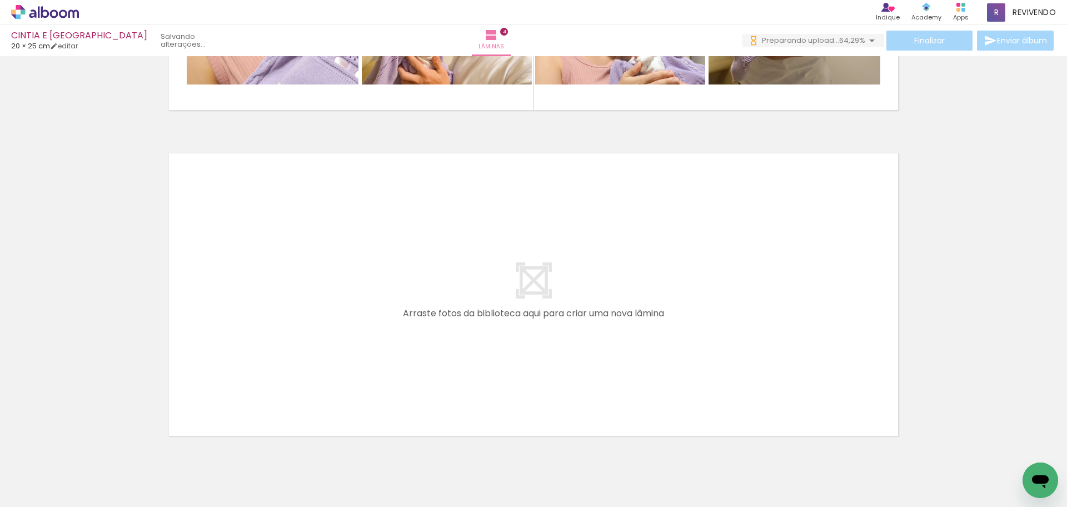
drag, startPoint x: 253, startPoint y: 320, endPoint x: 264, endPoint y: 304, distance: 18.8
click at [264, 304] on quentale-layouter at bounding box center [533, 295] width 744 height 298
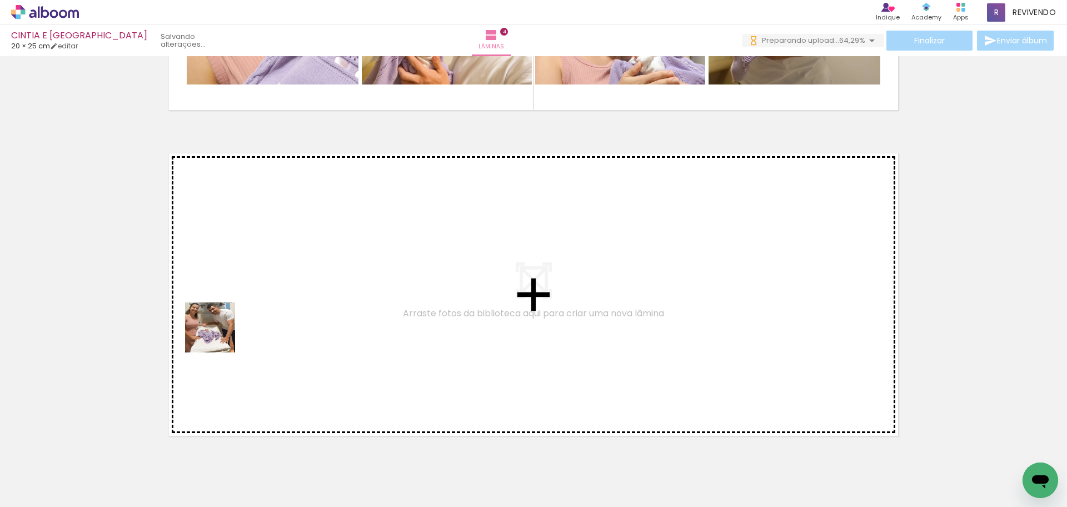
drag, startPoint x: 186, startPoint y: 378, endPoint x: 156, endPoint y: 448, distance: 75.7
click at [234, 317] on quentale-workspace at bounding box center [533, 253] width 1067 height 507
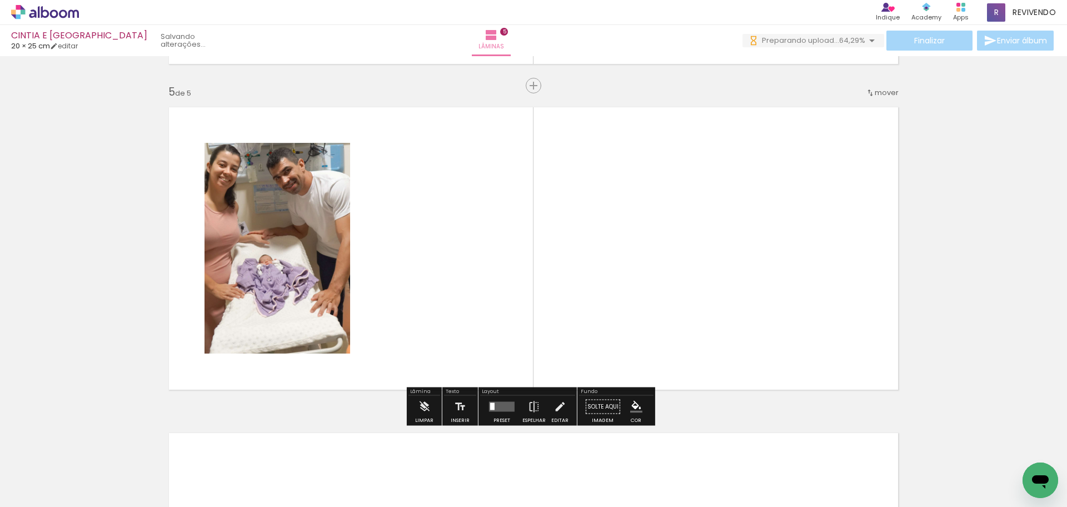
scroll to position [1293, 0]
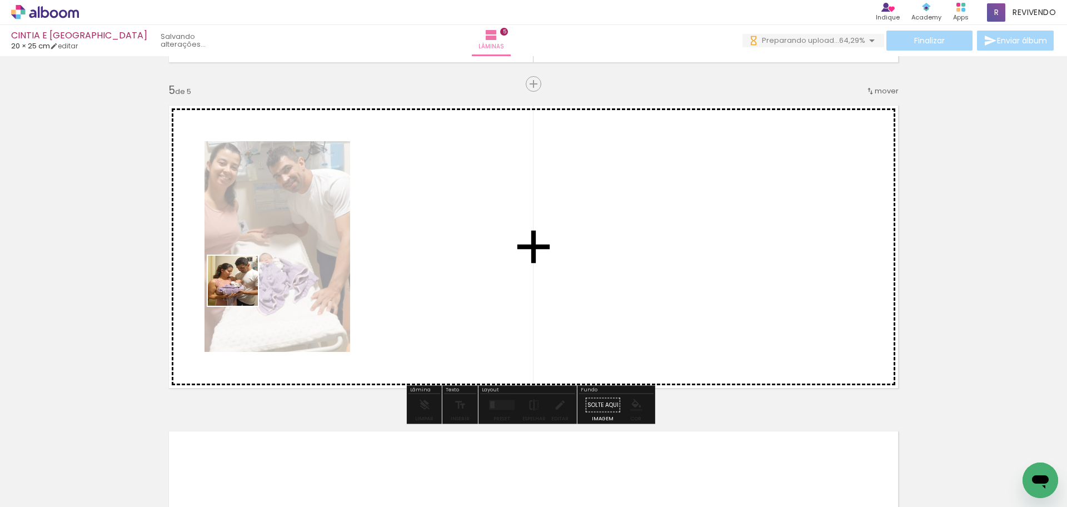
drag, startPoint x: 222, startPoint y: 319, endPoint x: 204, endPoint y: 363, distance: 47.4
click at [244, 283] on quentale-workspace at bounding box center [533, 253] width 1067 height 507
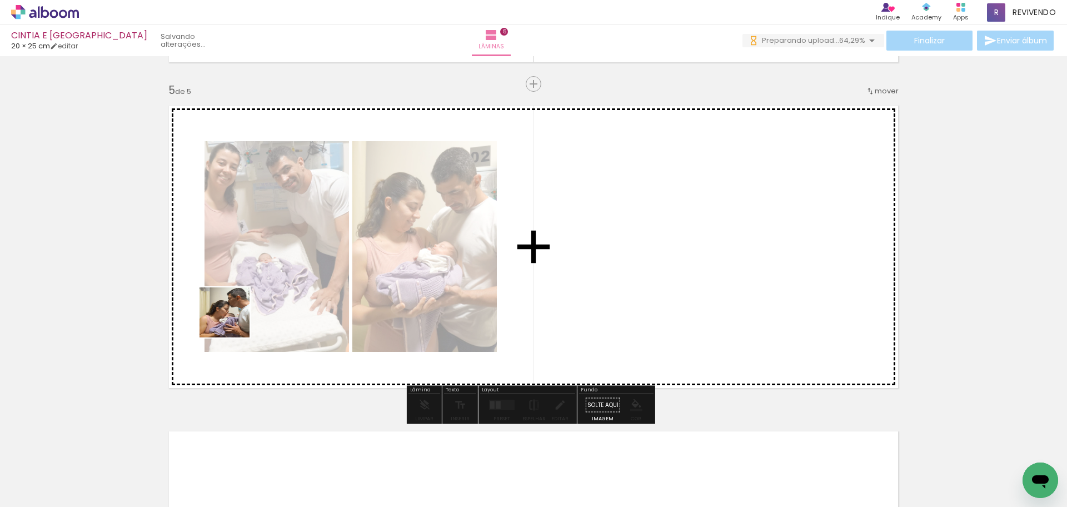
drag, startPoint x: 219, startPoint y: 342, endPoint x: 233, endPoint y: 321, distance: 25.4
click at [233, 321] on quentale-workspace at bounding box center [533, 253] width 1067 height 507
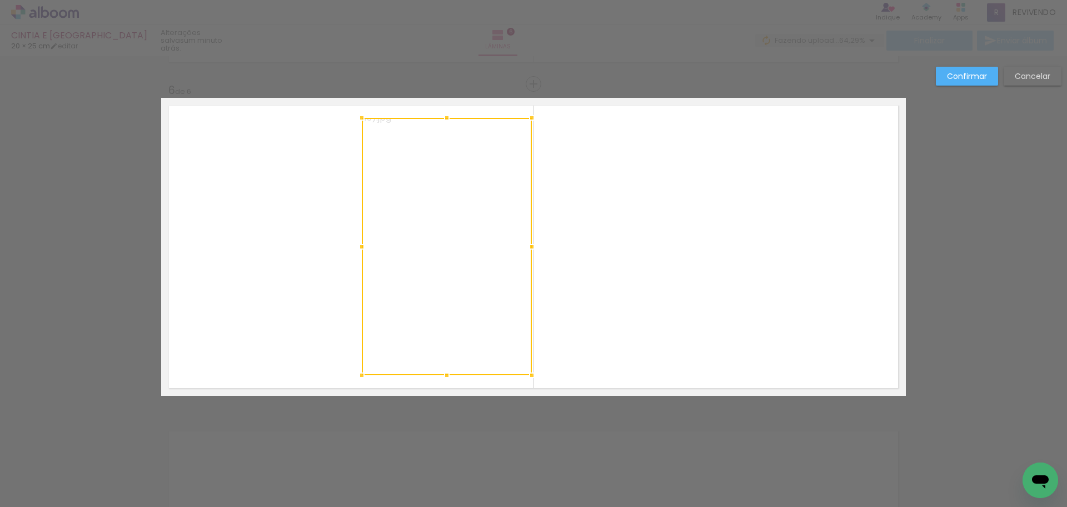
scroll to position [278, 0]
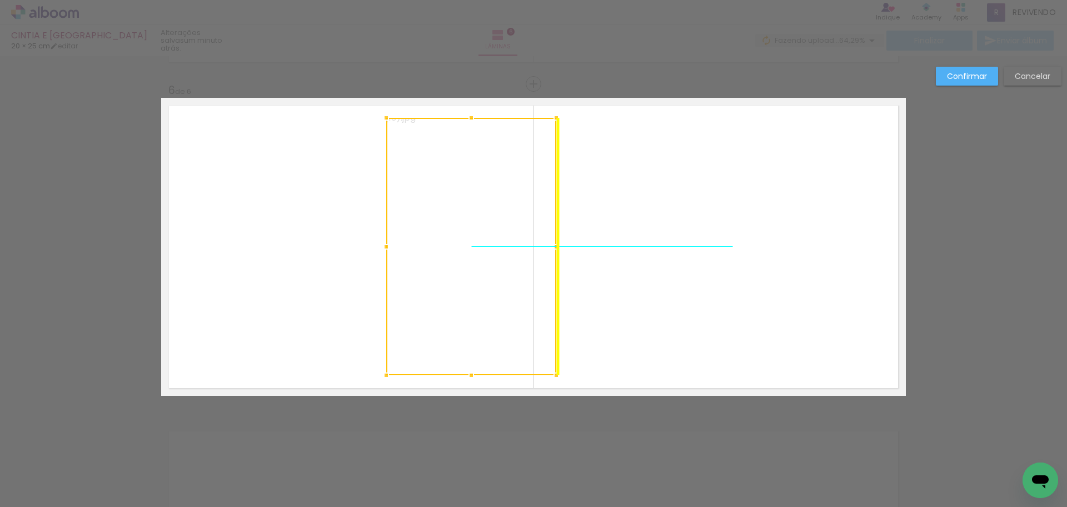
drag, startPoint x: 483, startPoint y: 267, endPoint x: 500, endPoint y: 271, distance: 17.0
click at [500, 271] on div at bounding box center [471, 246] width 170 height 257
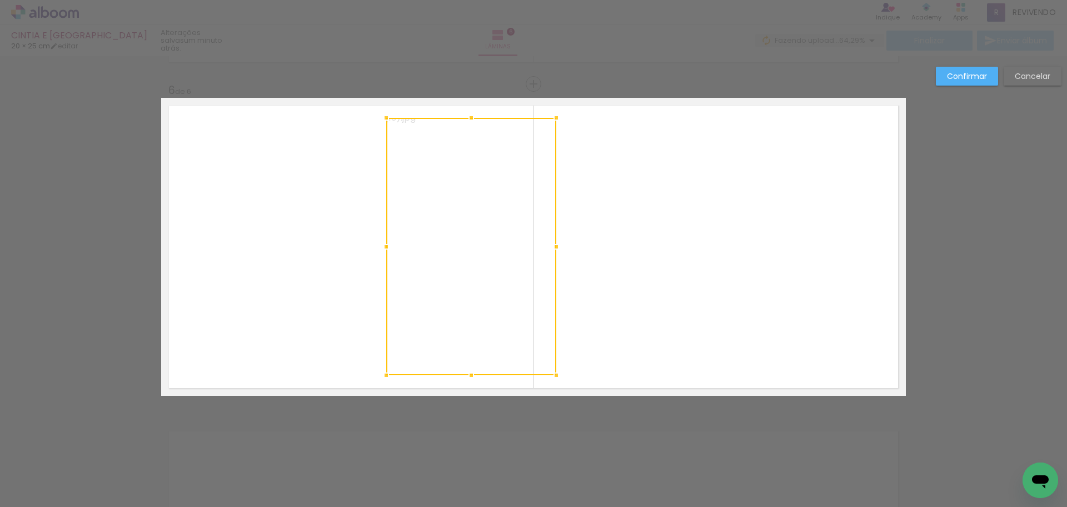
click at [303, 222] on quentale-photo at bounding box center [259, 181] width 197 height 127
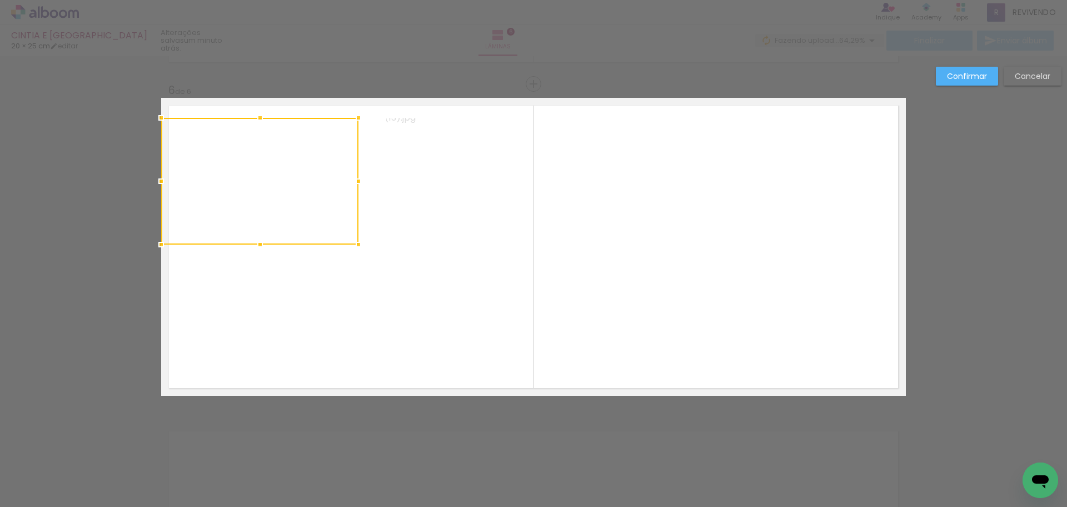
click at [303, 222] on div at bounding box center [259, 181] width 197 height 127
click at [286, 306] on quentale-photo at bounding box center [259, 311] width 197 height 127
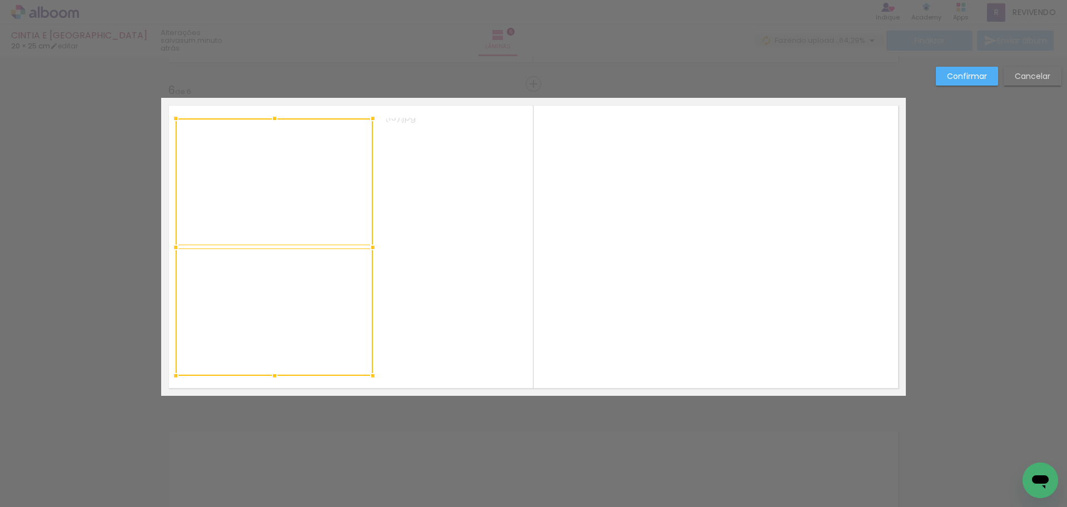
drag, startPoint x: 291, startPoint y: 312, endPoint x: 306, endPoint y: 314, distance: 14.5
click at [306, 314] on div at bounding box center [274, 246] width 197 height 257
click at [789, 313] on quentale-photo at bounding box center [732, 246] width 347 height 257
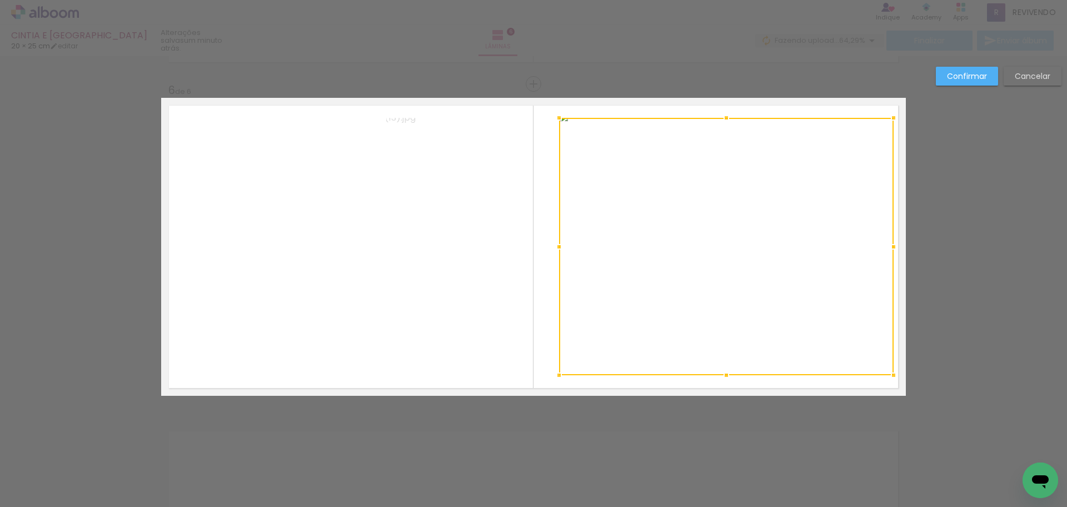
click at [891, 246] on div at bounding box center [893, 247] width 22 height 22
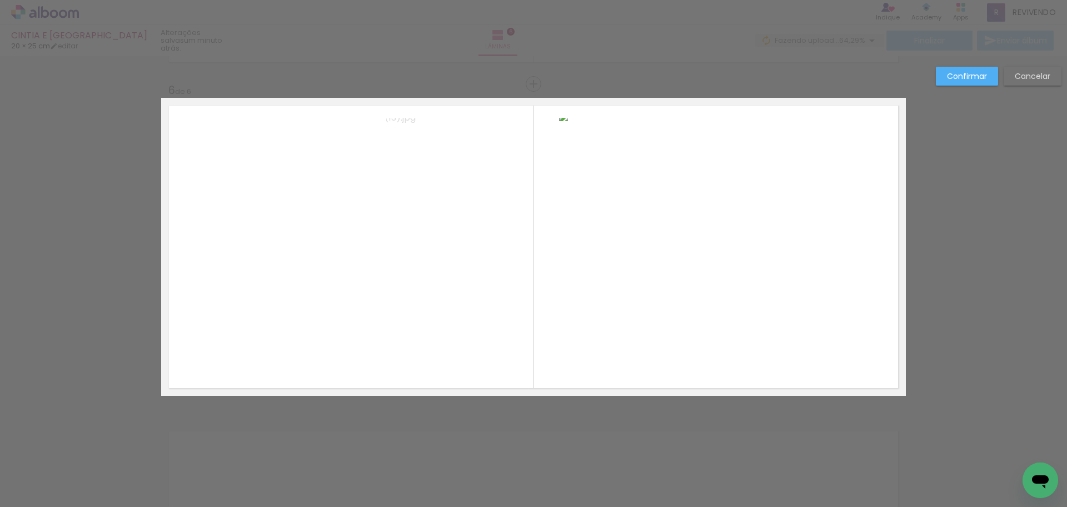
click at [0, 0] on slot "Confirmar" at bounding box center [0, 0] width 0 height 0
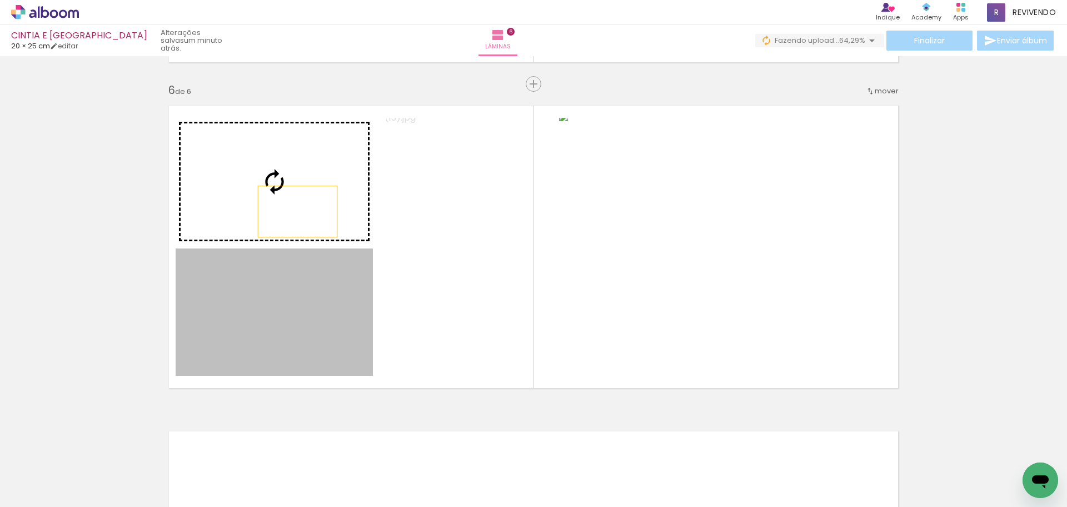
drag, startPoint x: 287, startPoint y: 349, endPoint x: 294, endPoint y: 200, distance: 149.1
click at [0, 0] on slot at bounding box center [0, 0] width 0 height 0
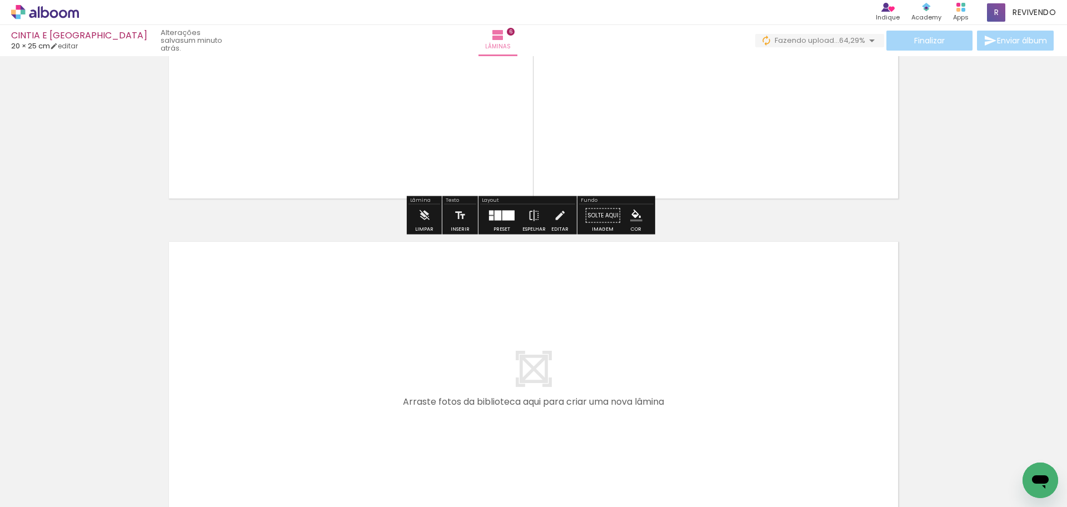
scroll to position [1841, 0]
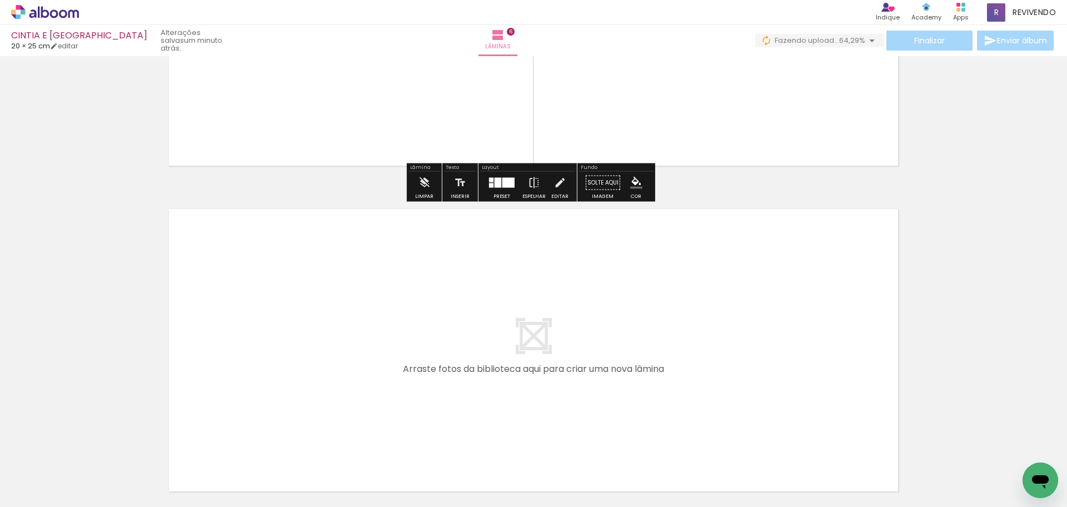
click at [544, 376] on quentale-layouter at bounding box center [533, 350] width 744 height 298
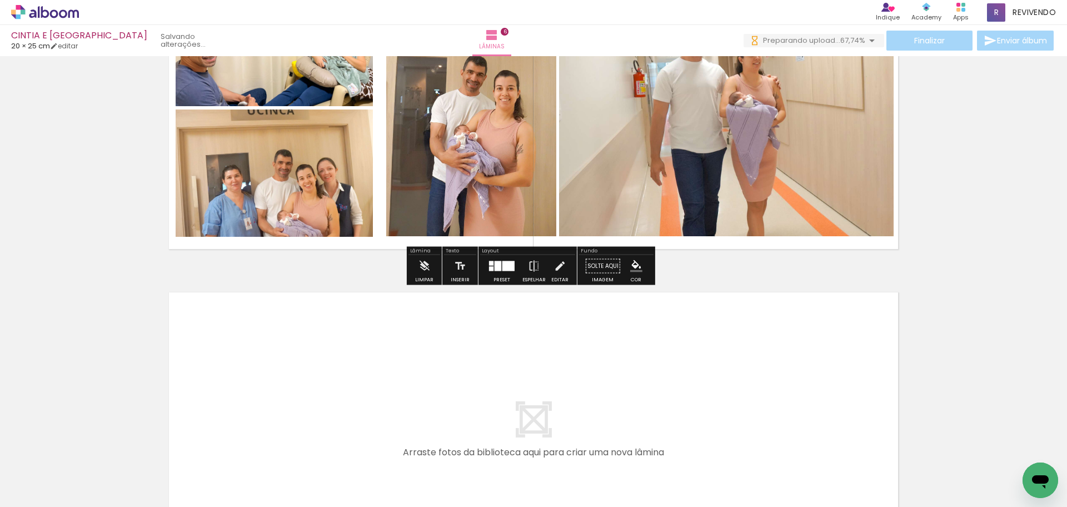
scroll to position [1896, 0]
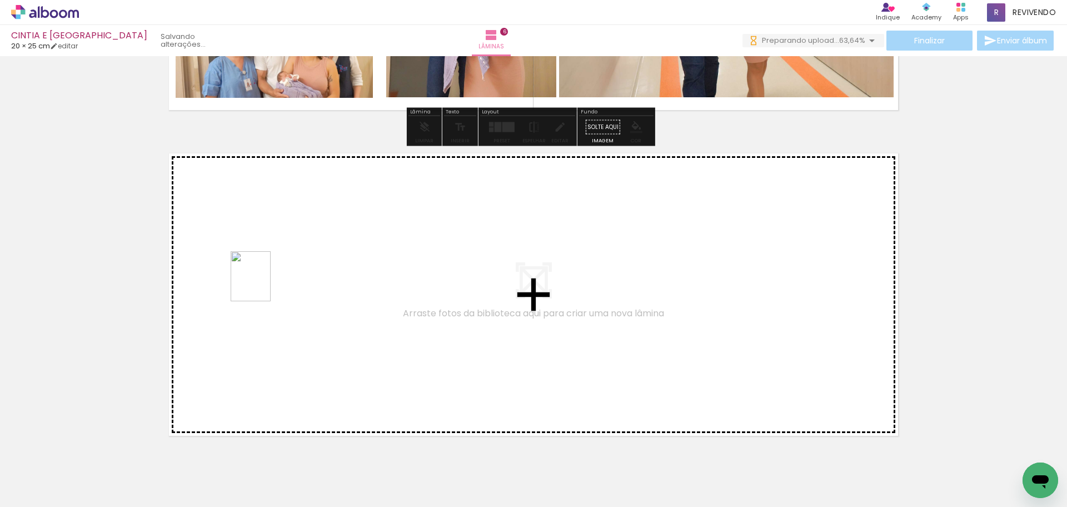
drag, startPoint x: 118, startPoint y: 470, endPoint x: 264, endPoint y: 284, distance: 236.2
click at [264, 284] on quentale-workspace at bounding box center [533, 253] width 1067 height 507
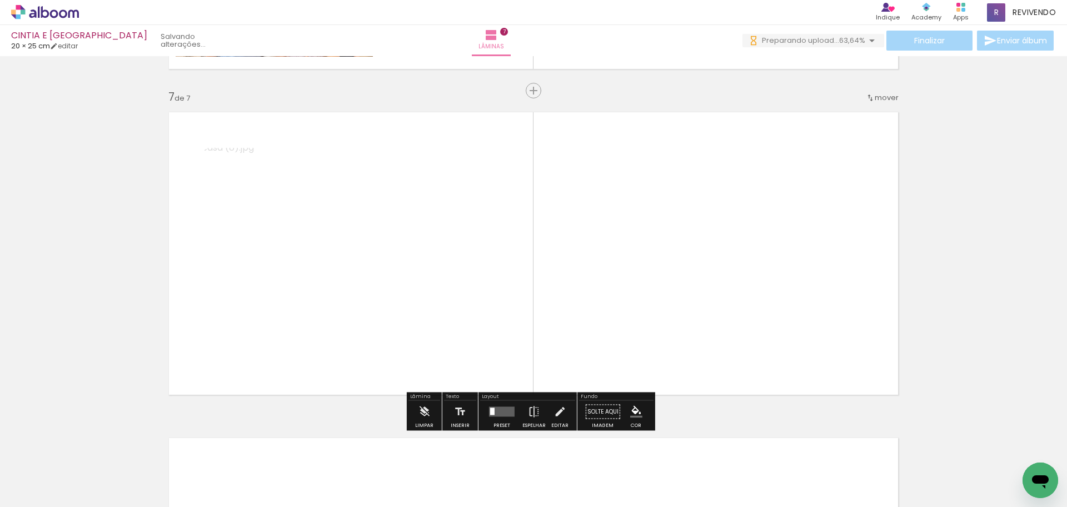
scroll to position [1944, 0]
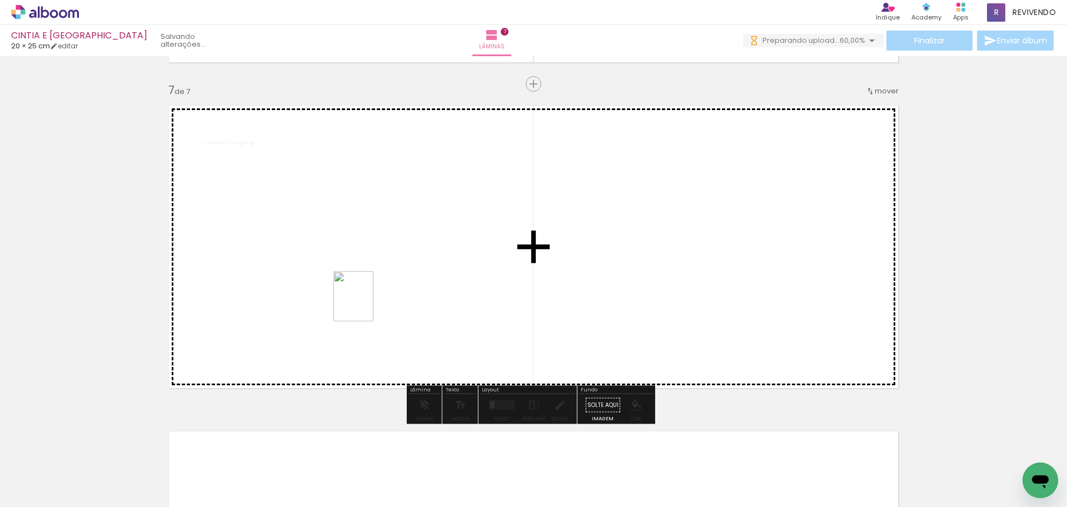
drag, startPoint x: 177, startPoint y: 464, endPoint x: 367, endPoint y: 304, distance: 248.0
click at [367, 304] on quentale-workspace at bounding box center [533, 253] width 1067 height 507
drag, startPoint x: 322, startPoint y: 348, endPoint x: 290, endPoint y: 393, distance: 55.3
click at [388, 316] on quentale-workspace at bounding box center [533, 253] width 1067 height 507
drag, startPoint x: 318, startPoint y: 427, endPoint x: 457, endPoint y: 356, distance: 156.8
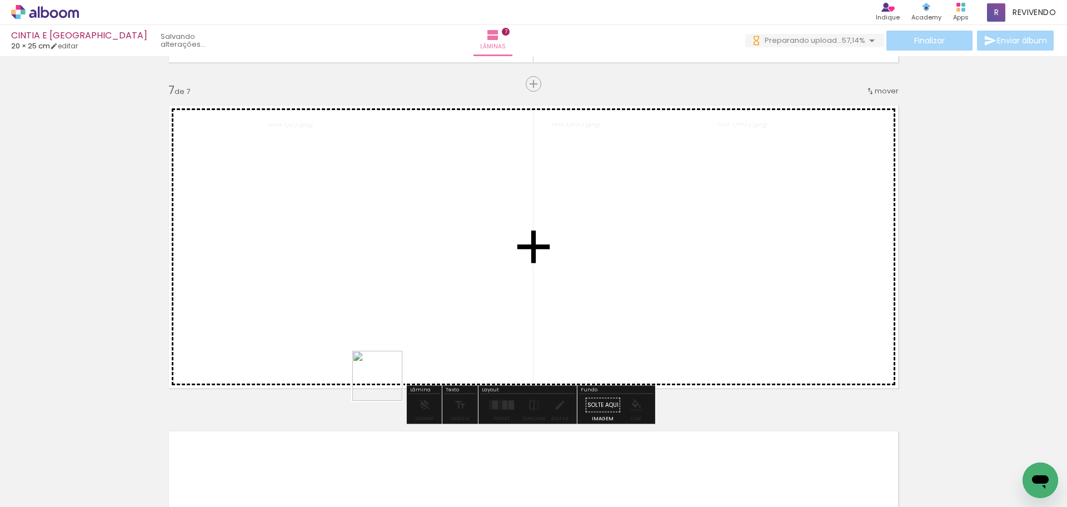
click at [450, 359] on quentale-workspace at bounding box center [533, 253] width 1067 height 507
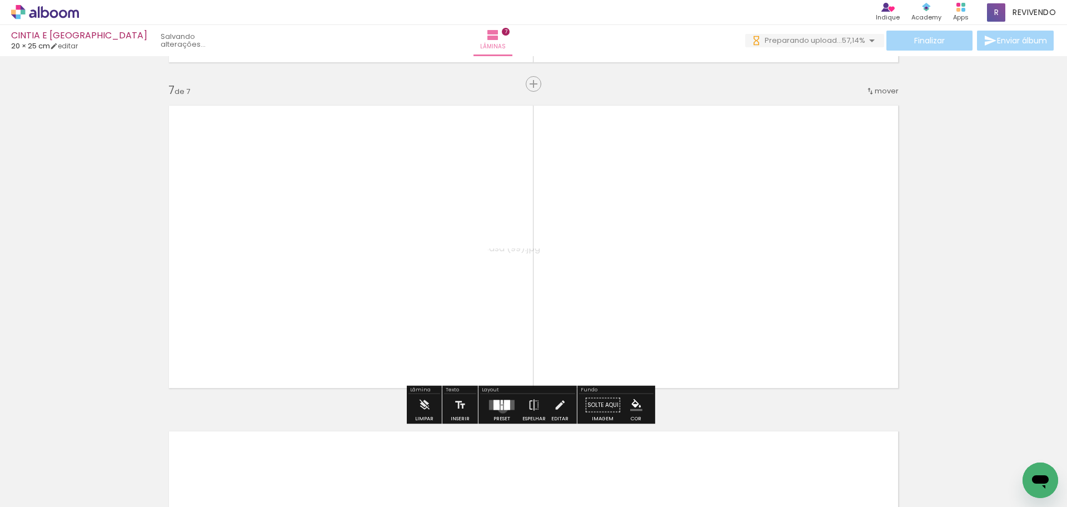
click at [501, 408] on div at bounding box center [502, 408] width 2 height 4
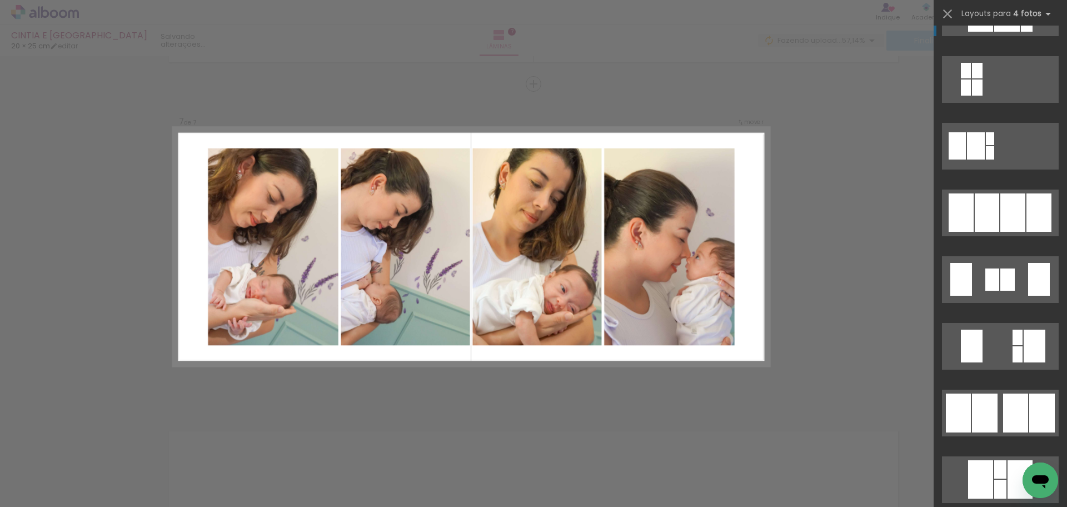
scroll to position [667, 0]
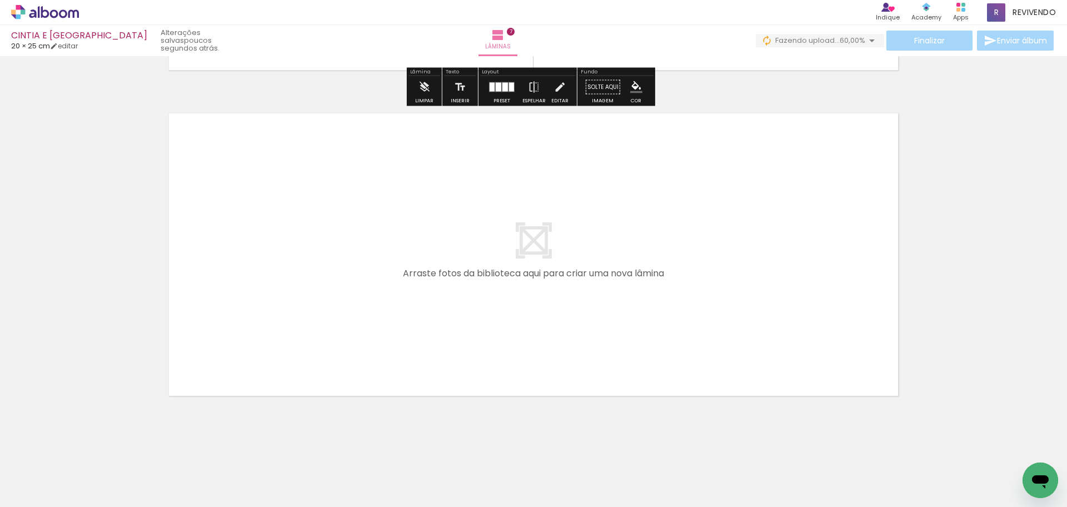
scroll to position [2267, 0]
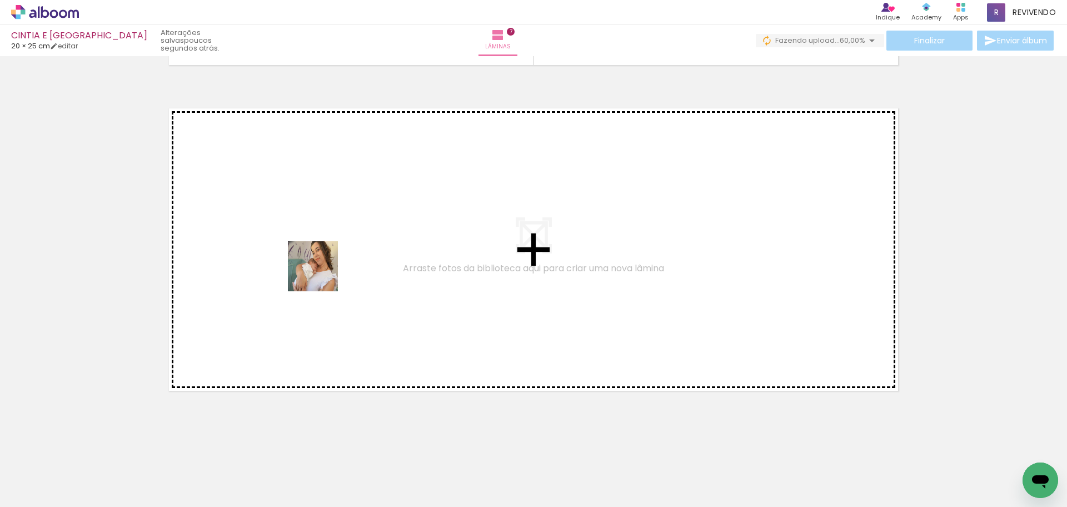
drag, startPoint x: 276, startPoint y: 312, endPoint x: 322, endPoint y: 274, distance: 59.3
click at [322, 274] on quentale-workspace at bounding box center [533, 253] width 1067 height 507
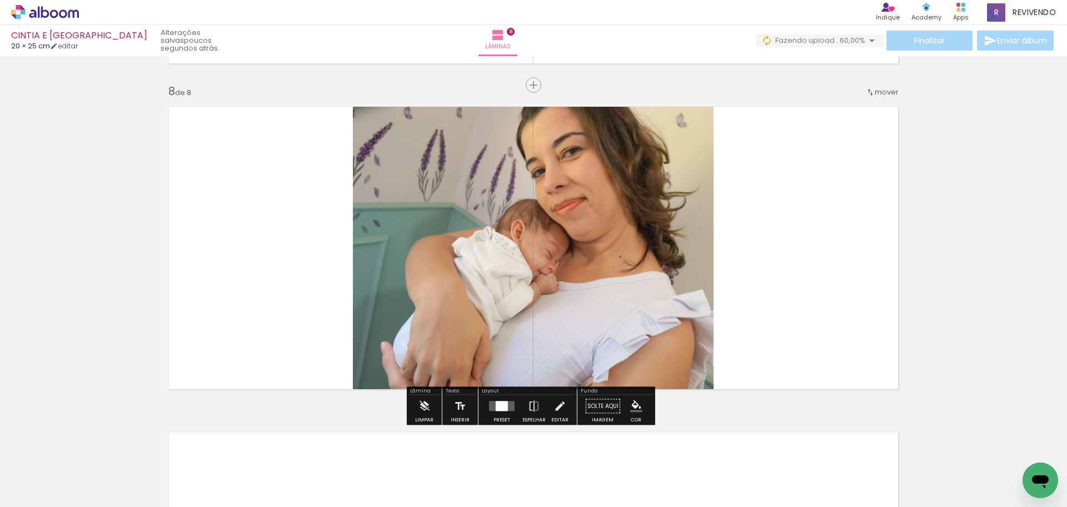
scroll to position [2270, 0]
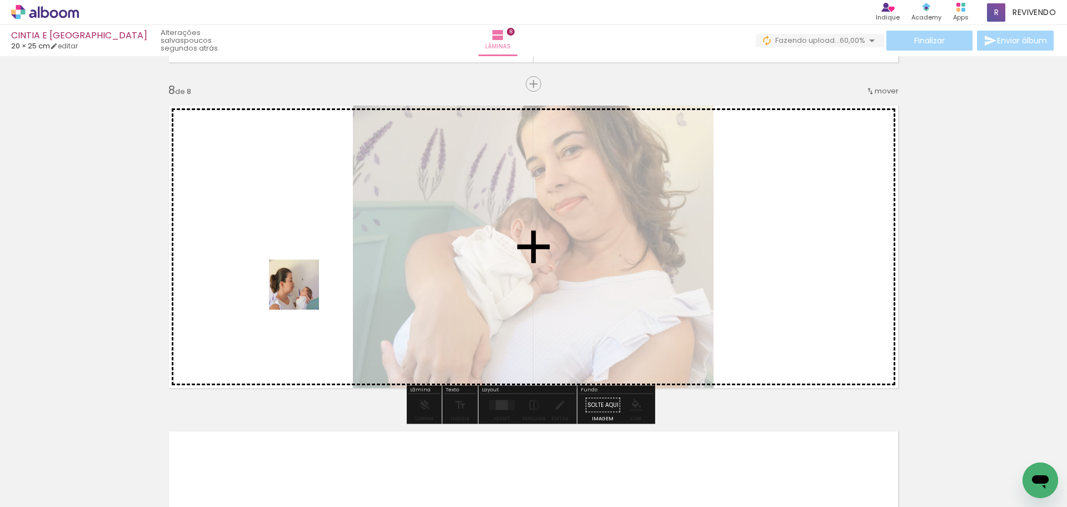
drag, startPoint x: 272, startPoint y: 321, endPoint x: 306, endPoint y: 294, distance: 43.1
click at [327, 274] on quentale-workspace at bounding box center [533, 253] width 1067 height 507
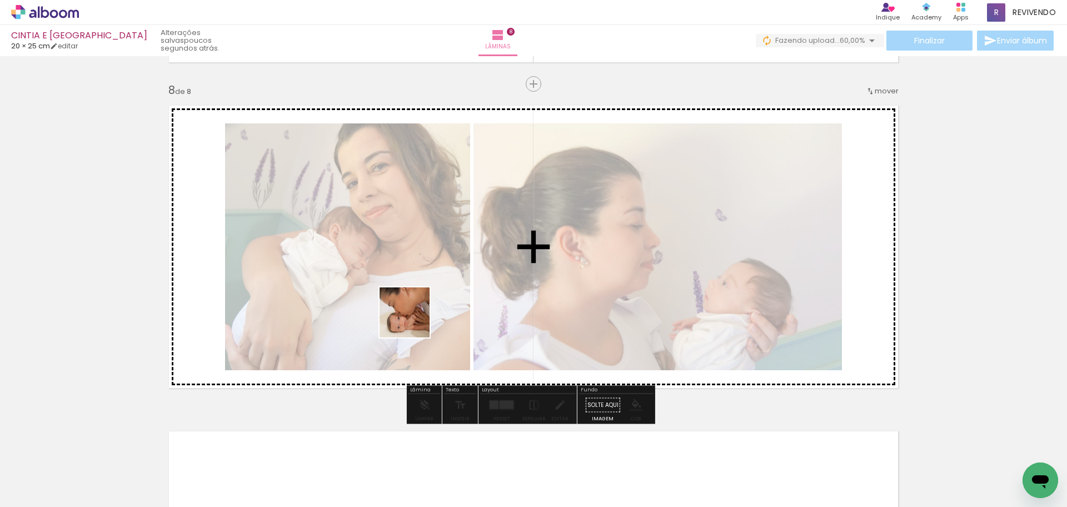
drag, startPoint x: 413, startPoint y: 321, endPoint x: 453, endPoint y: 307, distance: 42.2
click at [454, 309] on quentale-workspace at bounding box center [533, 253] width 1067 height 507
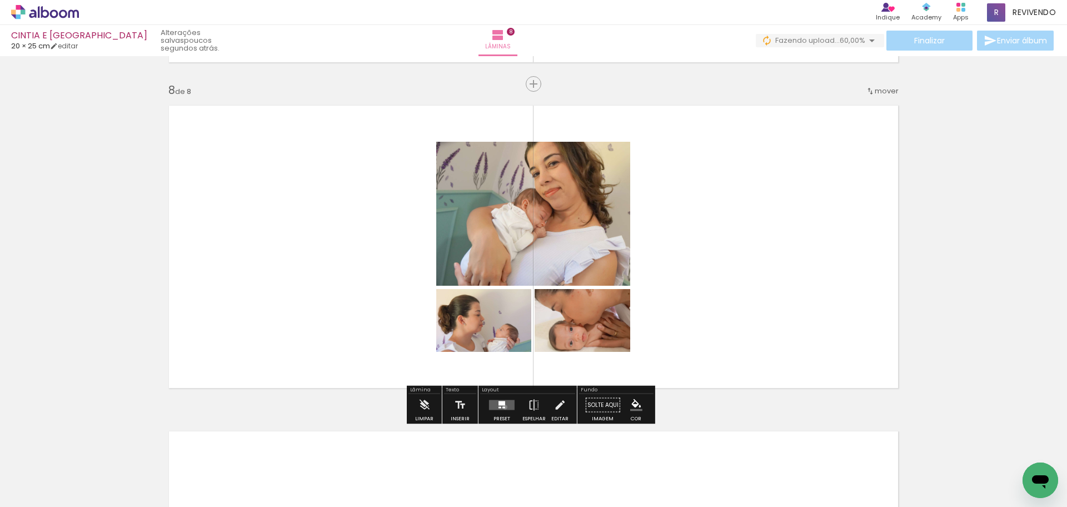
click at [502, 407] on div at bounding box center [503, 408] width 3 height 2
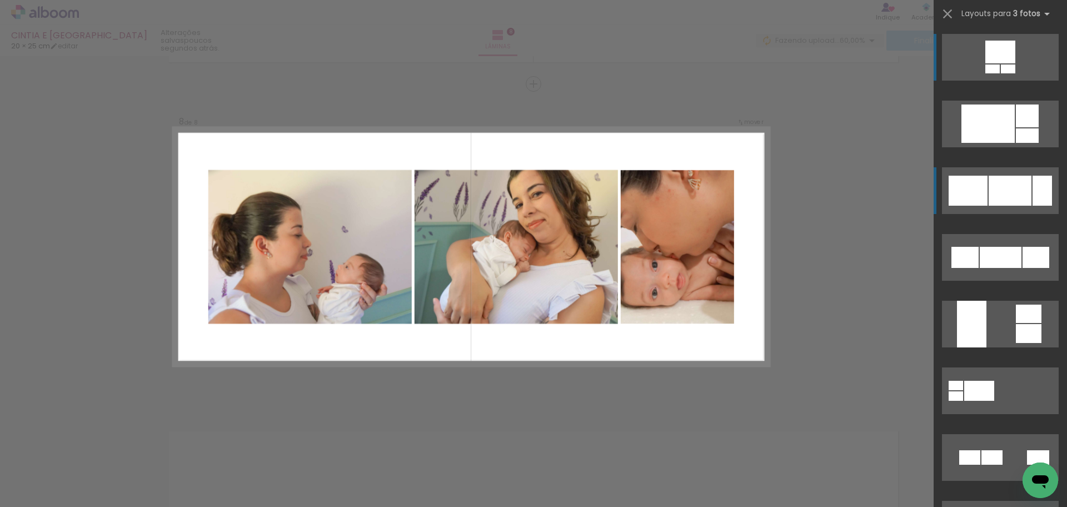
click at [1018, 191] on div at bounding box center [1009, 191] width 43 height 30
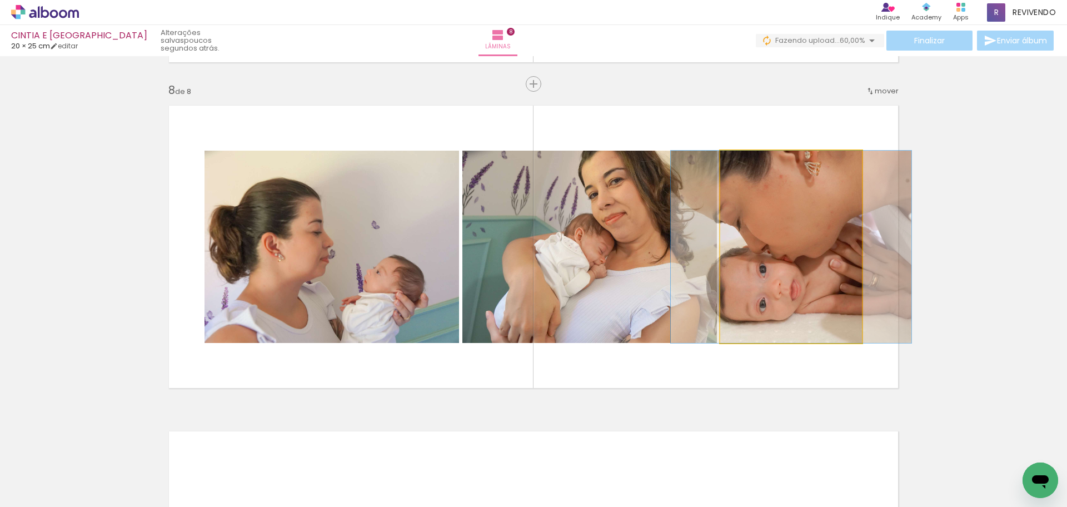
click at [747, 281] on quentale-photo at bounding box center [791, 247] width 142 height 192
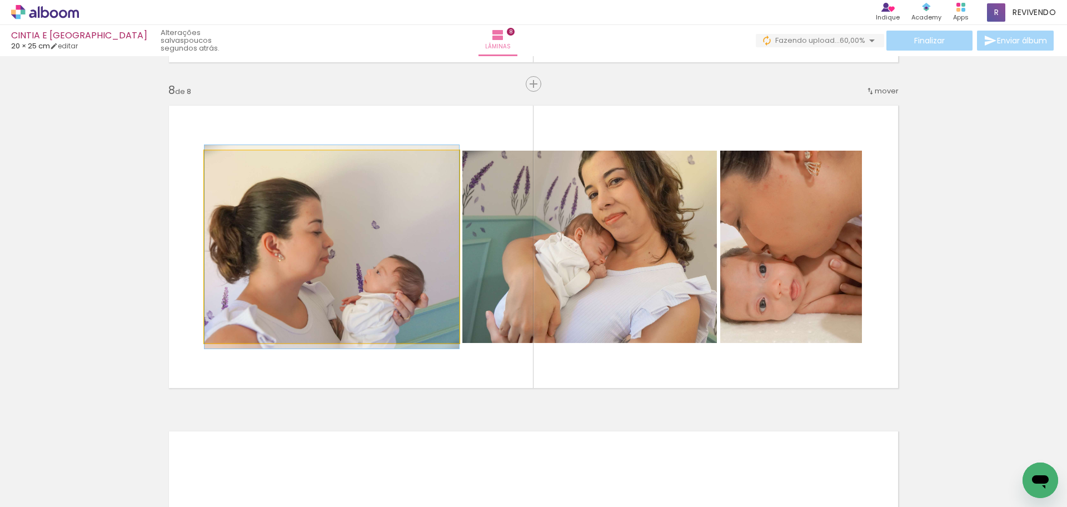
click at [346, 271] on quentale-photo at bounding box center [331, 247] width 254 height 192
click at [319, 278] on quentale-photo at bounding box center [331, 247] width 254 height 192
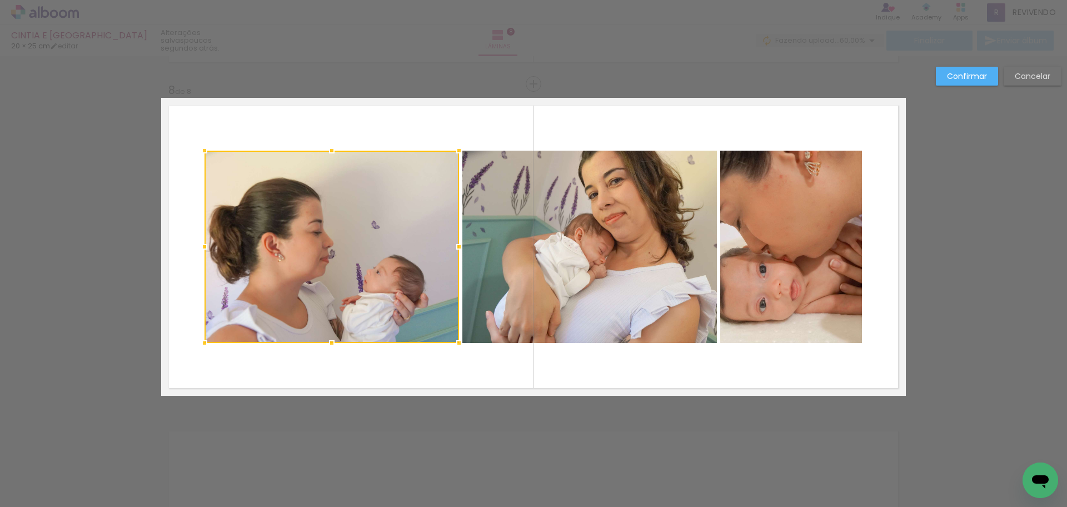
click at [537, 278] on quentale-photo at bounding box center [589, 247] width 254 height 192
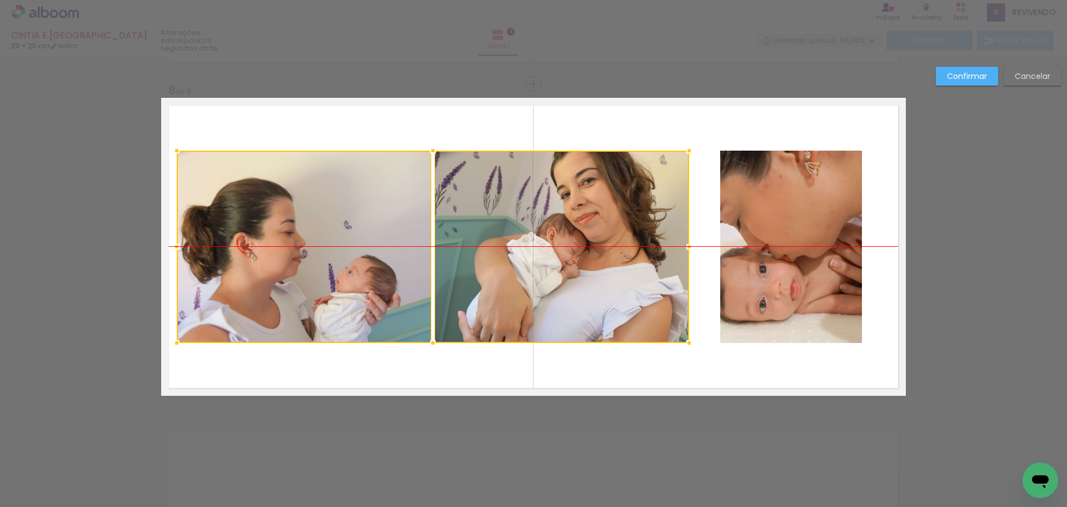
drag, startPoint x: 599, startPoint y: 278, endPoint x: 572, endPoint y: 272, distance: 28.4
click at [572, 272] on div at bounding box center [433, 247] width 512 height 192
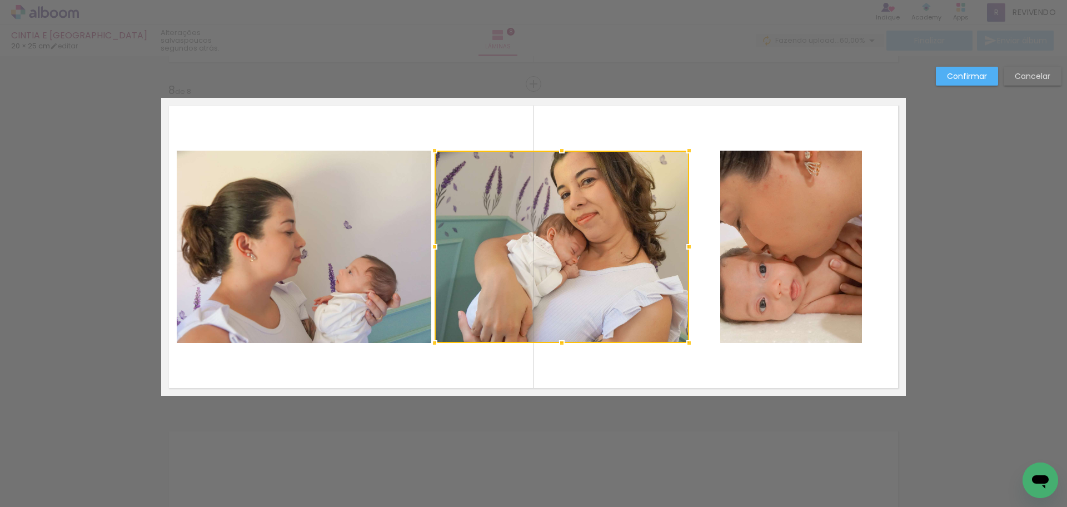
click at [788, 272] on quentale-photo at bounding box center [791, 247] width 142 height 192
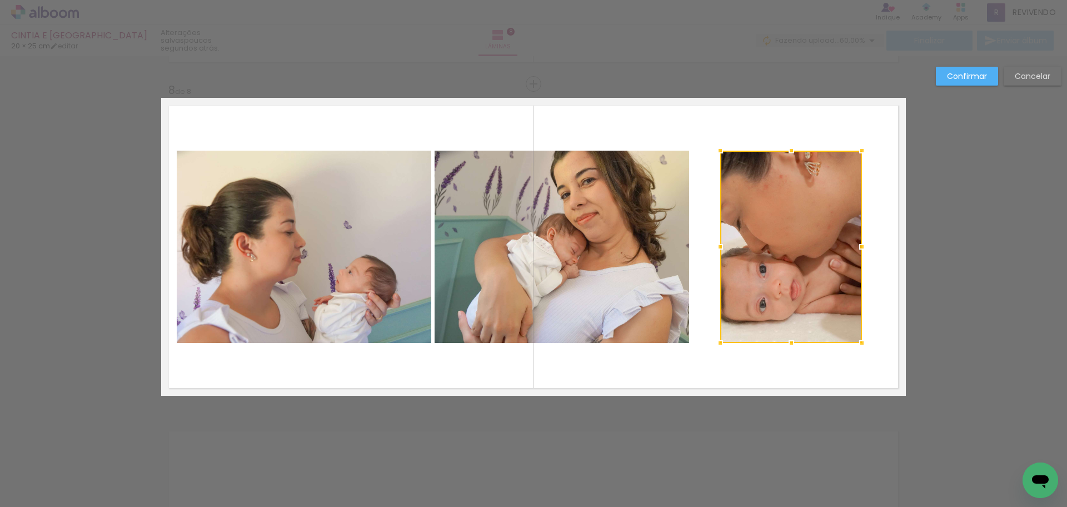
click at [788, 272] on div at bounding box center [791, 247] width 142 height 192
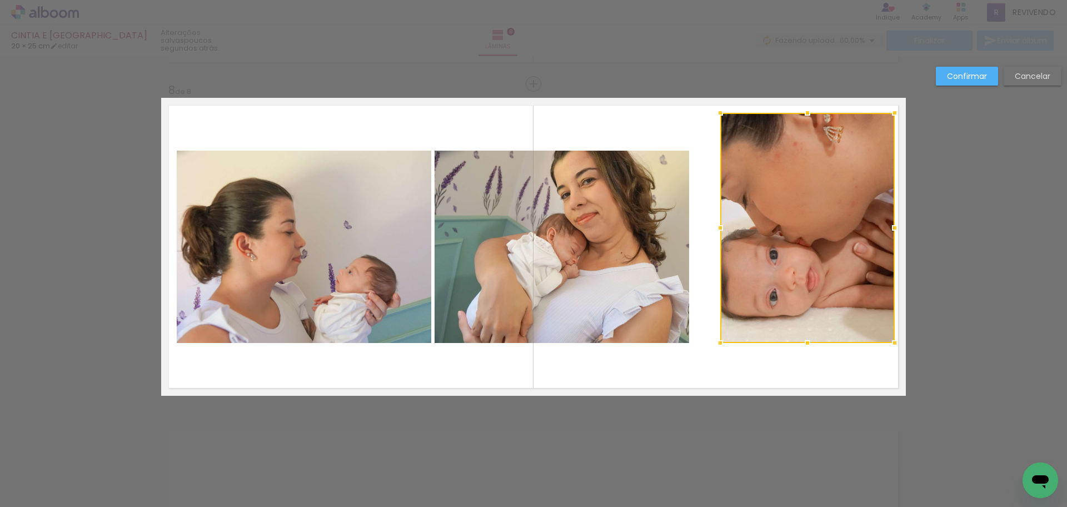
drag, startPoint x: 859, startPoint y: 148, endPoint x: 892, endPoint y: 117, distance: 45.6
click at [892, 117] on div at bounding box center [894, 113] width 22 height 22
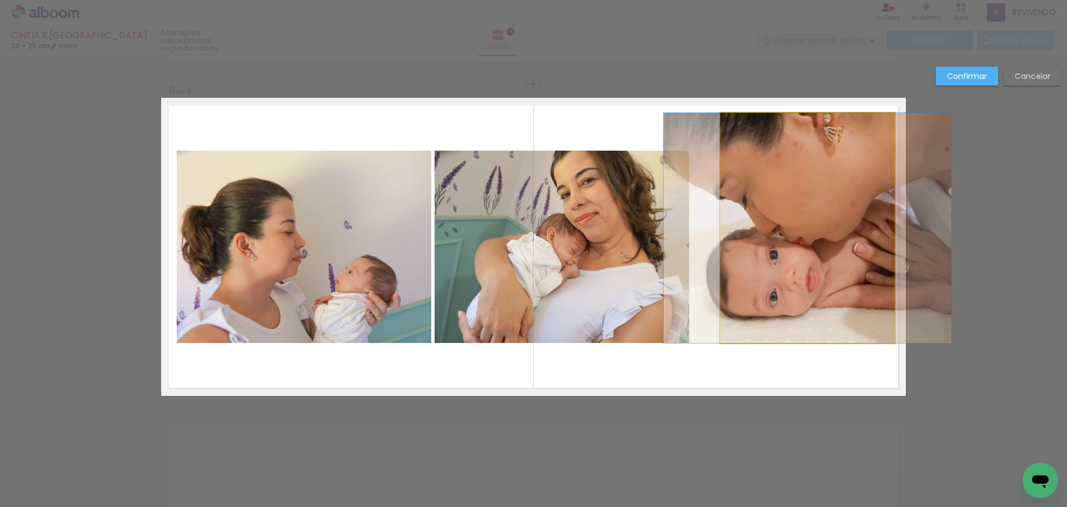
click at [793, 254] on quentale-photo at bounding box center [807, 228] width 174 height 230
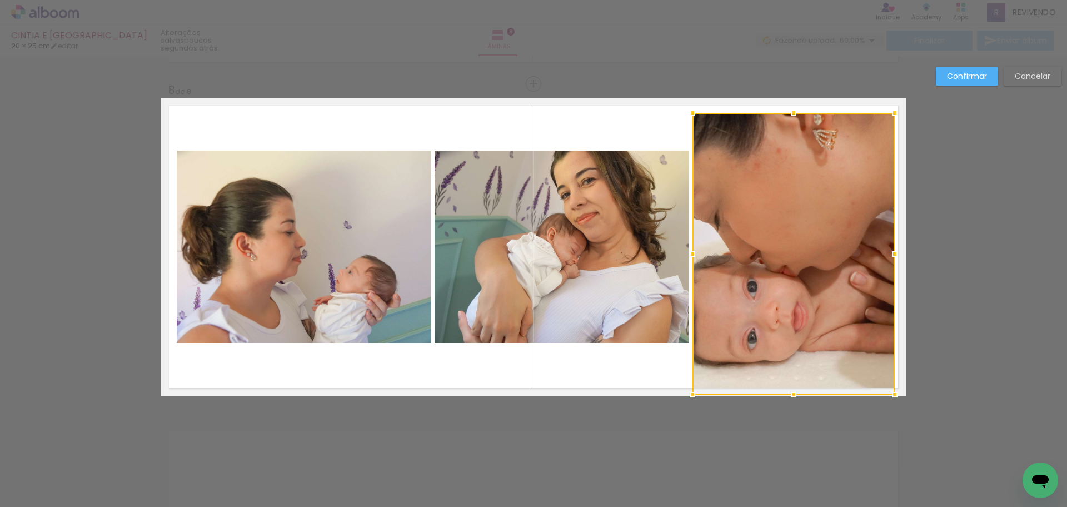
drag, startPoint x: 714, startPoint y: 344, endPoint x: 686, endPoint y: 389, distance: 53.4
click at [686, 389] on div at bounding box center [692, 394] width 22 height 22
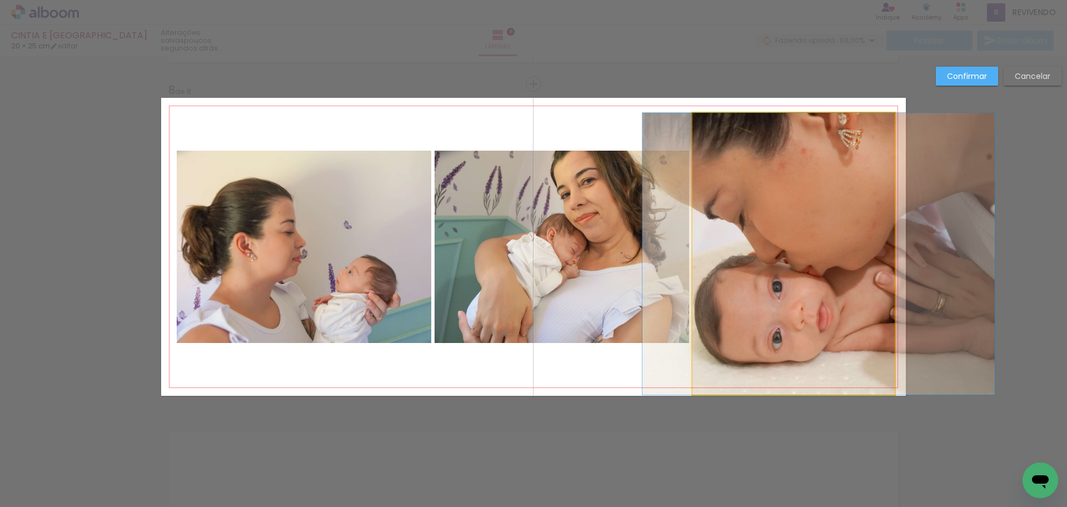
drag, startPoint x: 741, startPoint y: 336, endPoint x: 766, endPoint y: 338, distance: 25.1
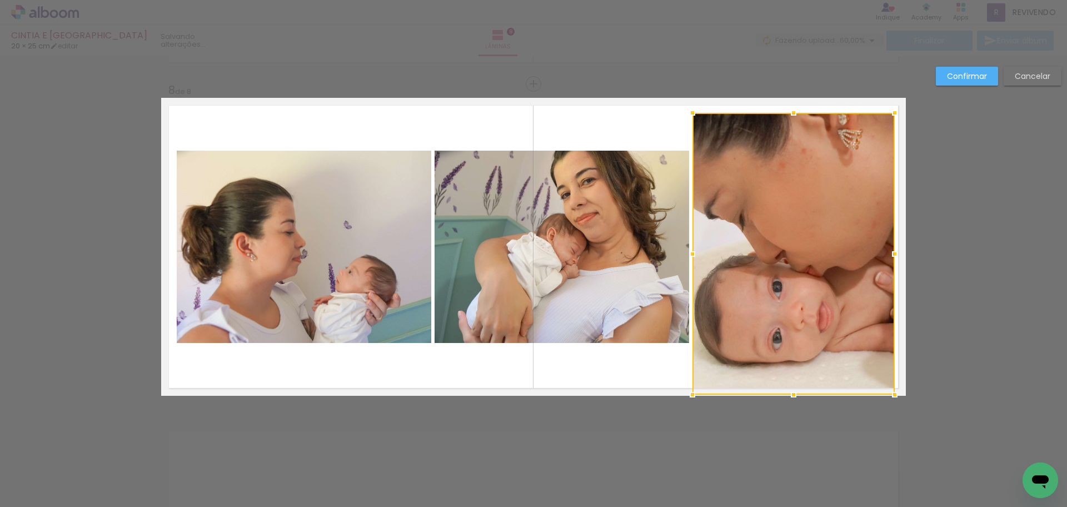
click at [531, 365] on quentale-layouter at bounding box center [533, 247] width 744 height 298
click at [363, 272] on quentale-photo at bounding box center [304, 247] width 254 height 192
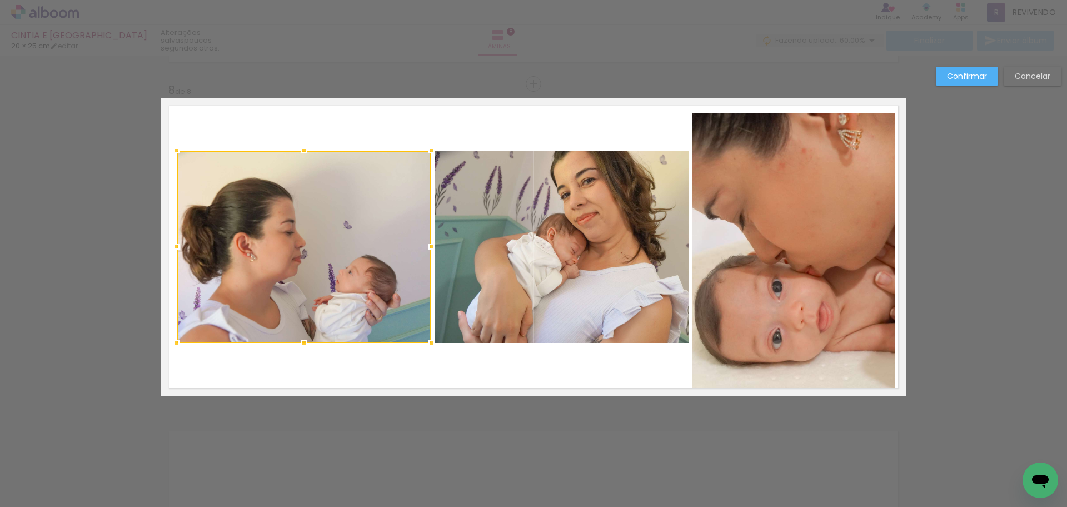
click at [363, 272] on div at bounding box center [304, 247] width 254 height 192
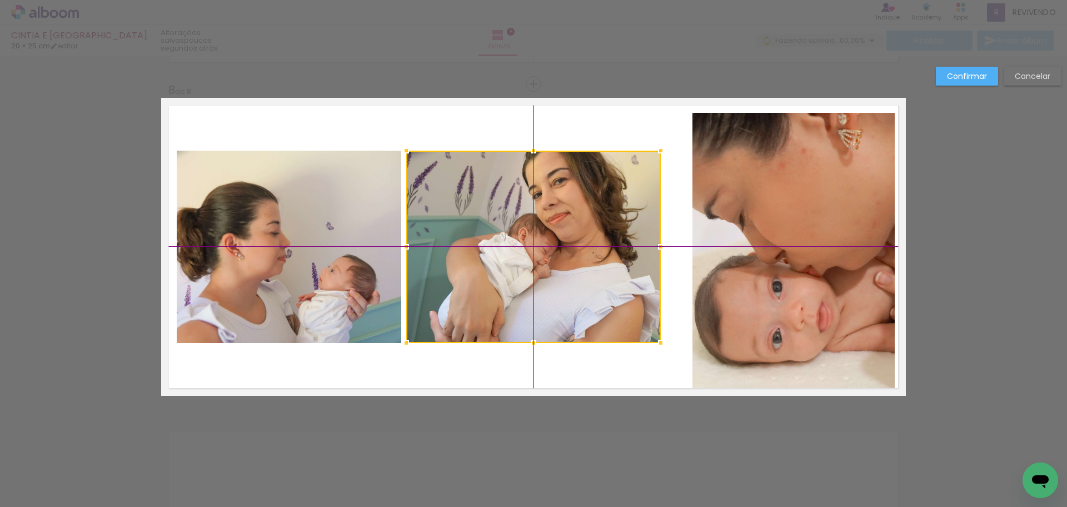
drag, startPoint x: 547, startPoint y: 270, endPoint x: 524, endPoint y: 266, distance: 22.6
click at [524, 266] on div at bounding box center [533, 247] width 254 height 192
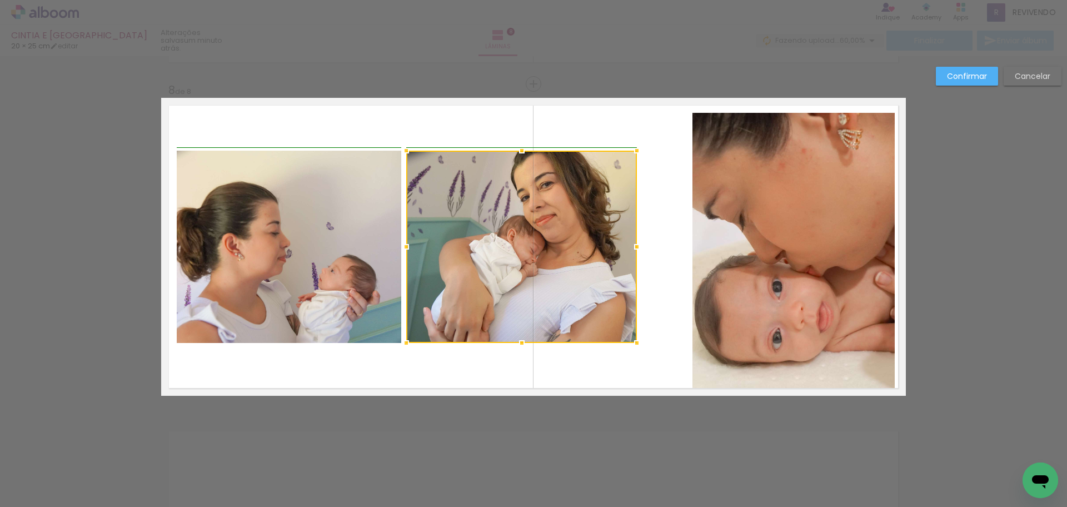
drag, startPoint x: 652, startPoint y: 251, endPoint x: 627, endPoint y: 248, distance: 25.7
click at [627, 248] on div at bounding box center [637, 247] width 22 height 22
click at [717, 247] on quentale-photo at bounding box center [793, 254] width 202 height 282
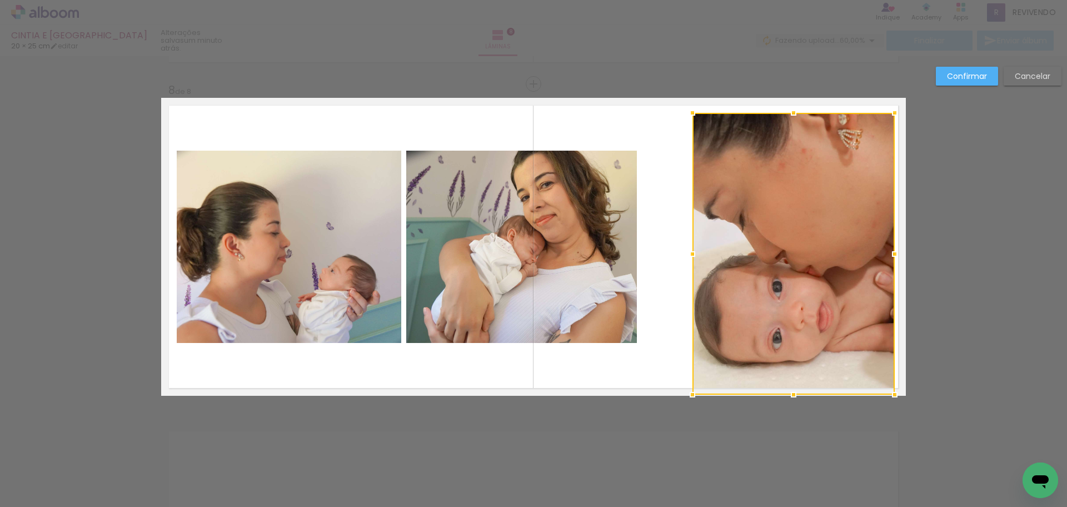
click at [717, 247] on div at bounding box center [793, 254] width 202 height 282
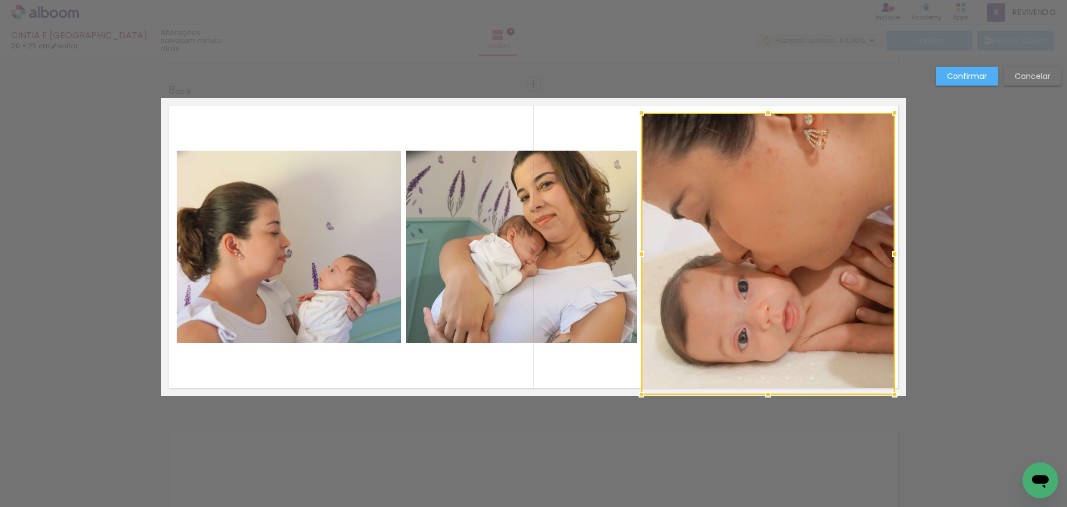
drag, startPoint x: 675, startPoint y: 249, endPoint x: 632, endPoint y: 248, distance: 43.3
click at [632, 248] on div at bounding box center [641, 254] width 22 height 22
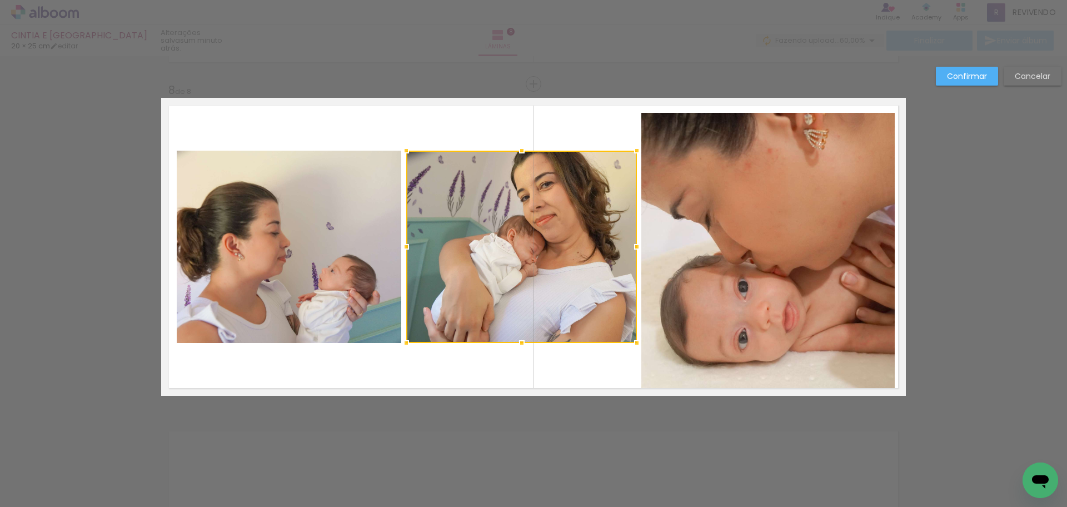
click at [803, 187] on quentale-photo at bounding box center [767, 254] width 253 height 282
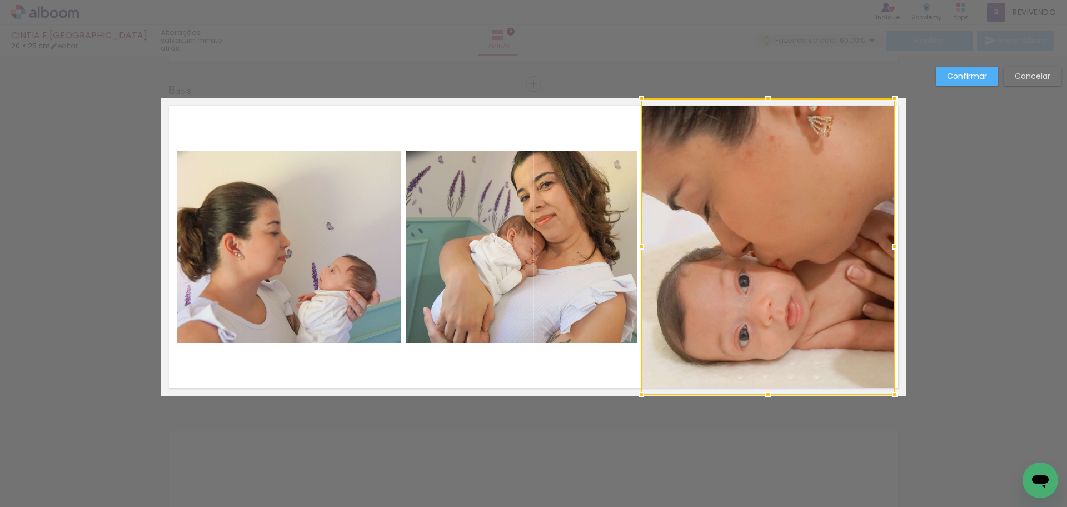
drag, startPoint x: 767, startPoint y: 112, endPoint x: 763, endPoint y: 106, distance: 7.5
click at [763, 106] on div at bounding box center [768, 98] width 22 height 22
click at [599, 118] on quentale-layouter at bounding box center [533, 247] width 744 height 298
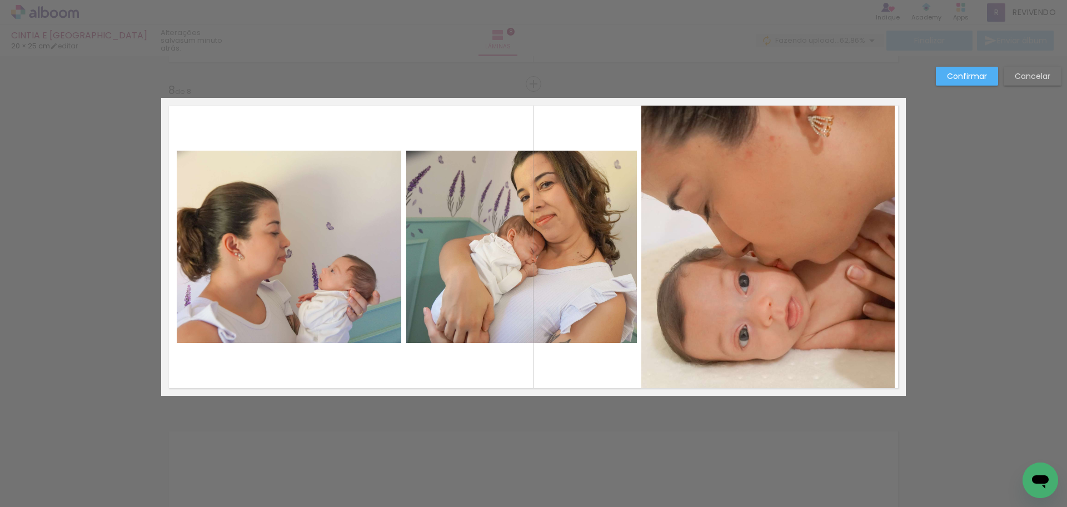
click at [0, 0] on slot "Confirmar" at bounding box center [0, 0] width 0 height 0
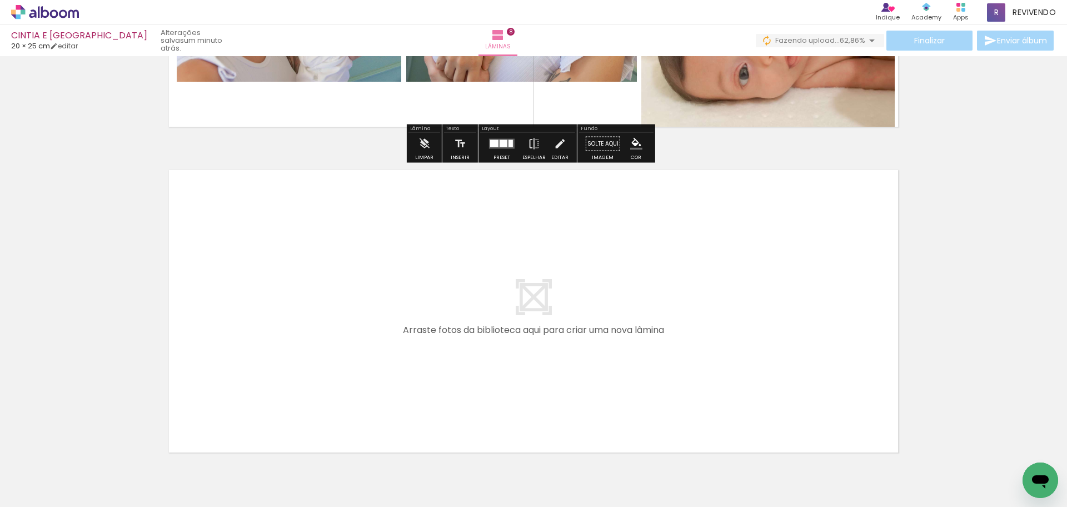
scroll to position [2547, 0]
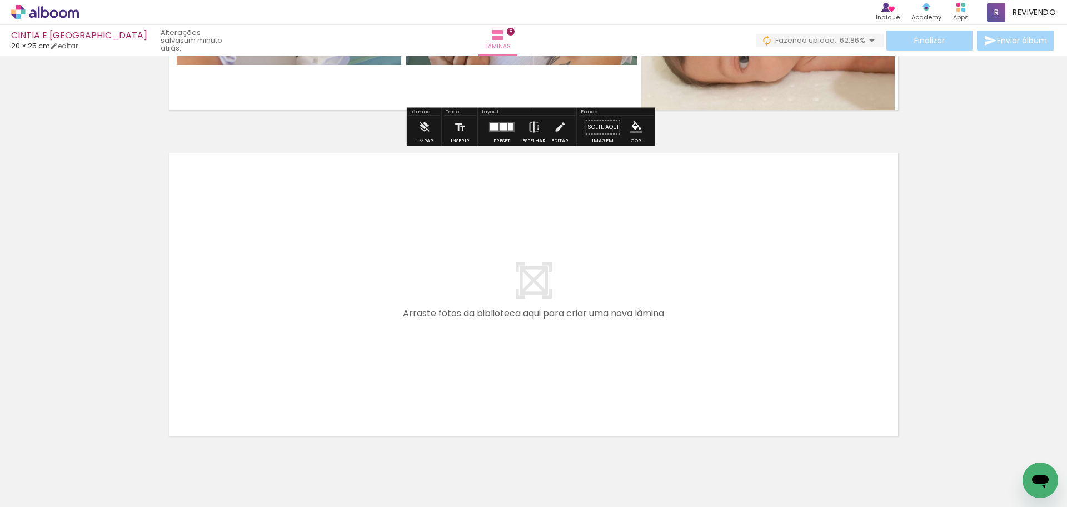
click at [393, 333] on quentale-layouter at bounding box center [533, 295] width 744 height 298
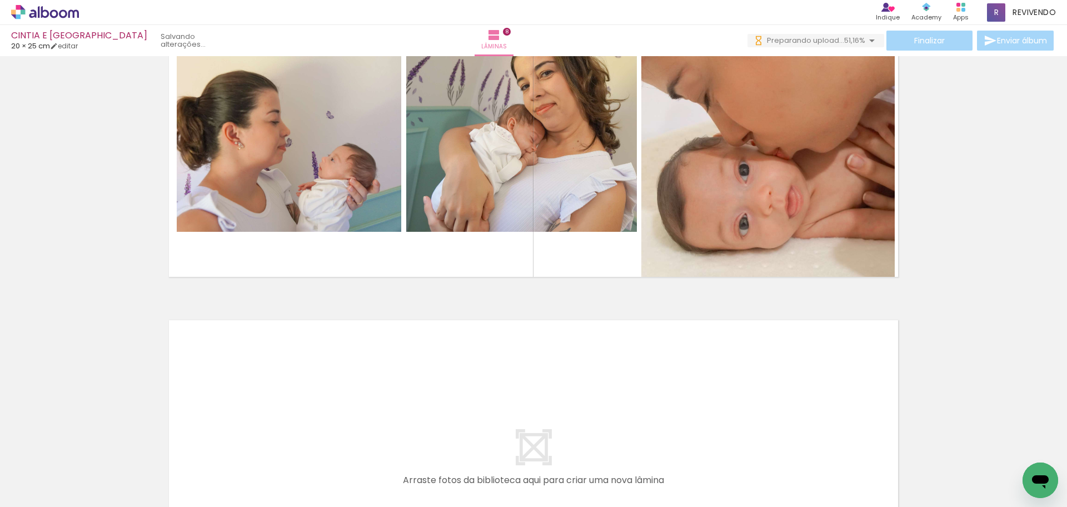
scroll to position [0, 0]
click at [38, 478] on input "Não utilizadas" at bounding box center [31, 481] width 42 height 9
click at [0, 0] on slot "Não utilizadas" at bounding box center [0, 0] width 0 height 0
click at [48, 479] on input "Não utilizadas" at bounding box center [31, 481] width 42 height 9
click at [0, 0] on slot "Não utilizadas" at bounding box center [0, 0] width 0 height 0
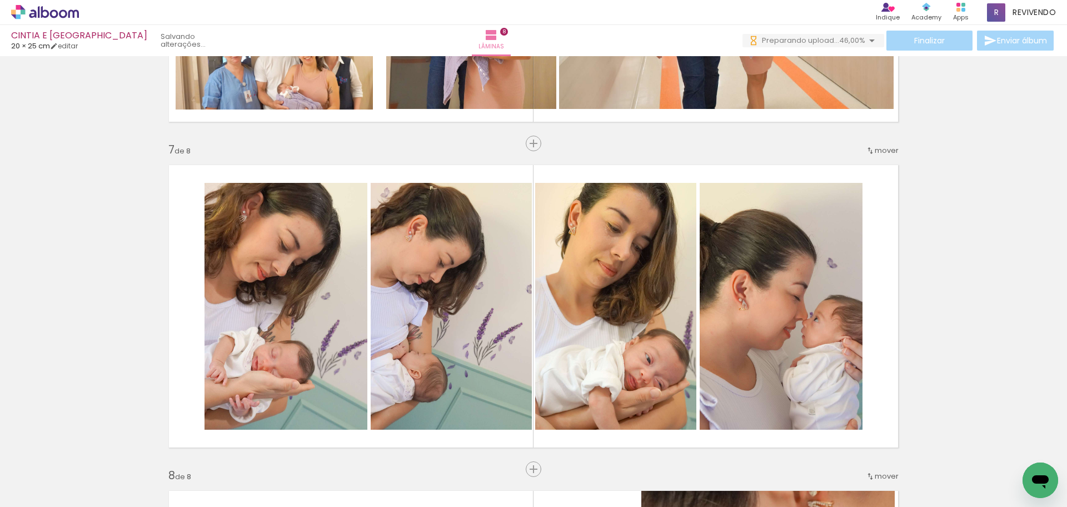
scroll to position [1881, 0]
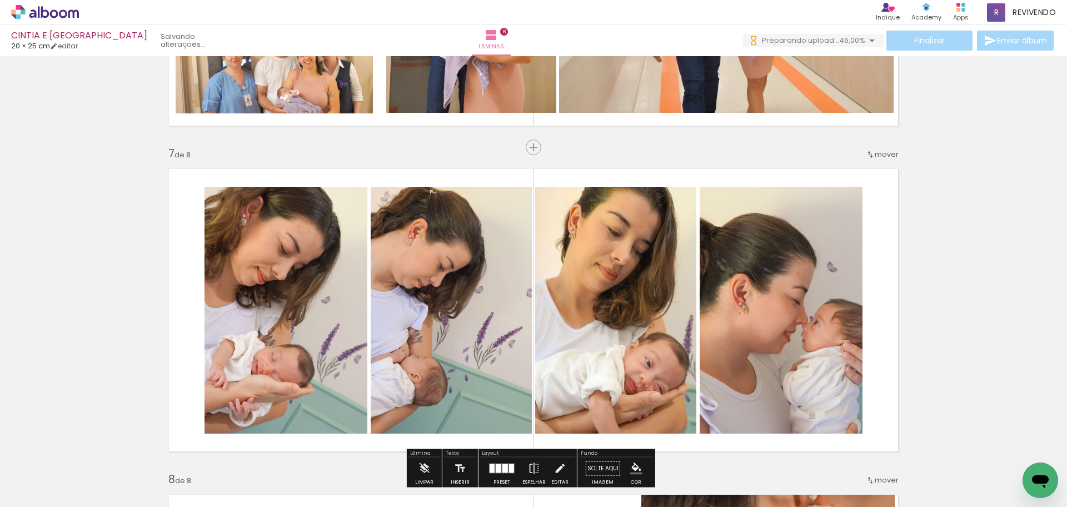
click at [882, 315] on quentale-layouter at bounding box center [533, 310] width 744 height 298
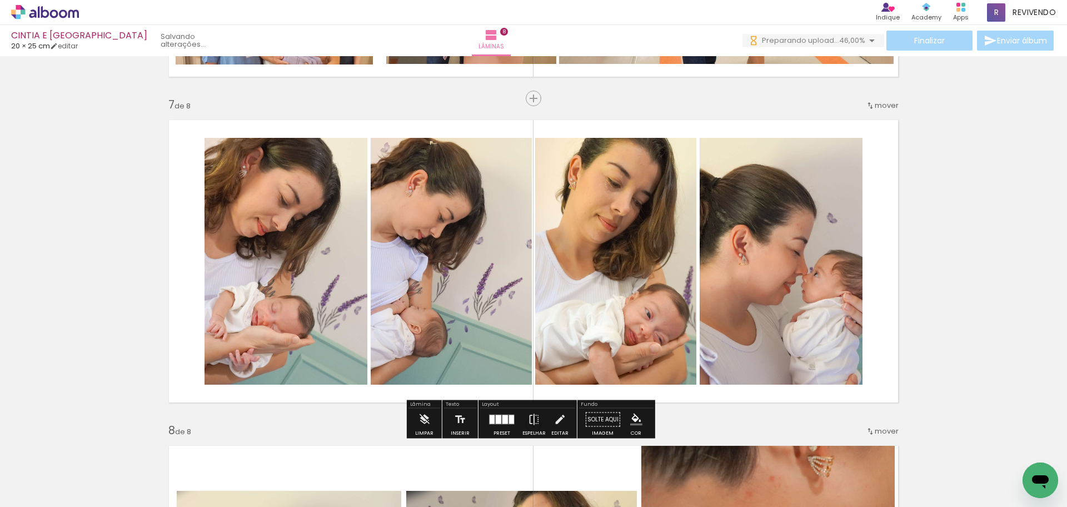
scroll to position [2047, 0]
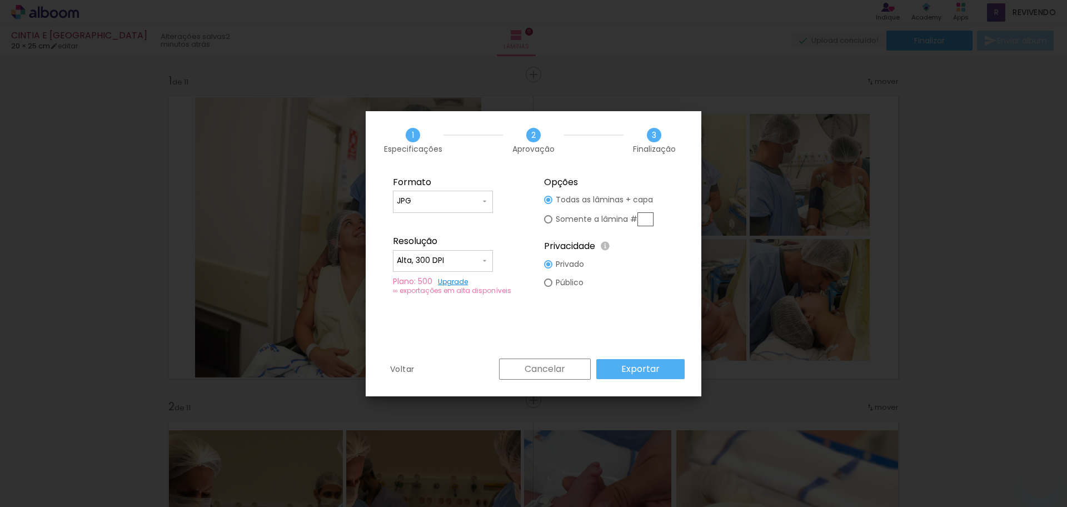
click at [664, 364] on paper-button "Exportar" at bounding box center [640, 369] width 88 height 20
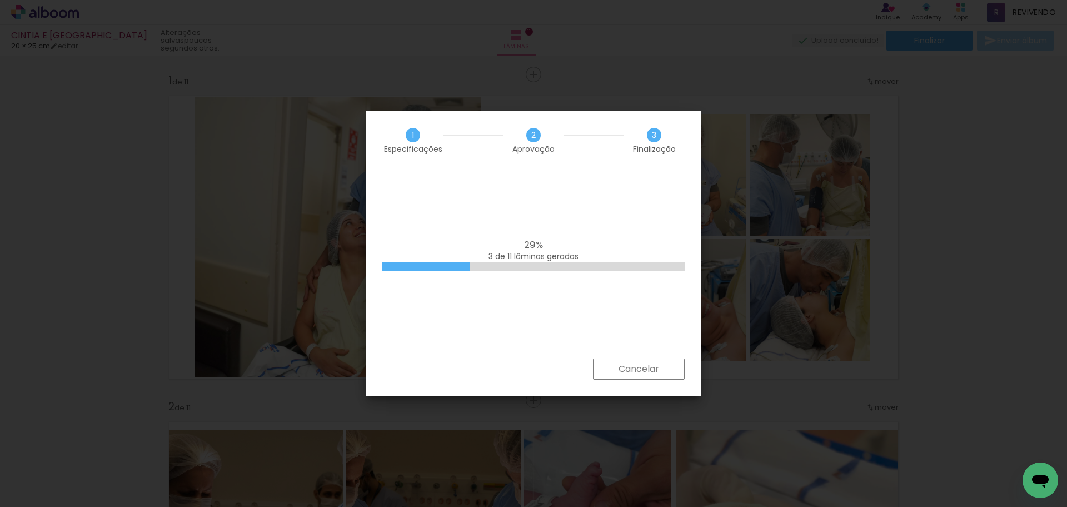
scroll to position [3246, 0]
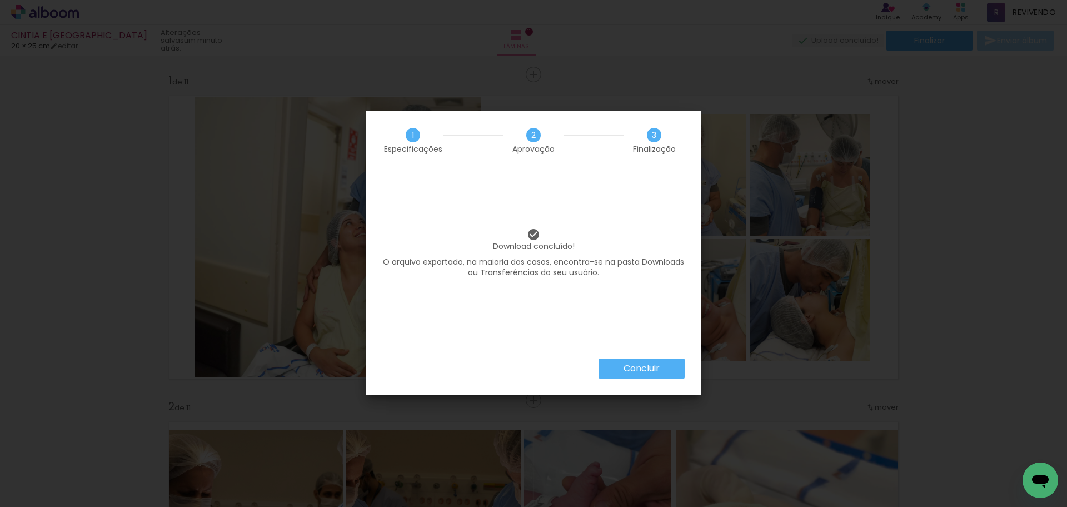
scroll to position [3246, 0]
